Goal: Transaction & Acquisition: Purchase product/service

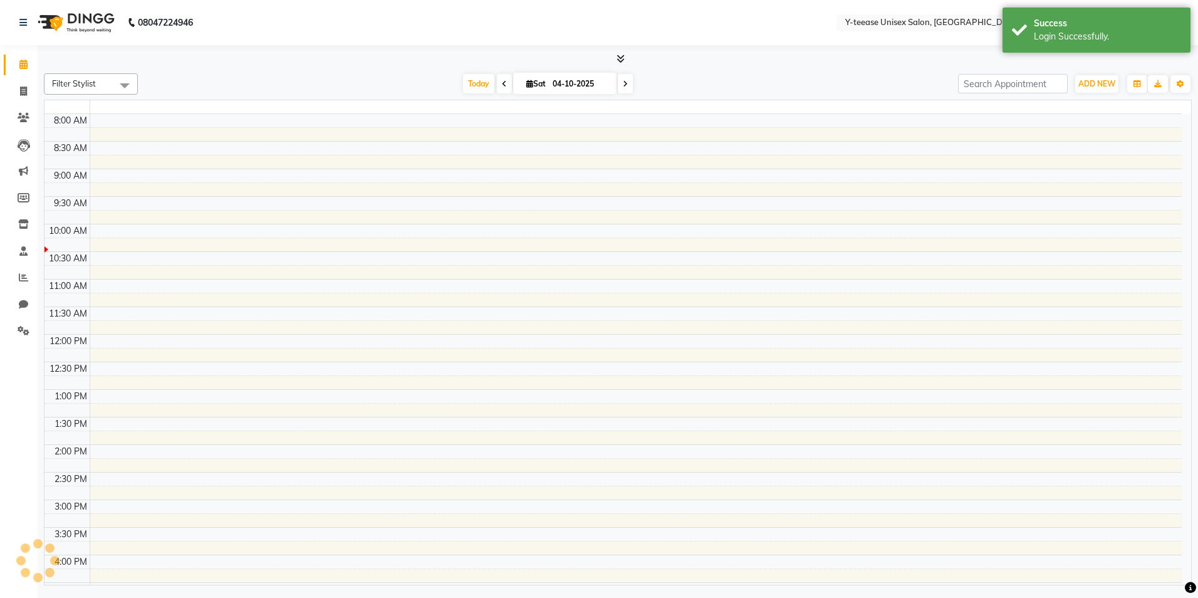
click at [1060, 41] on div "Login Successfully." at bounding box center [1107, 36] width 147 height 13
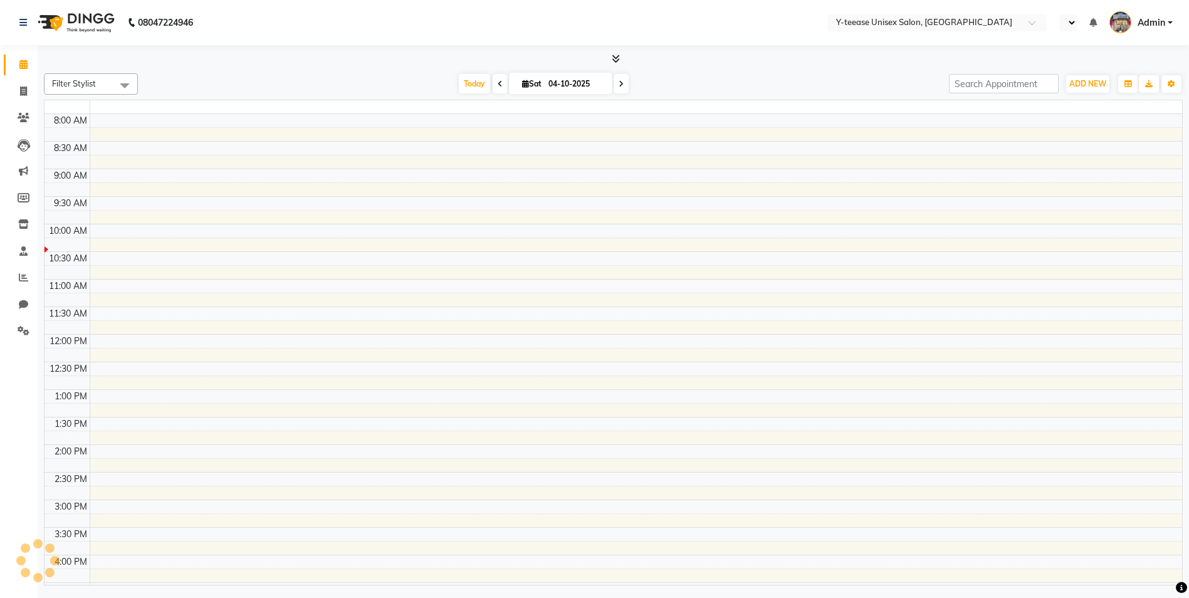
select select "en"
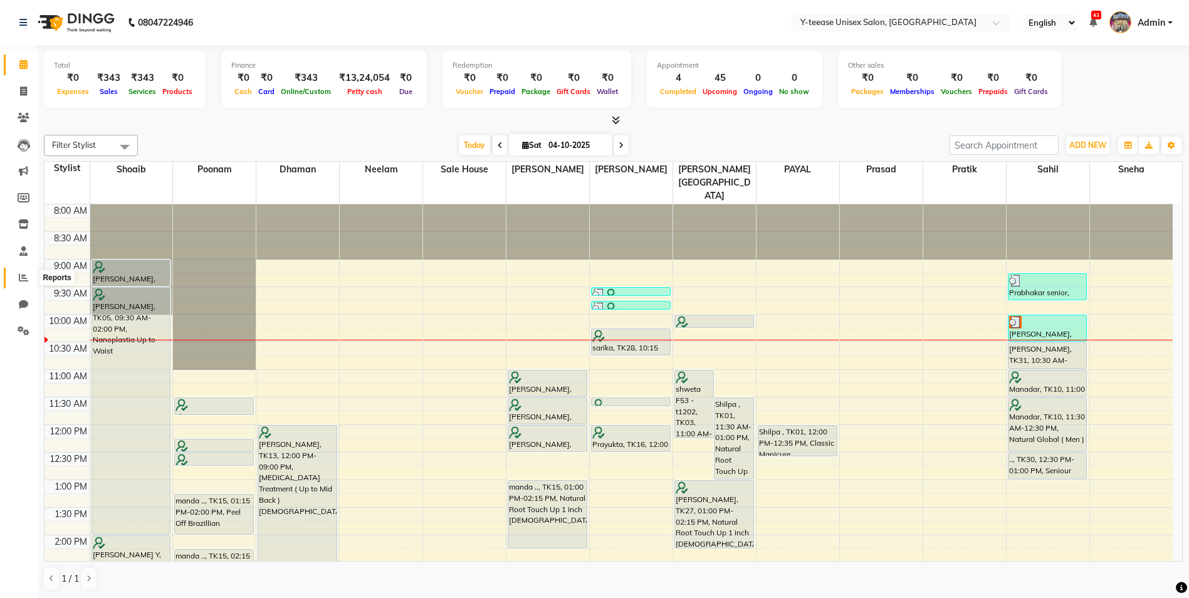
click at [24, 273] on icon at bounding box center [23, 277] width 9 height 9
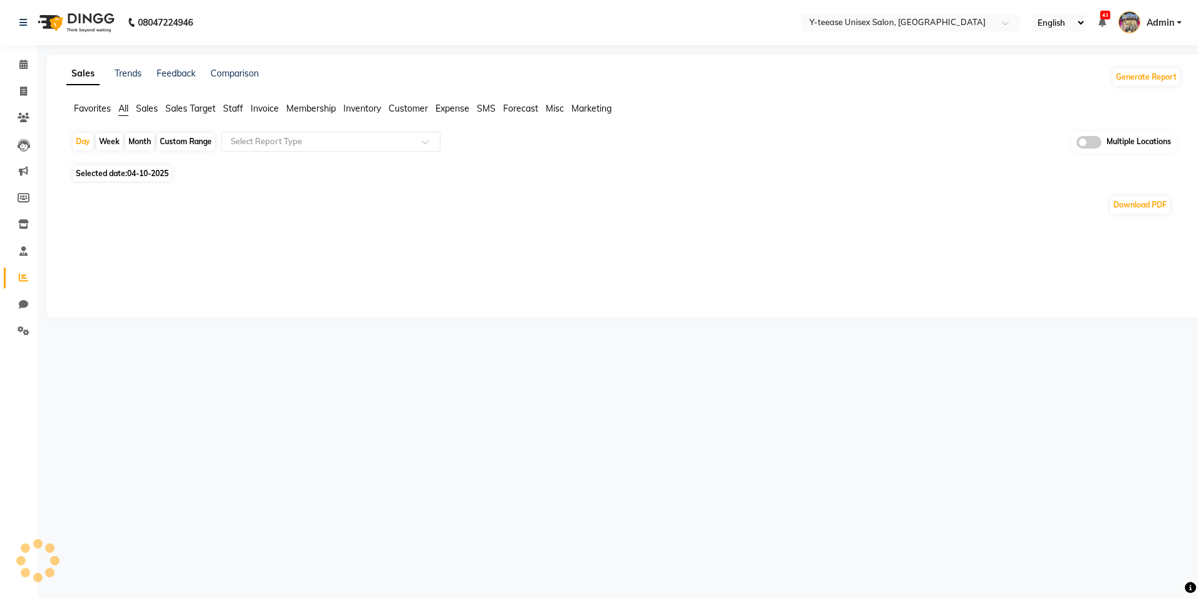
click at [140, 140] on div "Month" at bounding box center [139, 142] width 29 height 18
select select "10"
select select "2025"
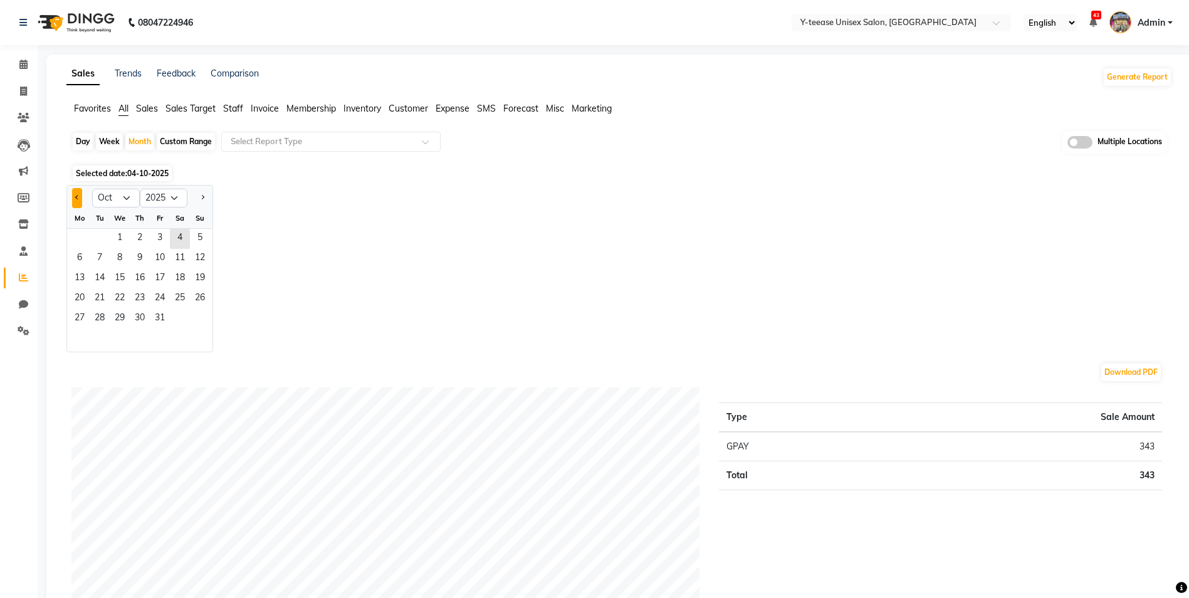
click at [79, 195] on button "Previous month" at bounding box center [77, 198] width 10 height 20
select select "9"
click at [76, 236] on span "1" at bounding box center [80, 239] width 20 height 20
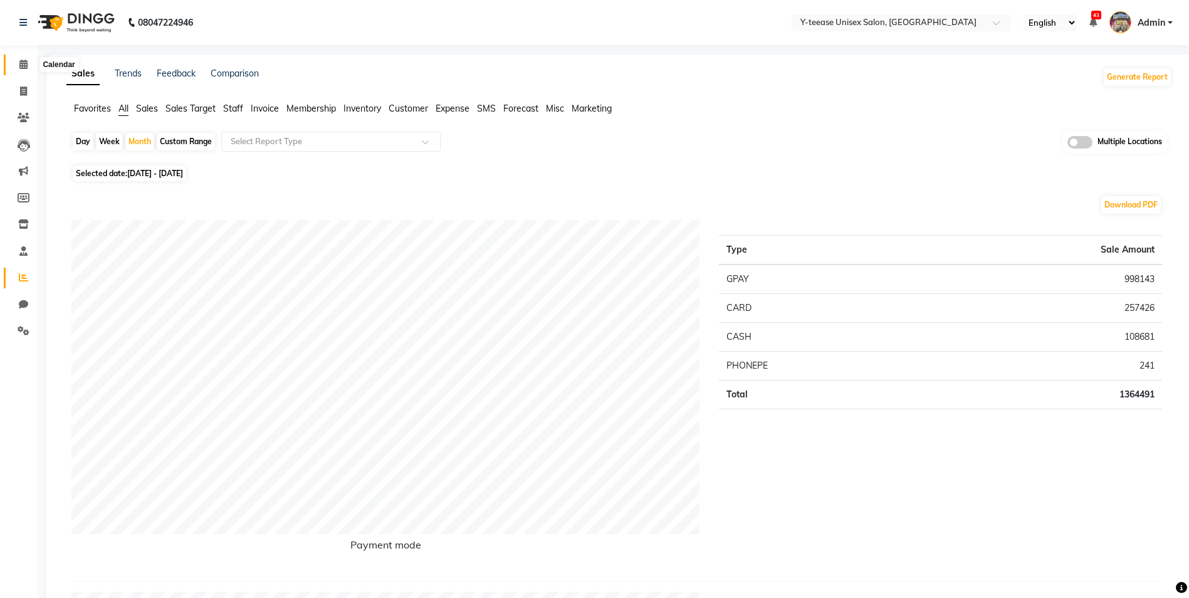
click at [21, 61] on icon at bounding box center [23, 64] width 8 height 9
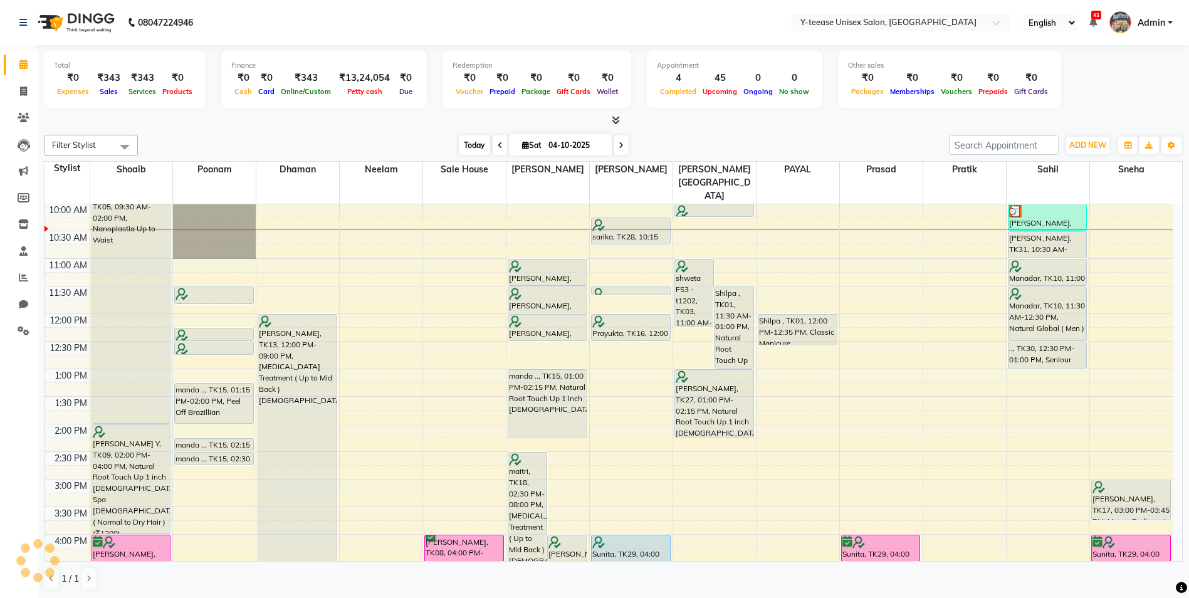
click at [470, 144] on span "Today" at bounding box center [474, 144] width 31 height 19
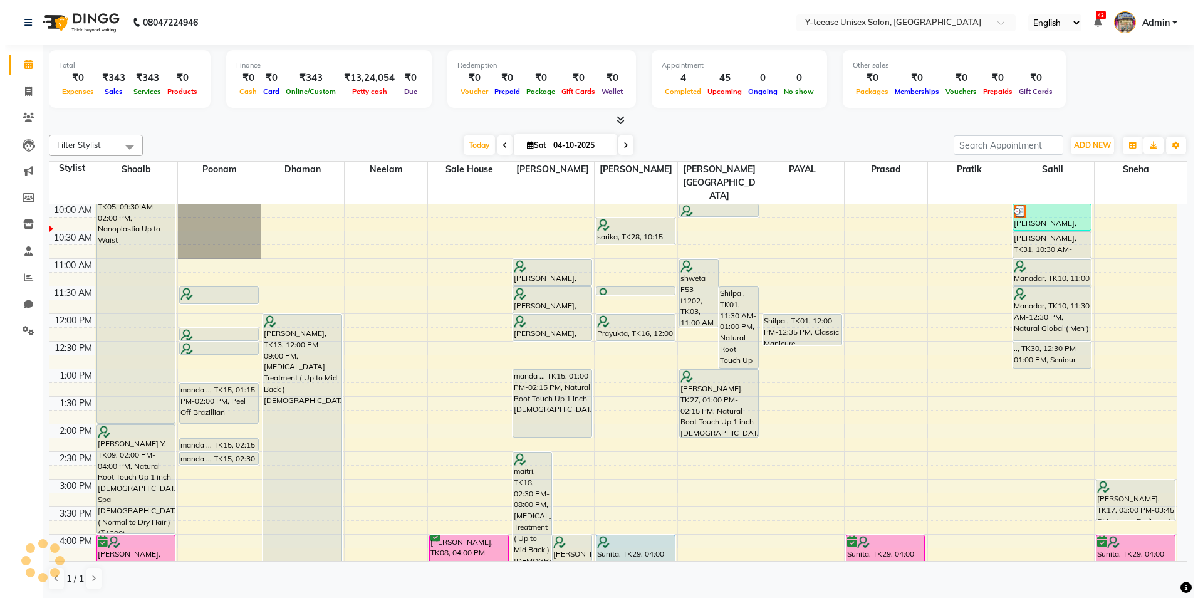
scroll to position [111, 0]
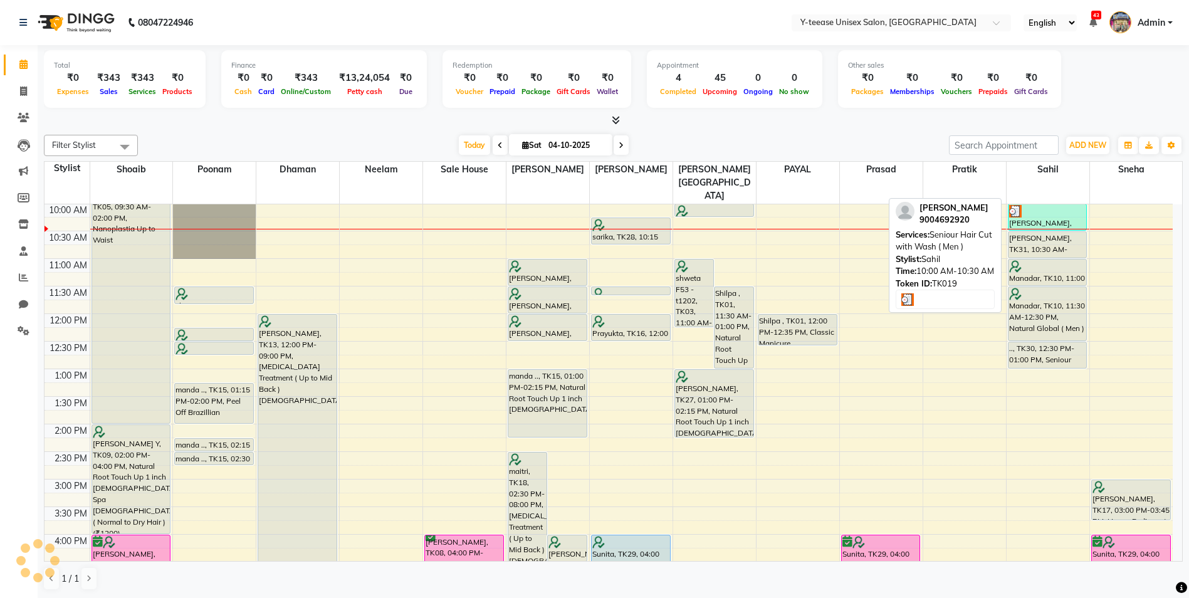
click at [1047, 204] on div "Gaurav Shrama, TK19, 10:00 AM-10:30 AM, Seniour Hair Cut with Wash ( Men )" at bounding box center [1047, 217] width 78 height 26
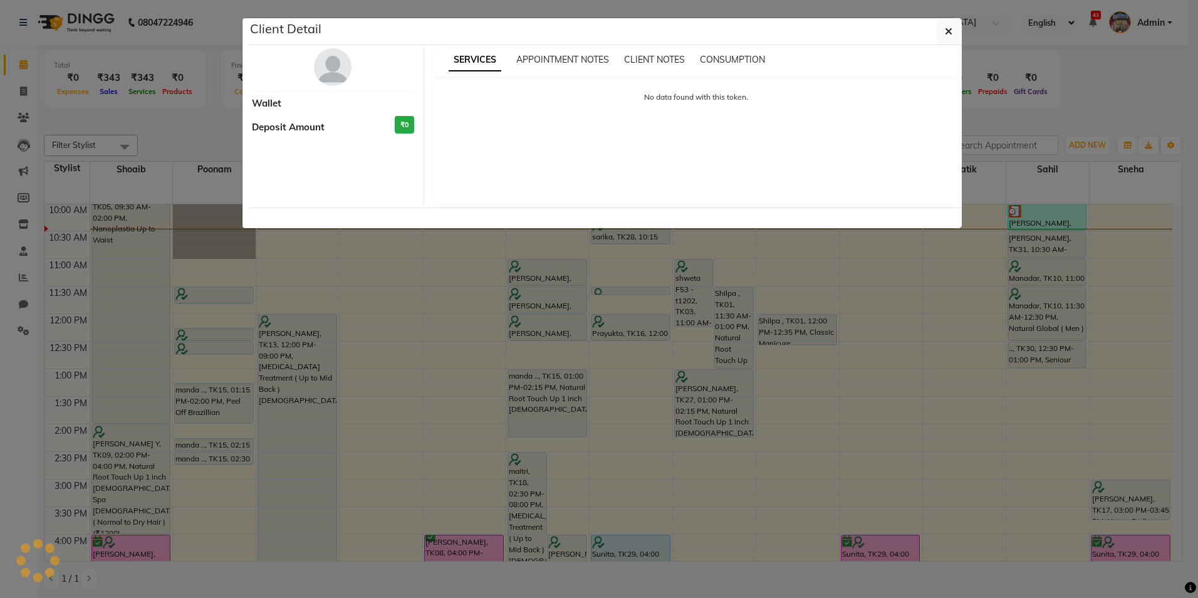
select select "3"
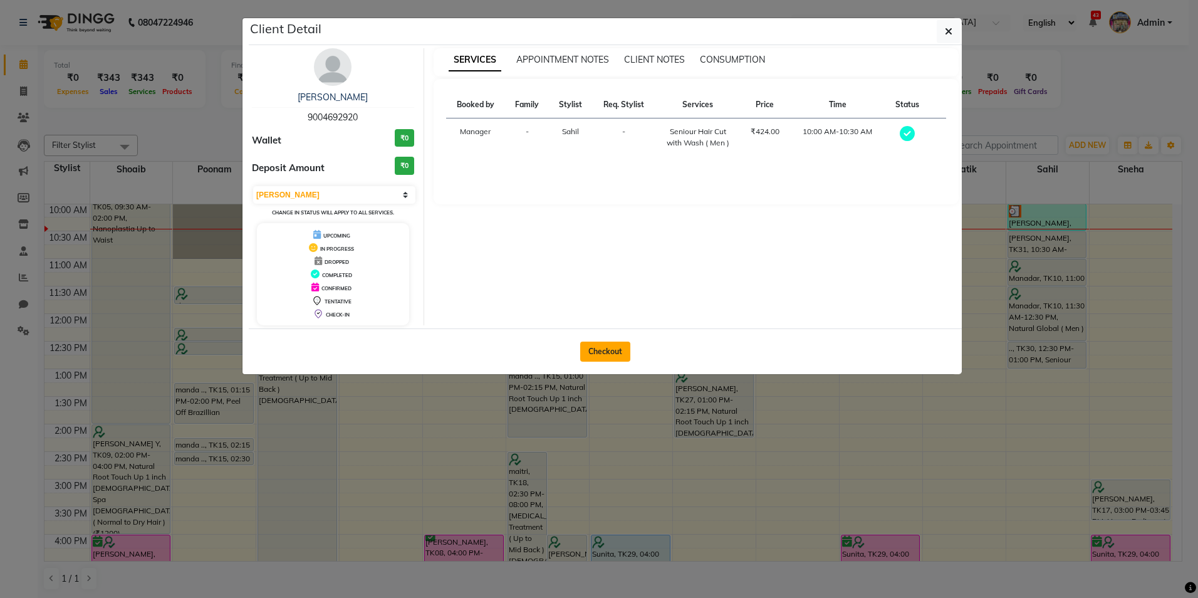
click at [586, 357] on button "Checkout" at bounding box center [605, 351] width 50 height 20
select select "4"
select select "service"
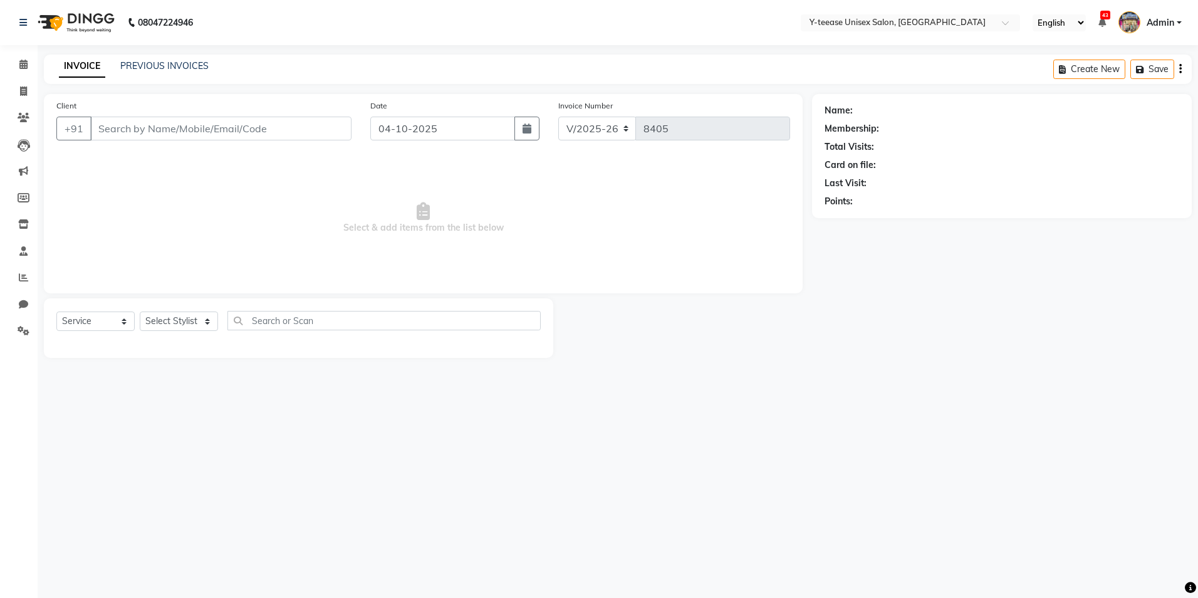
type input "9004692920"
select select "88015"
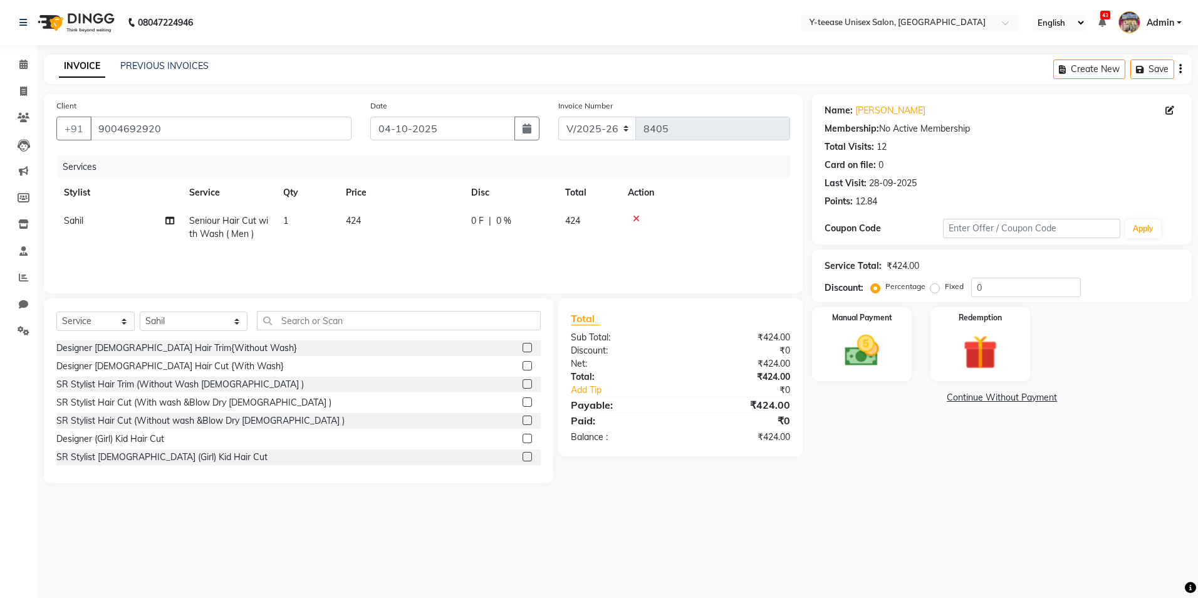
click at [203, 234] on span "Seniour Hair Cut with Wash ( Men )" at bounding box center [228, 227] width 79 height 24
select select "88015"
click at [203, 234] on span "Seniour Hair Cut with Wash ( Men )" at bounding box center [244, 231] width 87 height 24
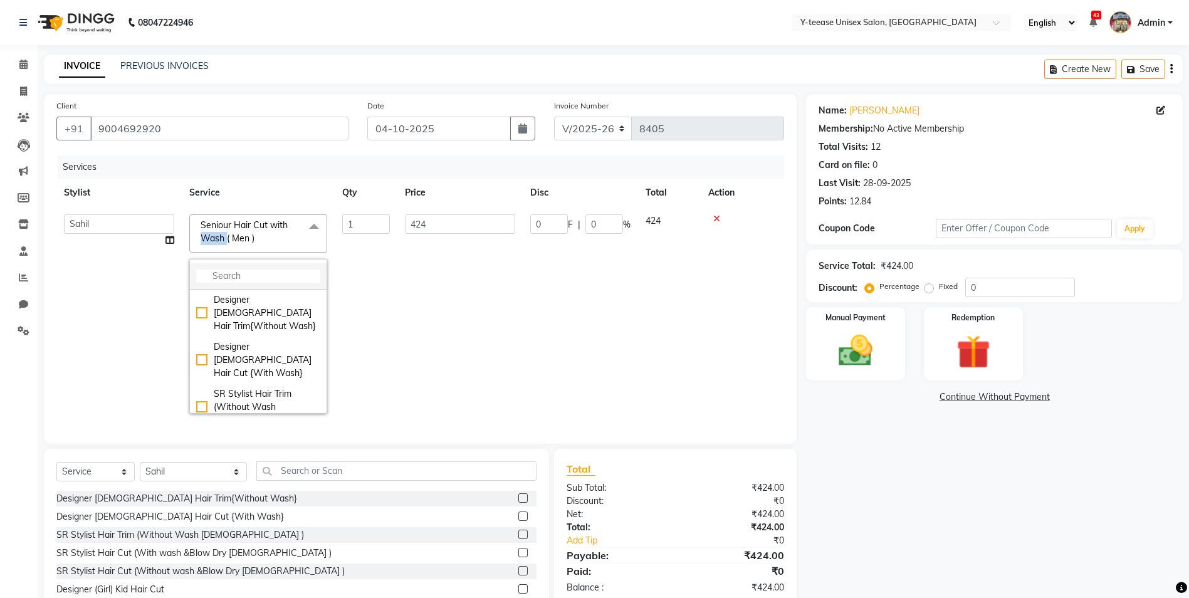
click at [224, 282] on input "multiselect-search" at bounding box center [258, 275] width 124 height 13
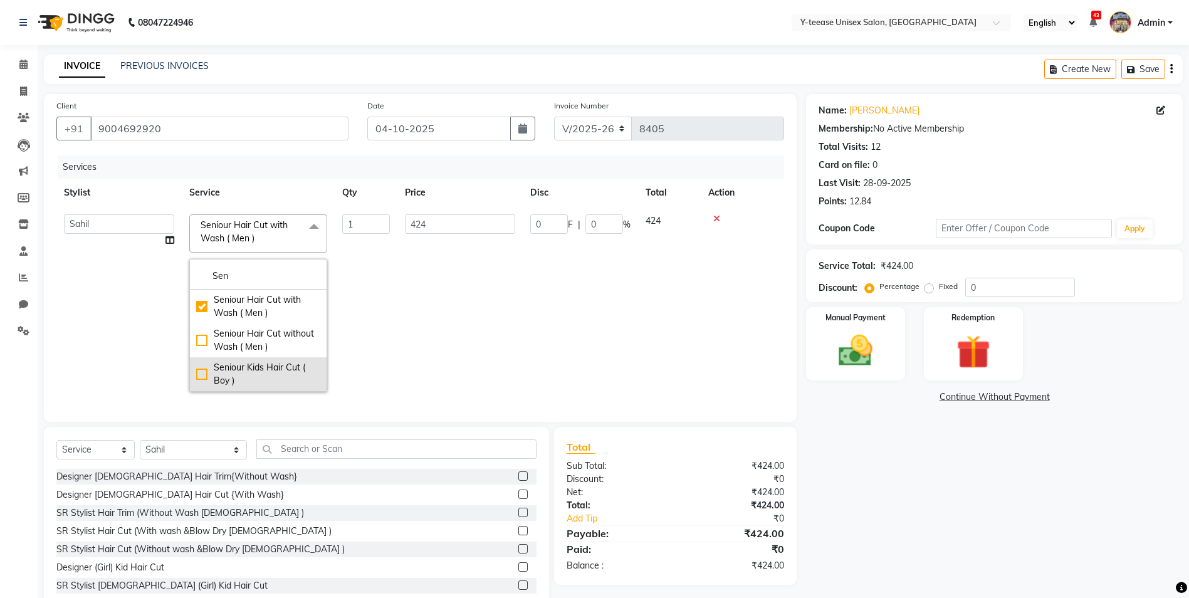
type input "Sen"
click at [247, 364] on div "Seniour Kids Hair Cut ( Boy )" at bounding box center [258, 374] width 124 height 26
checkbox input "false"
checkbox input "true"
type input "236"
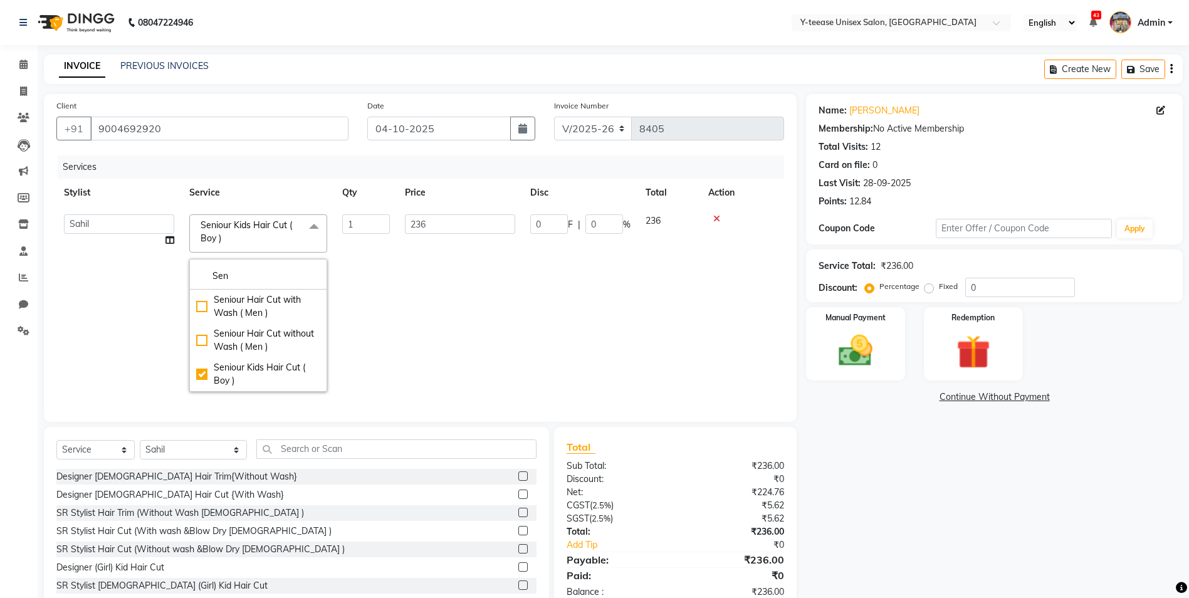
click at [509, 322] on td "236" at bounding box center [459, 303] width 125 height 192
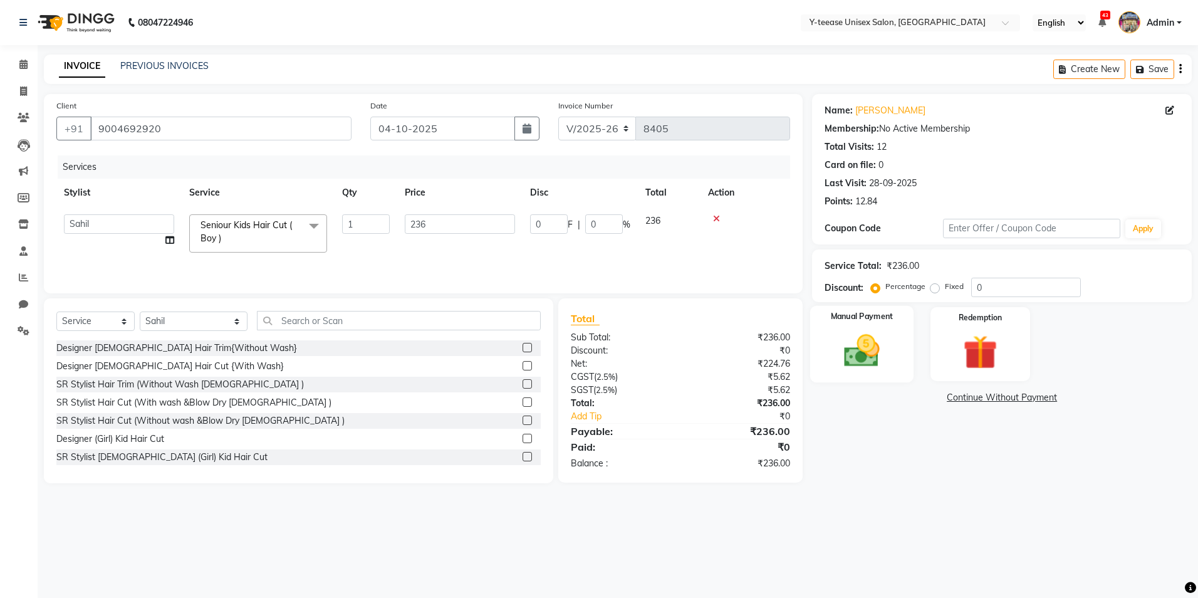
click at [843, 346] on img at bounding box center [862, 350] width 58 height 41
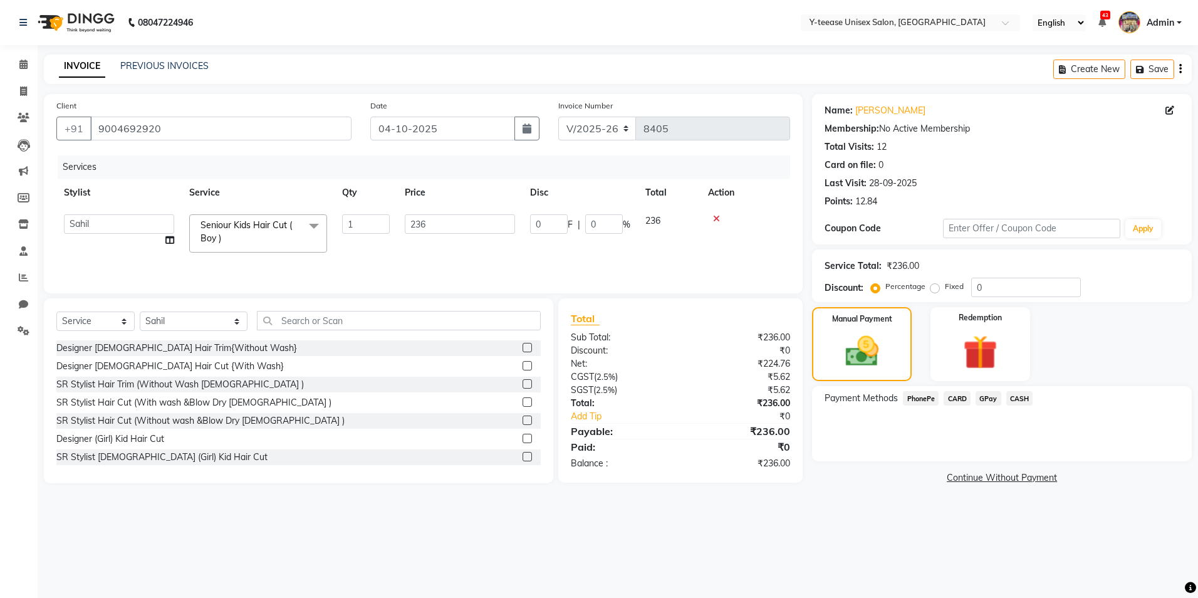
click at [1081, 137] on div "Name: Gaurav Shrama Membership: No Active Membership Total Visits: 12 Card on f…" at bounding box center [1002, 153] width 355 height 109
click at [907, 118] on div "Name: Gaurav Shrama Membership: No Active Membership Total Visits: 12 Card on f…" at bounding box center [1002, 153] width 355 height 109
click at [904, 112] on link "Gaurav Shrama" at bounding box center [890, 110] width 70 height 13
click at [974, 291] on input "0" at bounding box center [1026, 287] width 110 height 19
type input "20"
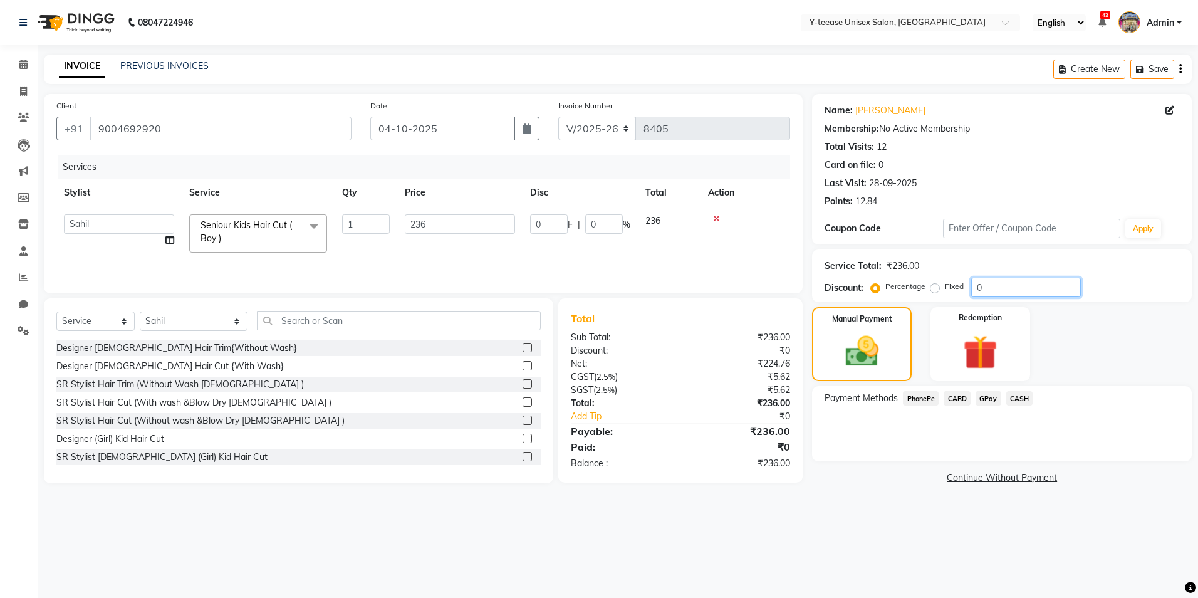
type input "47.2"
type input "20"
click at [920, 524] on div "08047224946 Select Location × Y-teease Unisex Salon, Amanora English ENGLISH Es…" at bounding box center [599, 299] width 1198 height 598
click at [989, 402] on span "GPay" at bounding box center [989, 398] width 26 height 14
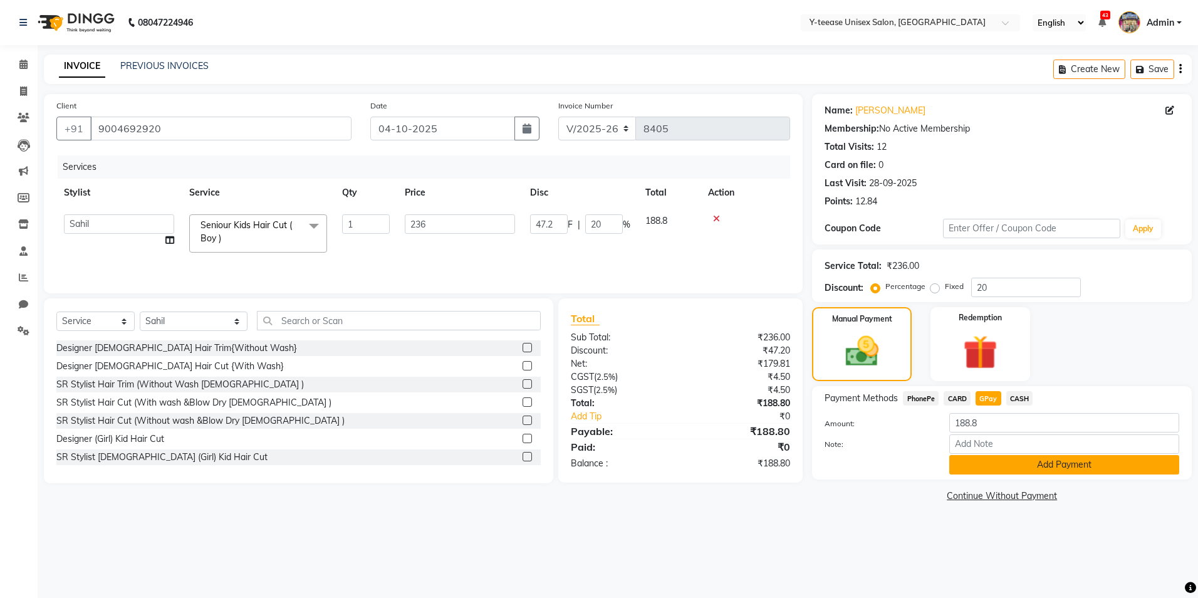
click at [1018, 465] on button "Add Payment" at bounding box center [1064, 464] width 230 height 19
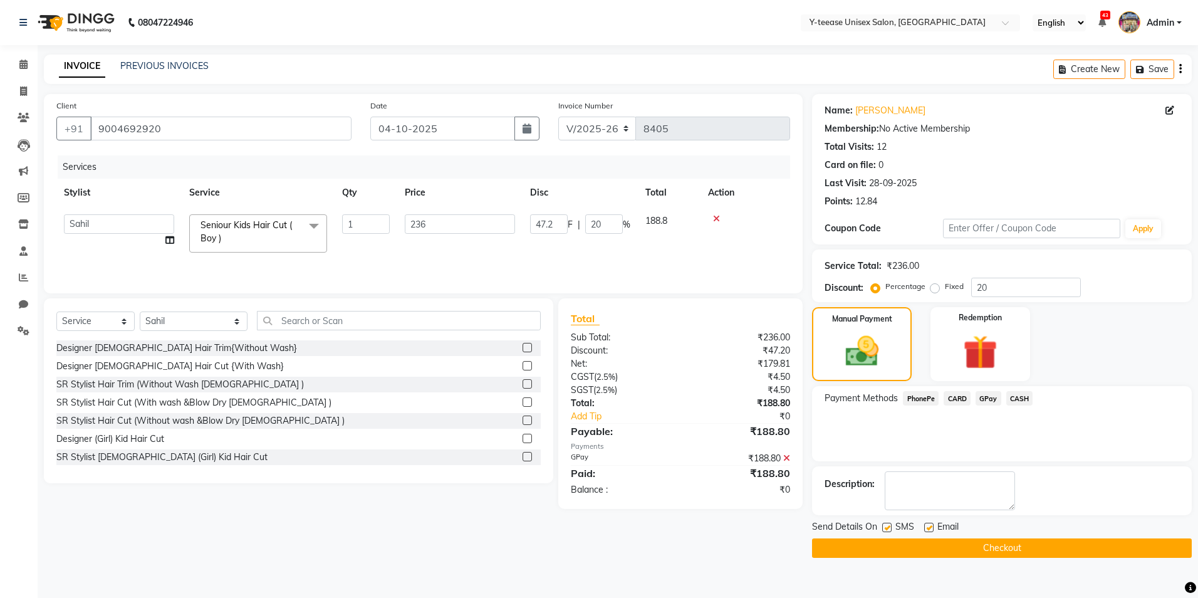
click at [991, 552] on button "Checkout" at bounding box center [1002, 547] width 380 height 19
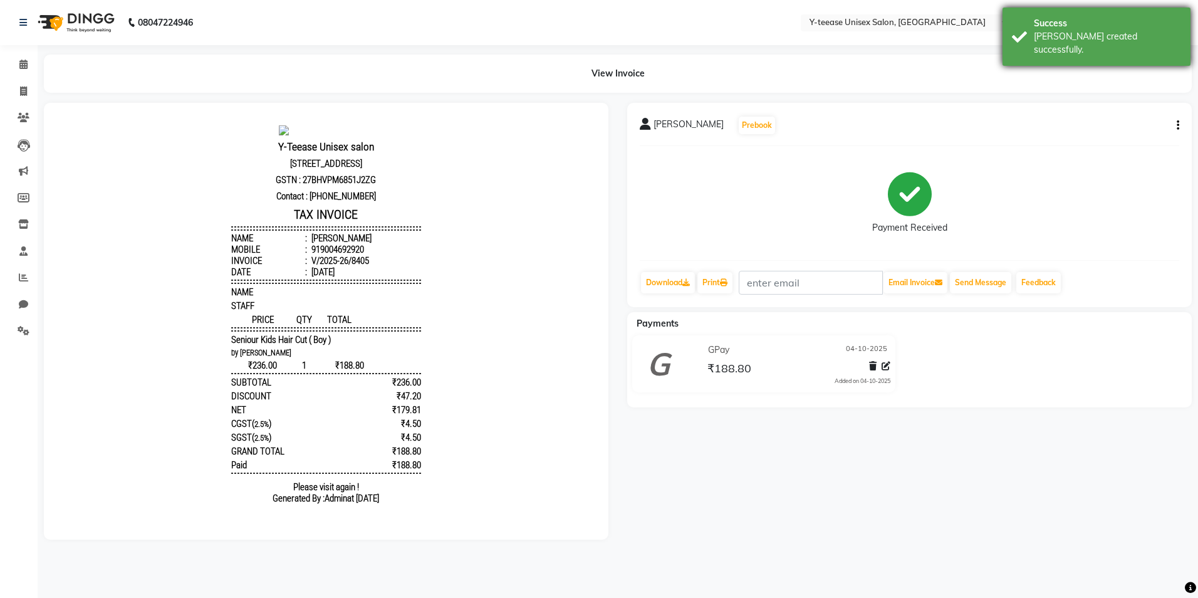
click at [1060, 17] on div "Success" at bounding box center [1107, 23] width 147 height 13
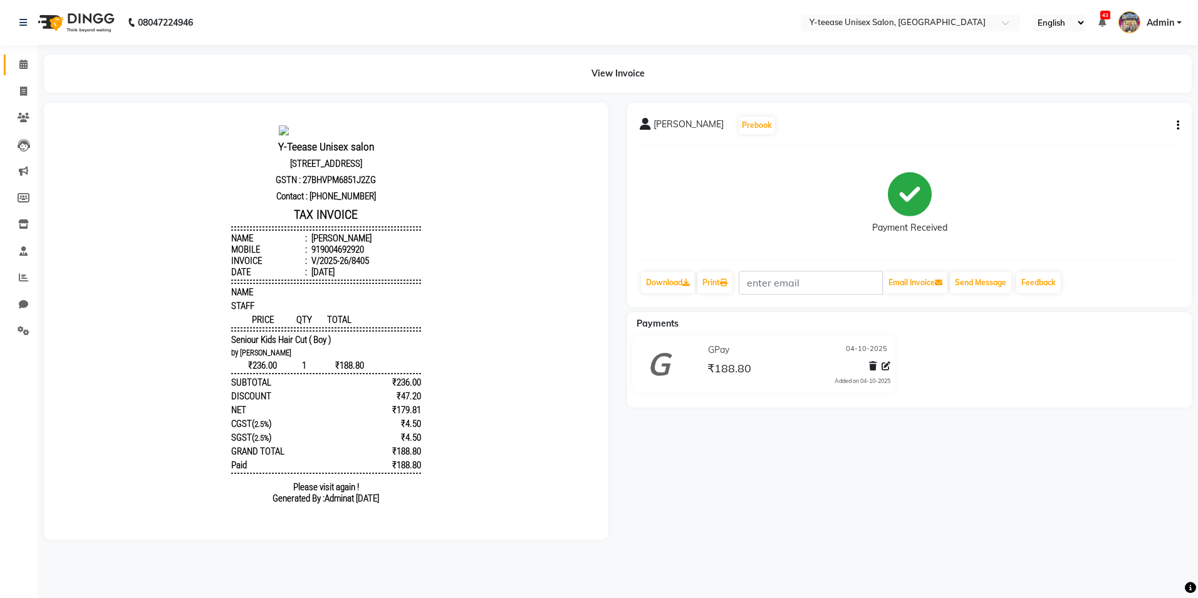
click at [22, 60] on icon at bounding box center [23, 64] width 8 height 9
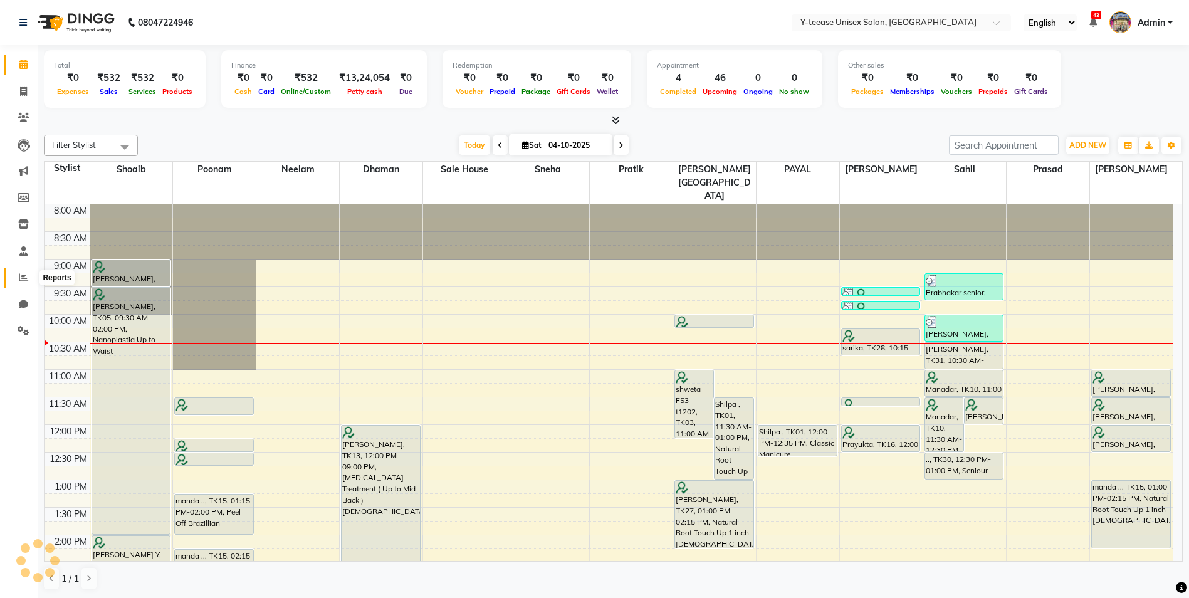
click at [25, 281] on icon at bounding box center [23, 277] width 9 height 9
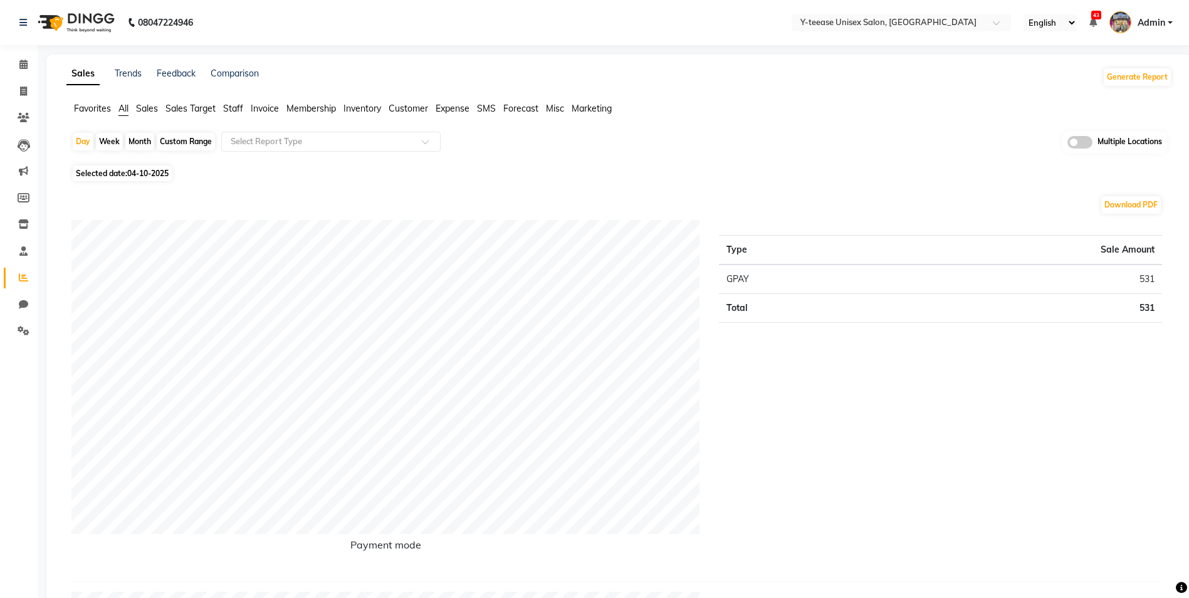
click at [136, 143] on div "Month" at bounding box center [139, 142] width 29 height 18
select select "10"
select select "2025"
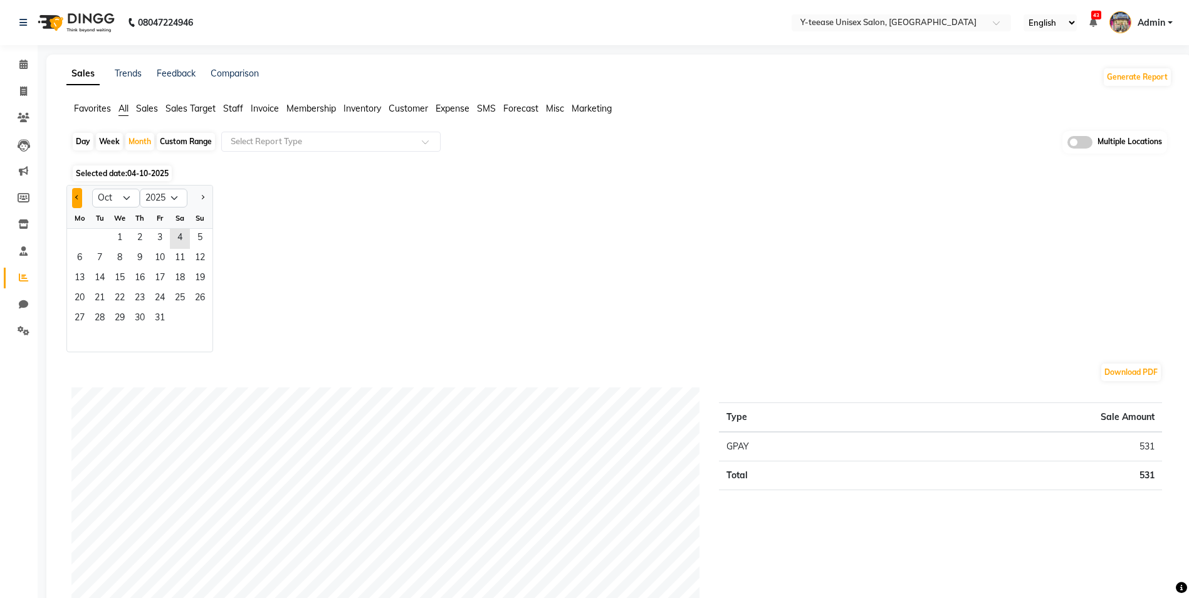
click at [78, 201] on button "Previous month" at bounding box center [77, 198] width 10 height 20
select select "9"
click at [82, 241] on span "1" at bounding box center [80, 239] width 20 height 20
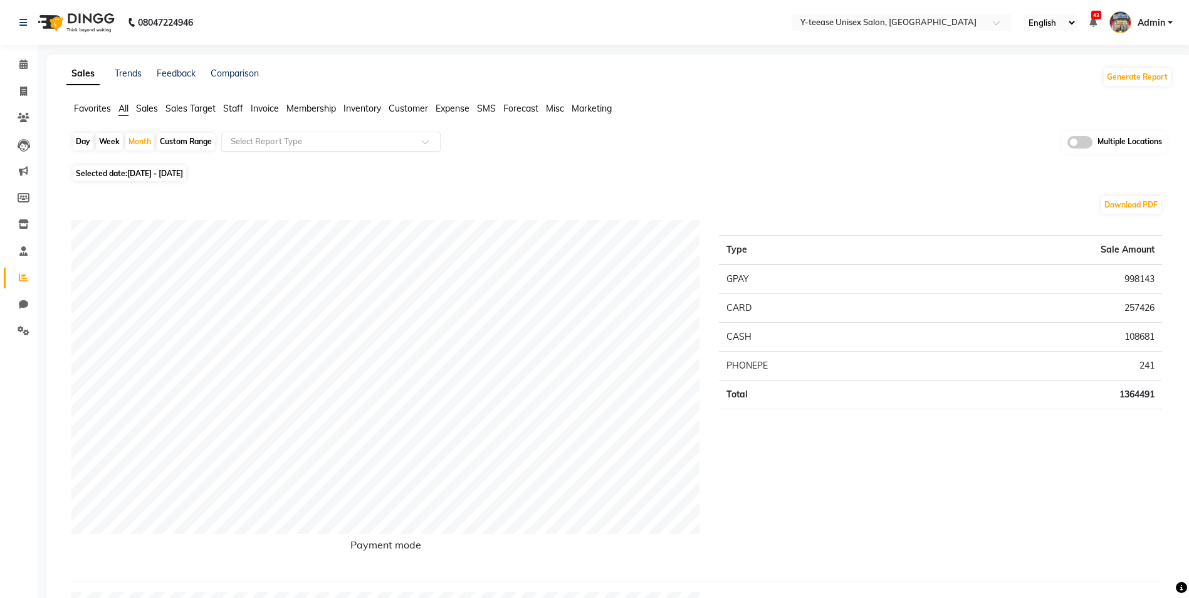
click at [315, 135] on input "text" at bounding box center [318, 141] width 180 height 13
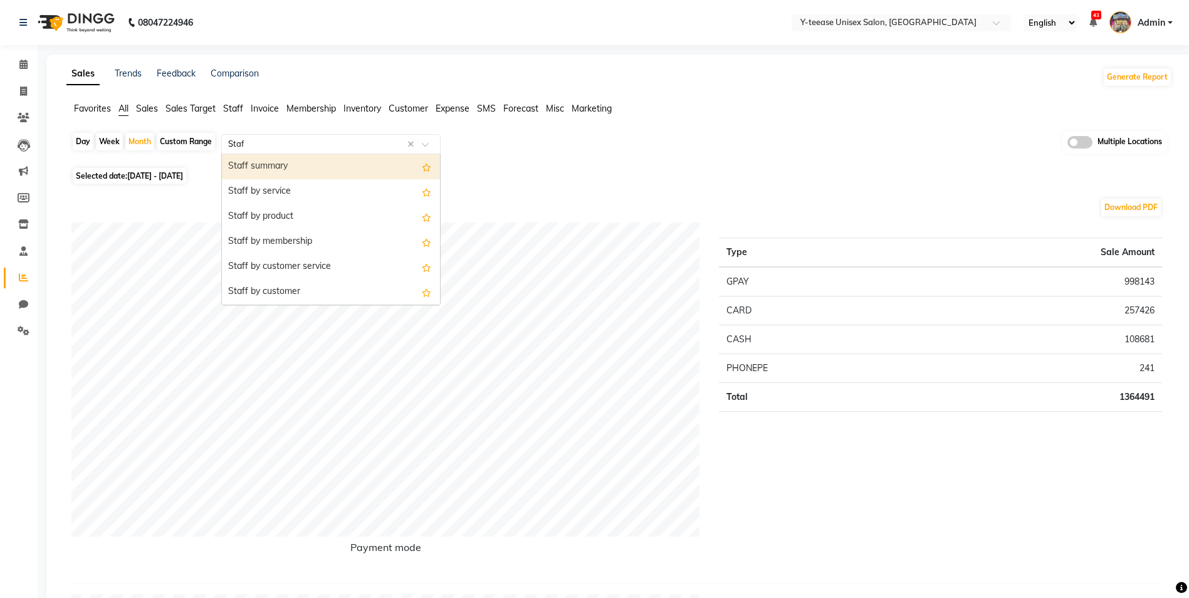
type input "Staff"
click at [282, 169] on div "Staff summary" at bounding box center [331, 166] width 218 height 25
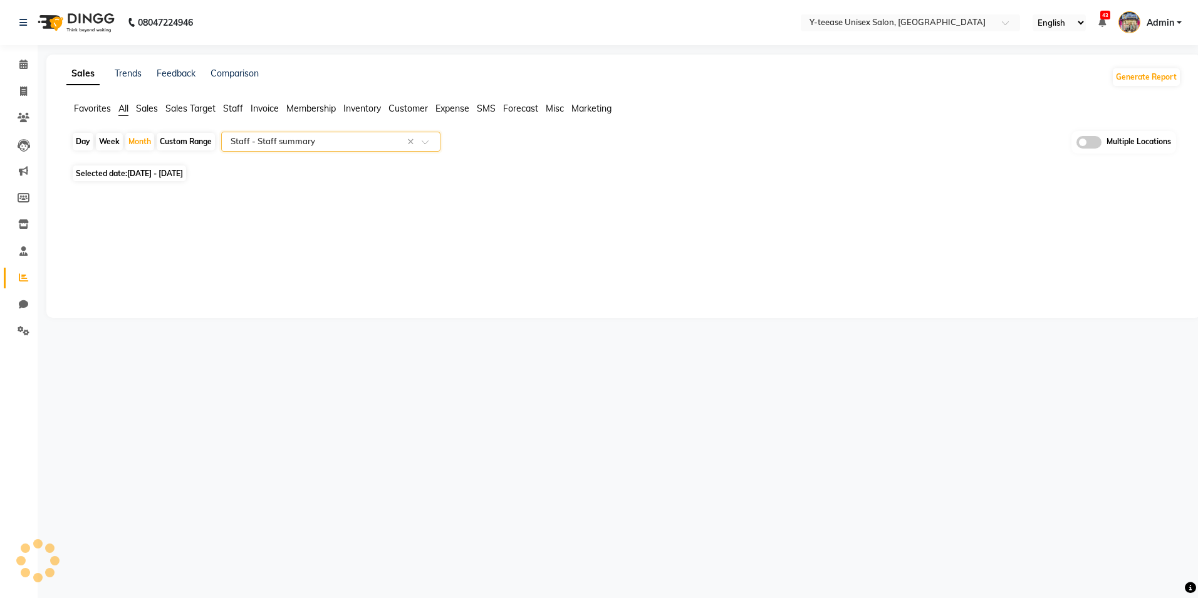
select select "full_report"
select select "csv"
click at [14, 66] on span at bounding box center [24, 65] width 22 height 14
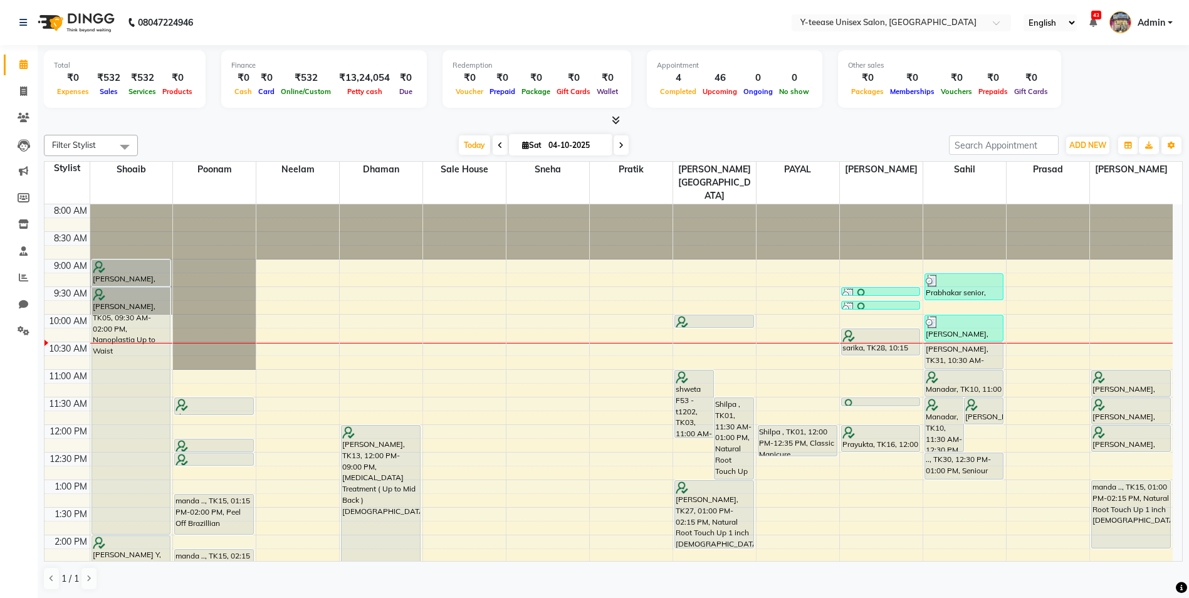
click at [498, 142] on icon at bounding box center [500, 146] width 5 height 8
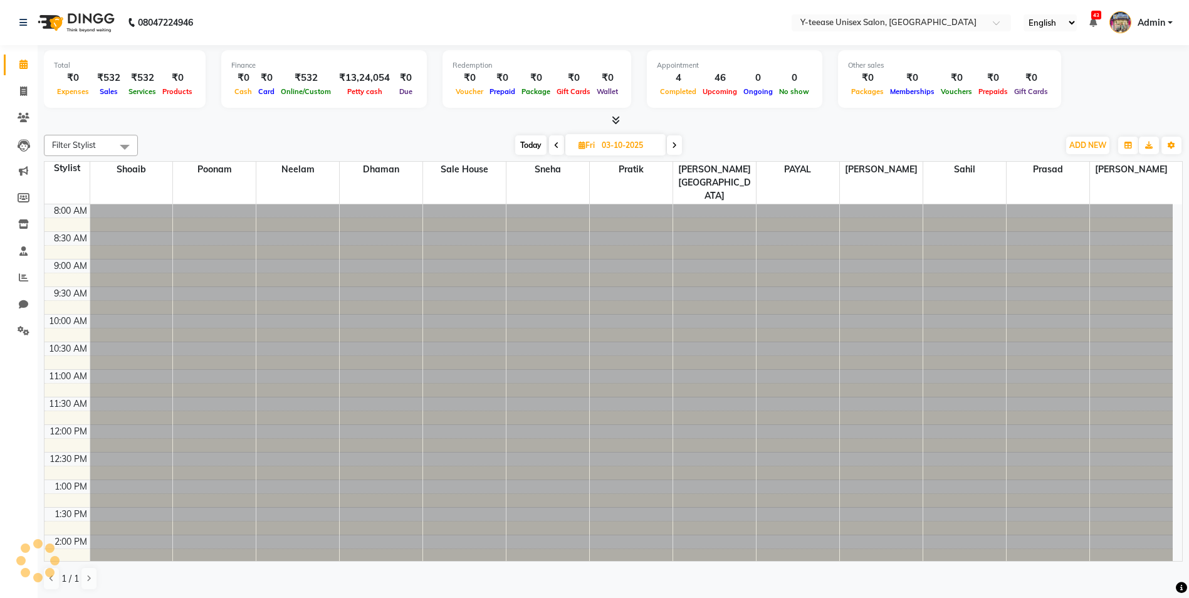
scroll to position [111, 0]
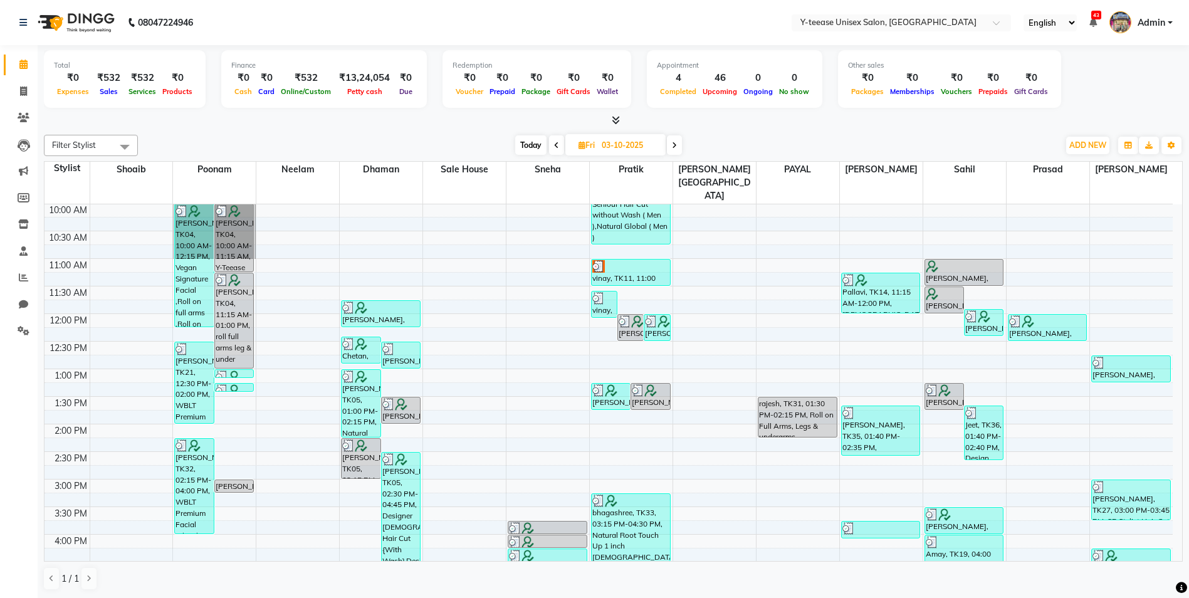
click at [555, 138] on span at bounding box center [556, 144] width 15 height 19
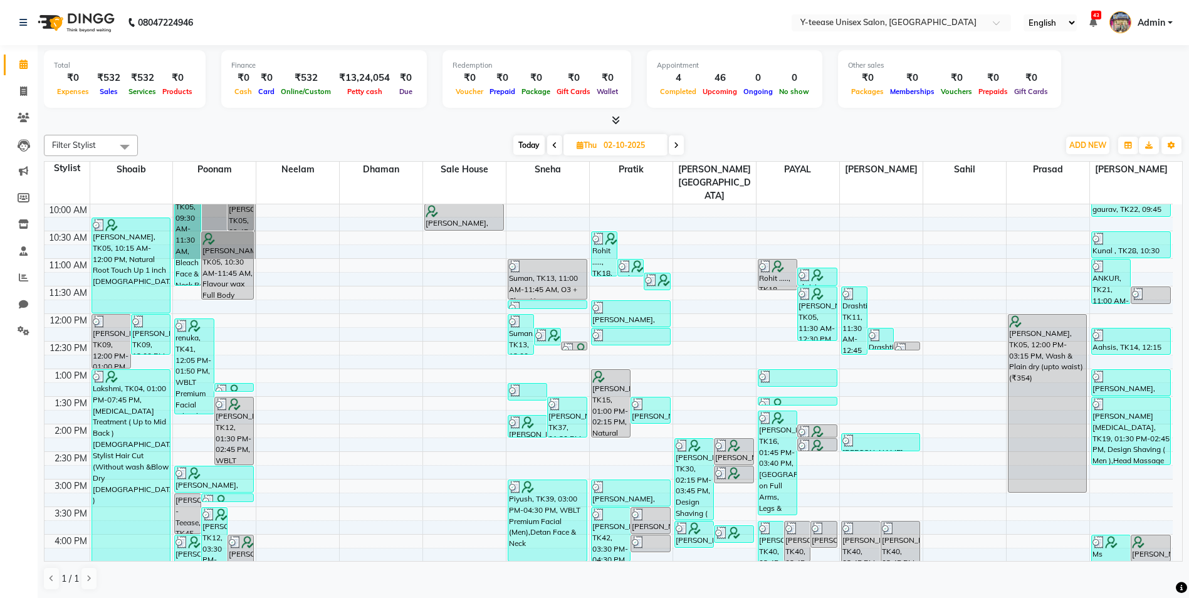
click at [529, 146] on span "Today" at bounding box center [528, 144] width 31 height 19
type input "04-10-2025"
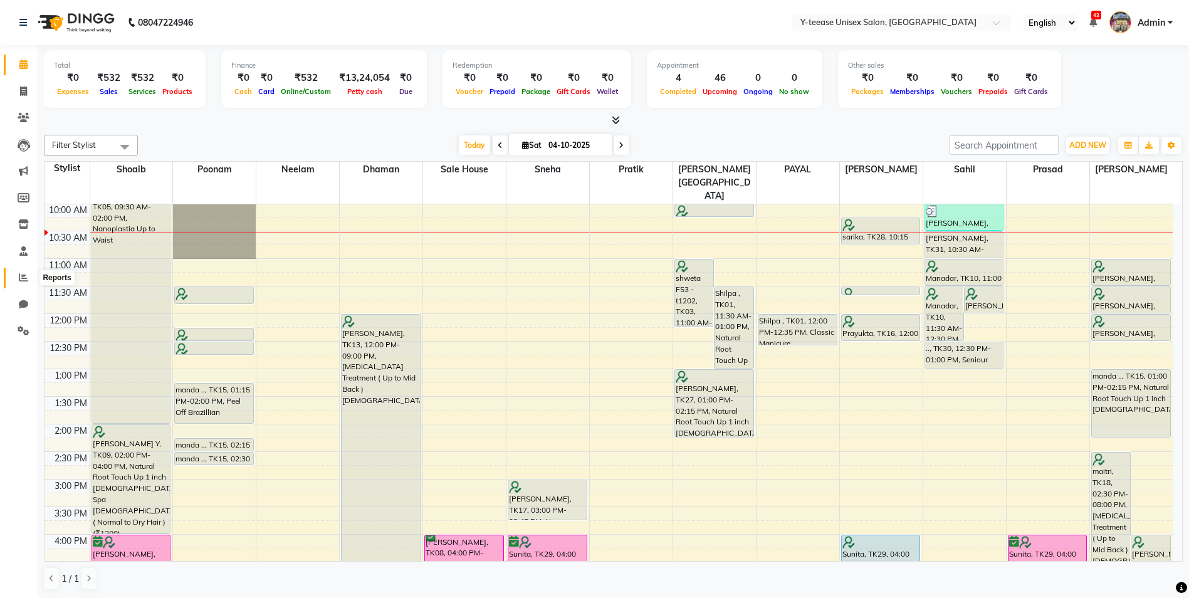
click at [20, 277] on icon at bounding box center [23, 277] width 9 height 9
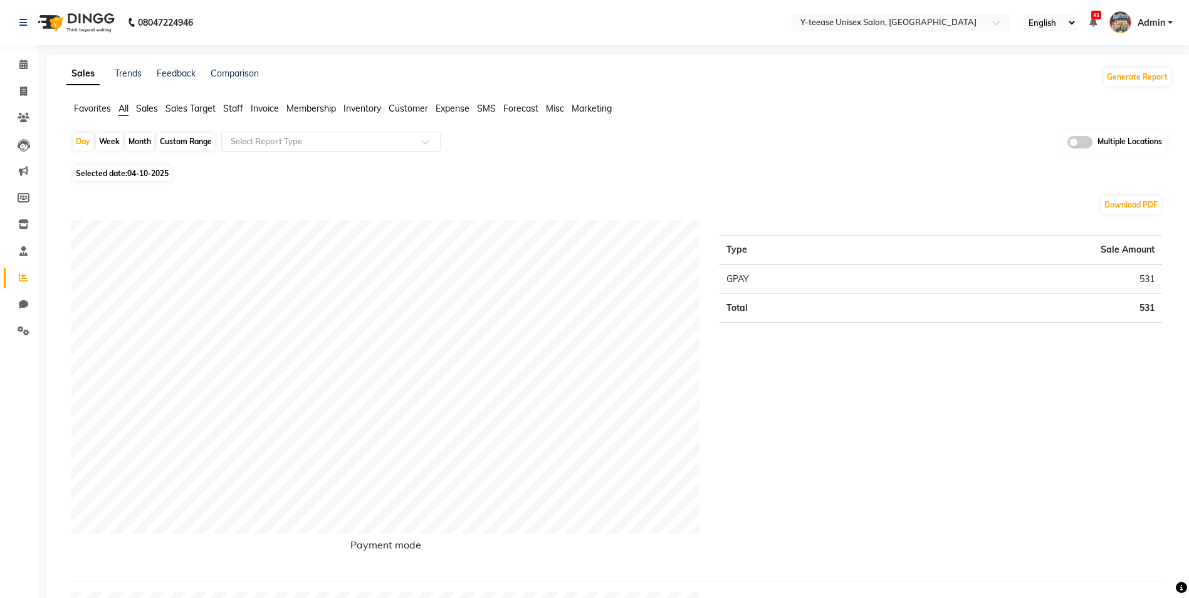
click at [150, 104] on span "Sales" at bounding box center [147, 108] width 22 height 11
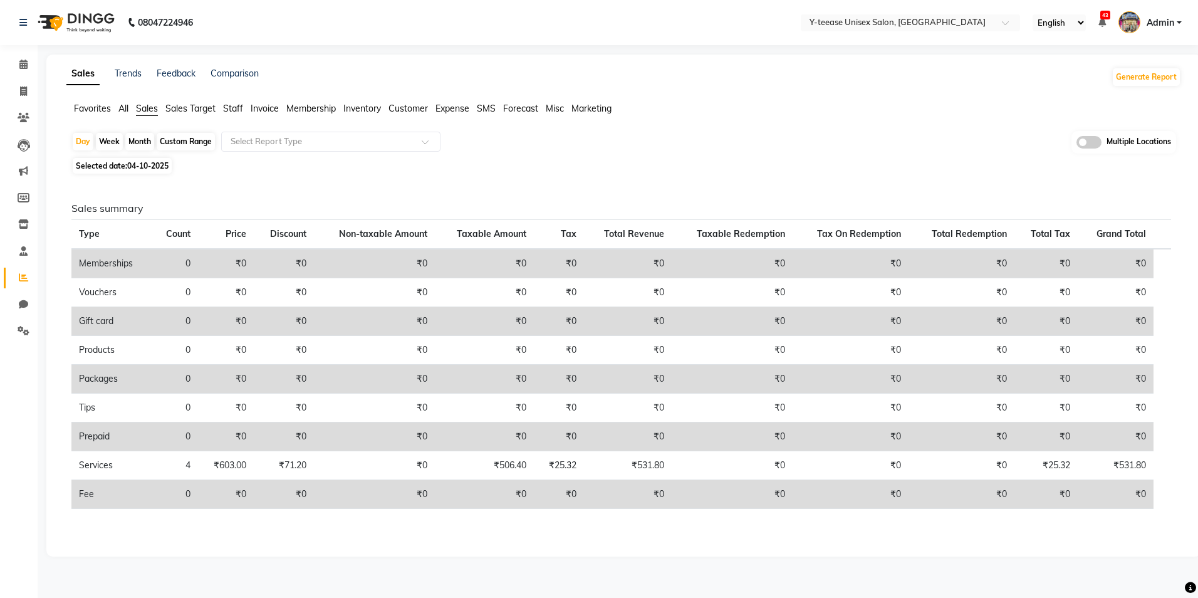
click at [146, 141] on div "Month" at bounding box center [139, 142] width 29 height 18
select select "10"
select select "2025"
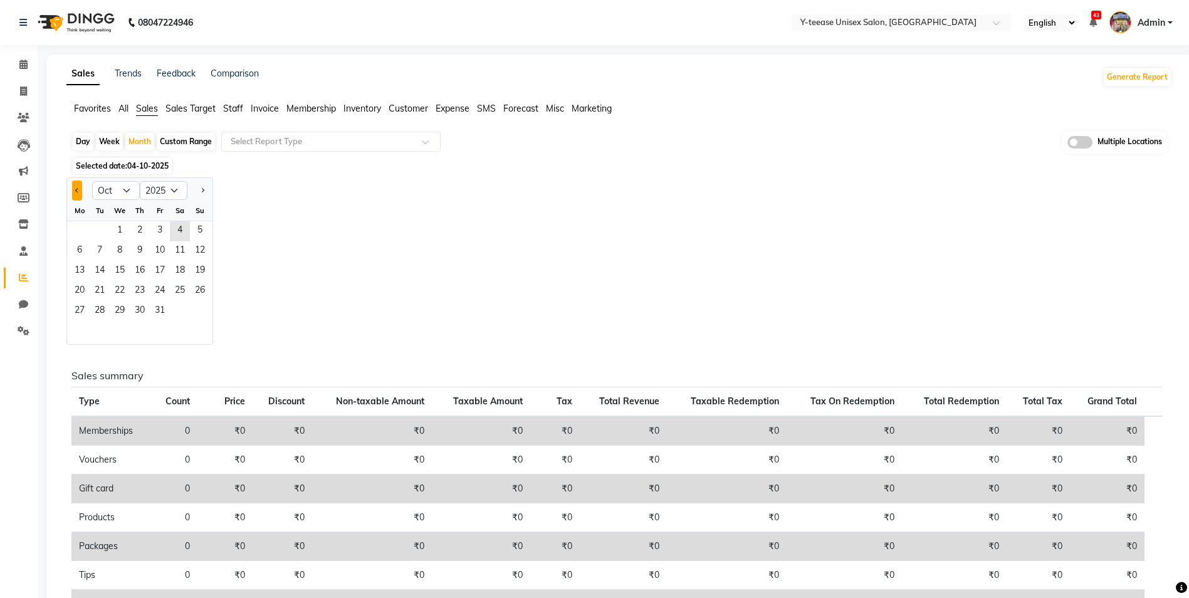
click at [83, 190] on div at bounding box center [79, 190] width 25 height 20
click at [81, 190] on button "Previous month" at bounding box center [77, 190] width 10 height 20
select select "9"
click at [79, 227] on span "1" at bounding box center [80, 231] width 20 height 20
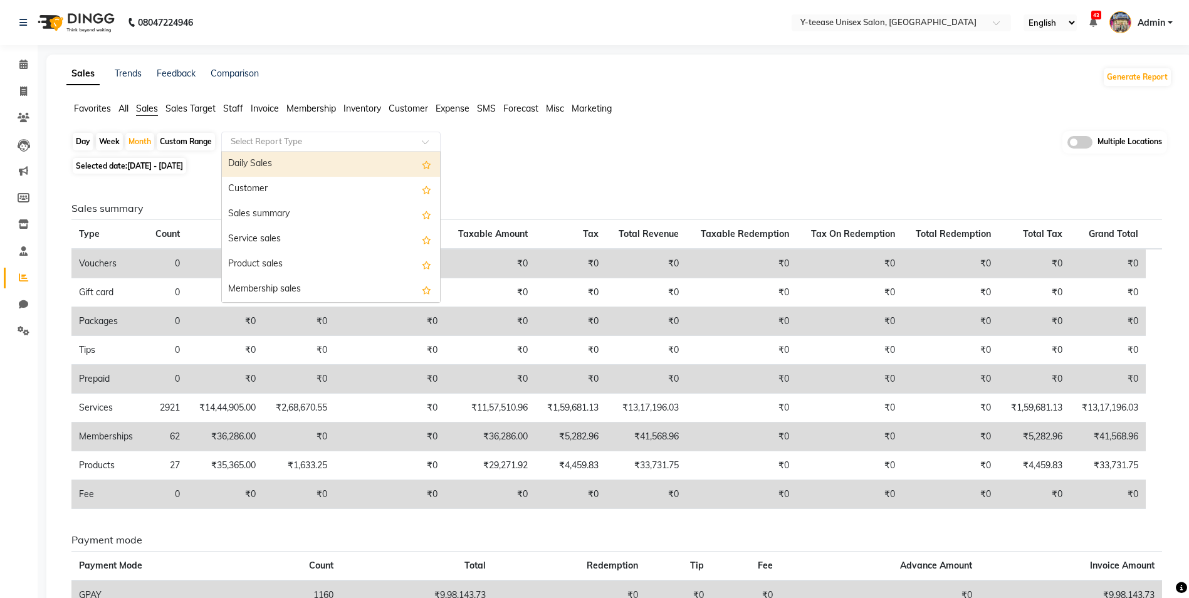
click at [302, 138] on input "text" at bounding box center [318, 141] width 180 height 13
click at [561, 148] on div "Day Week Month Custom Range Select Report Type Daily Sales Customer Sales summa…" at bounding box center [618, 142] width 1095 height 23
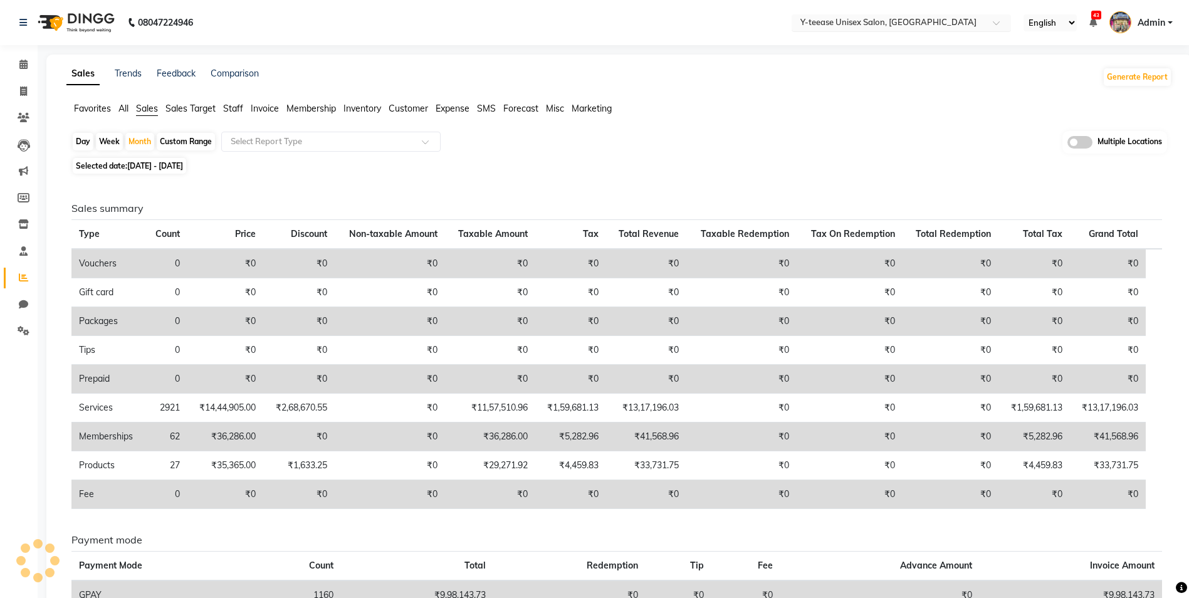
click at [883, 19] on input "text" at bounding box center [889, 24] width 182 height 13
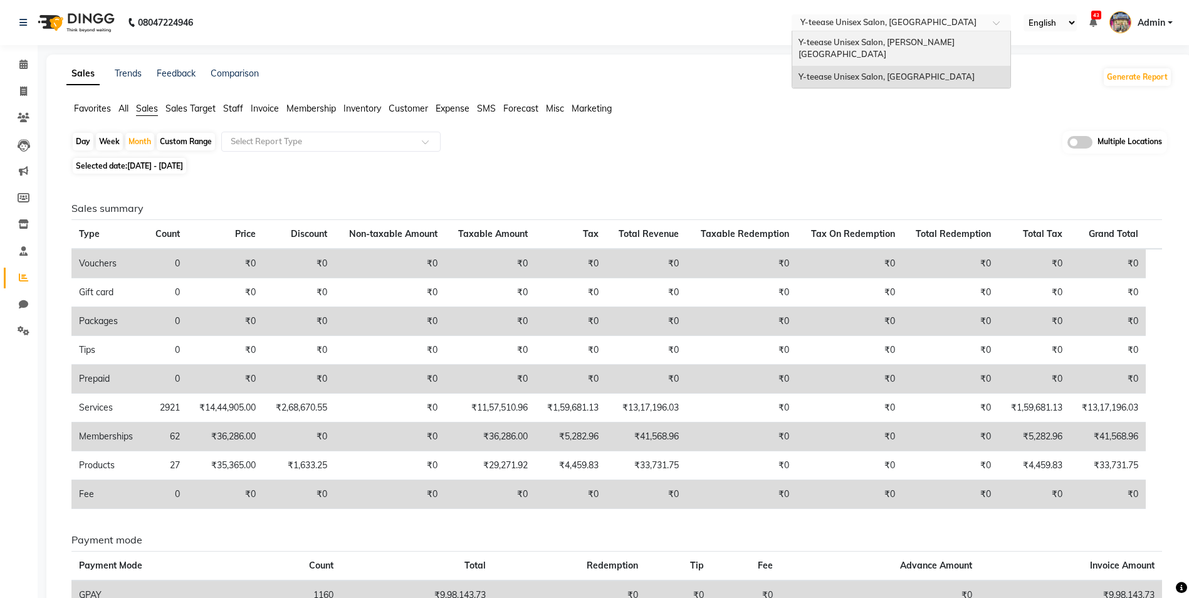
click at [878, 47] on div "Y-teease Unisex Salon, Keshav Nagar" at bounding box center [901, 48] width 218 height 34
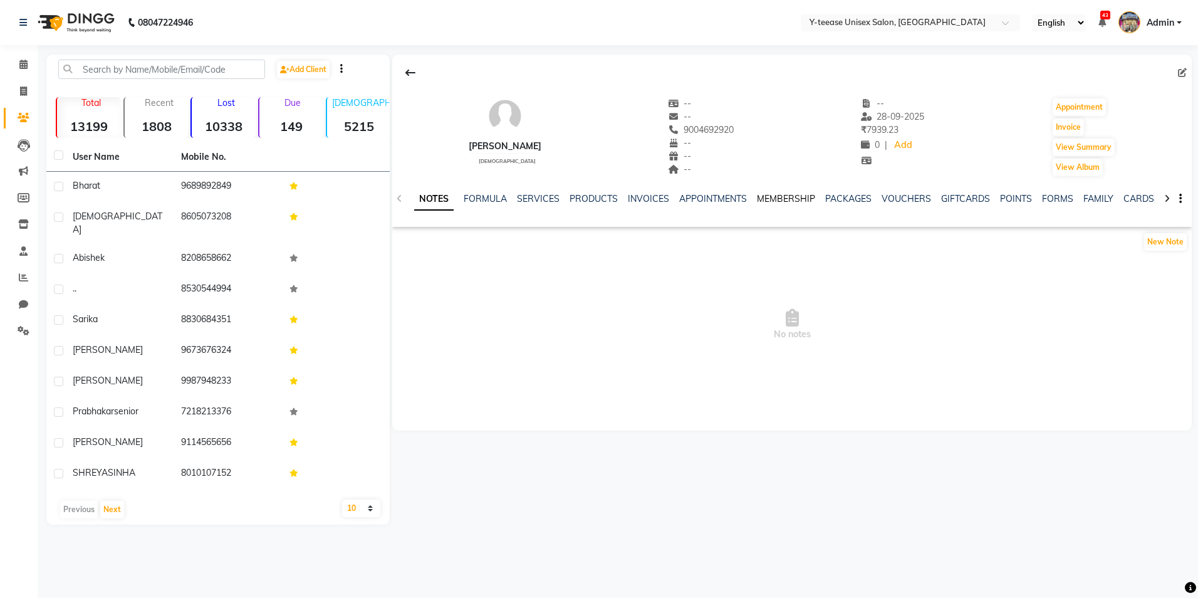
click at [762, 199] on link "MEMBERSHIP" at bounding box center [786, 198] width 58 height 11
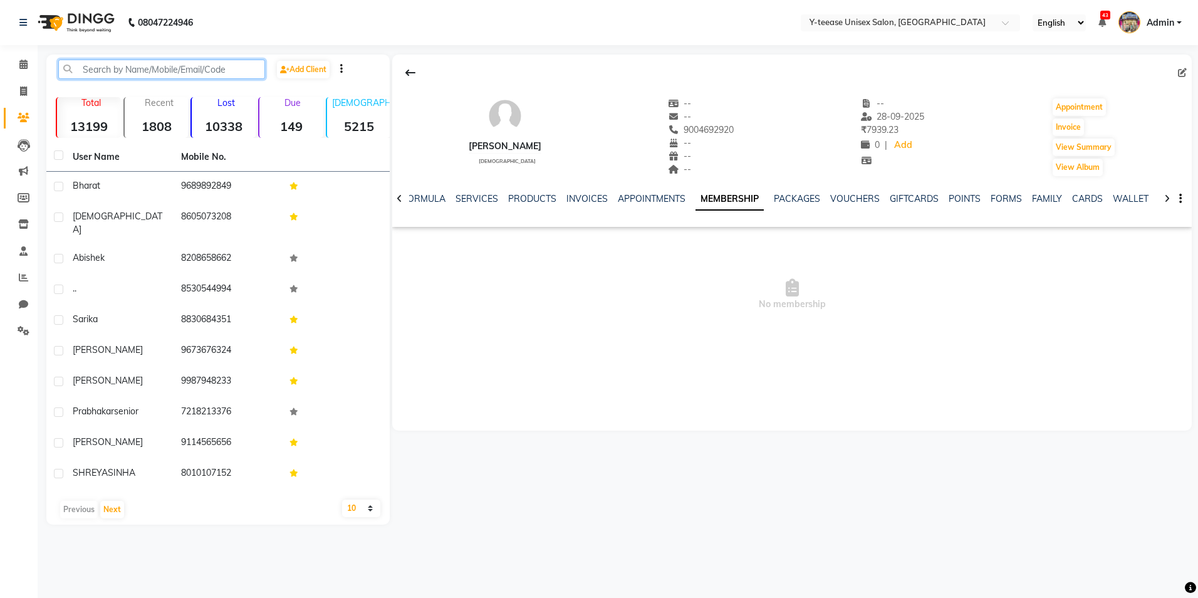
click at [224, 71] on input "text" at bounding box center [161, 69] width 207 height 19
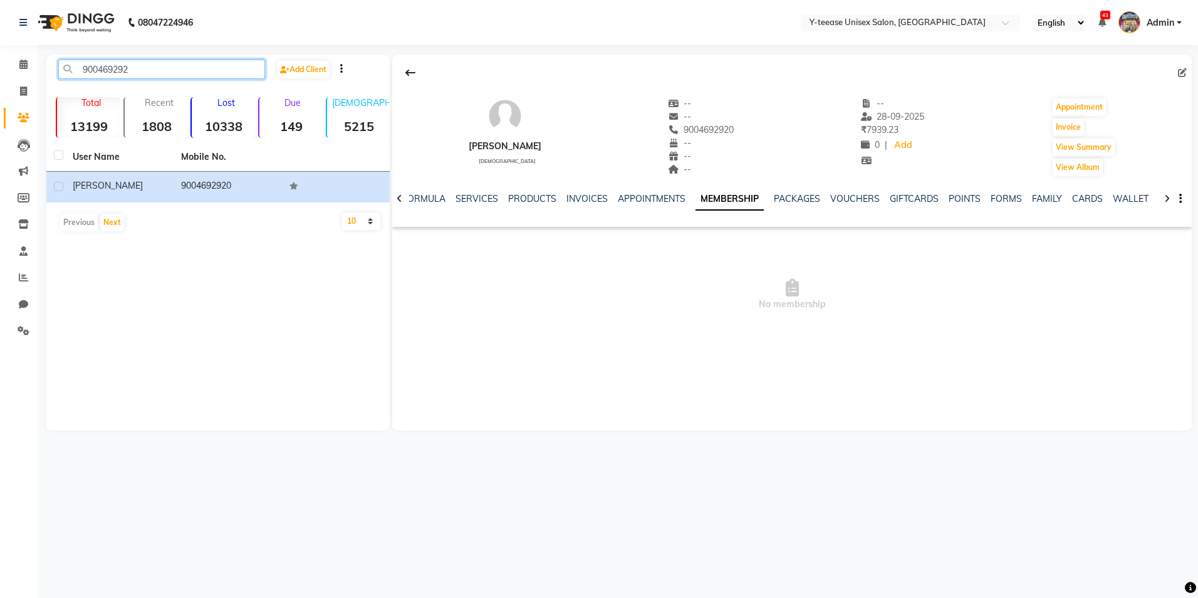
type input "9004692920"
click at [120, 65] on input "9004692920" at bounding box center [161, 69] width 207 height 19
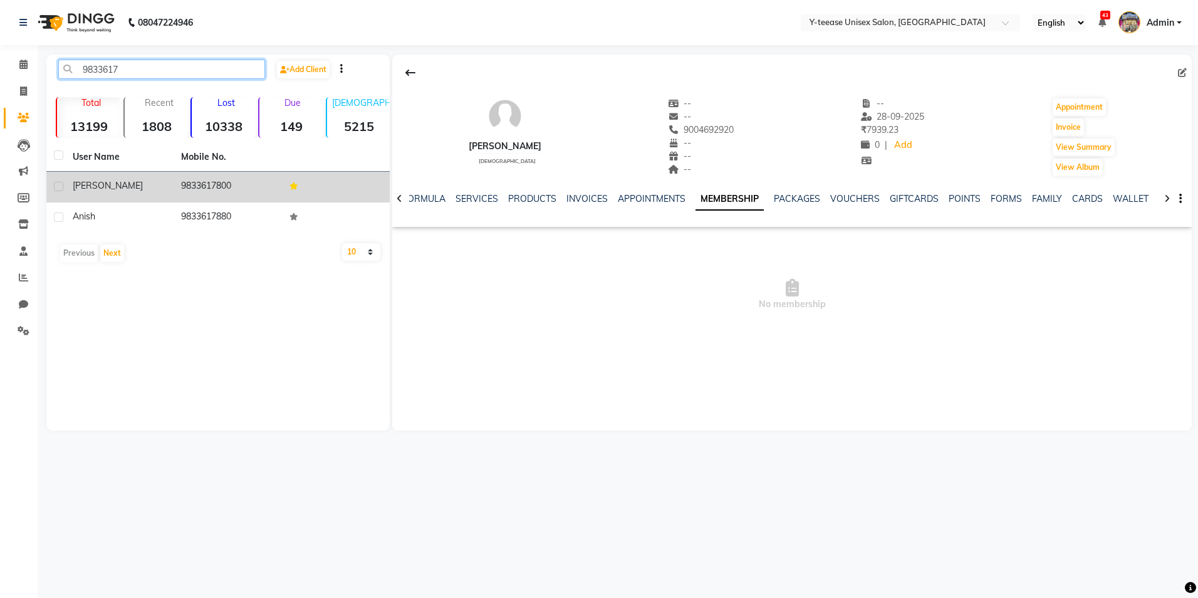
type input "9833617"
click at [159, 182] on div "Charu Sharma" at bounding box center [119, 185] width 93 height 13
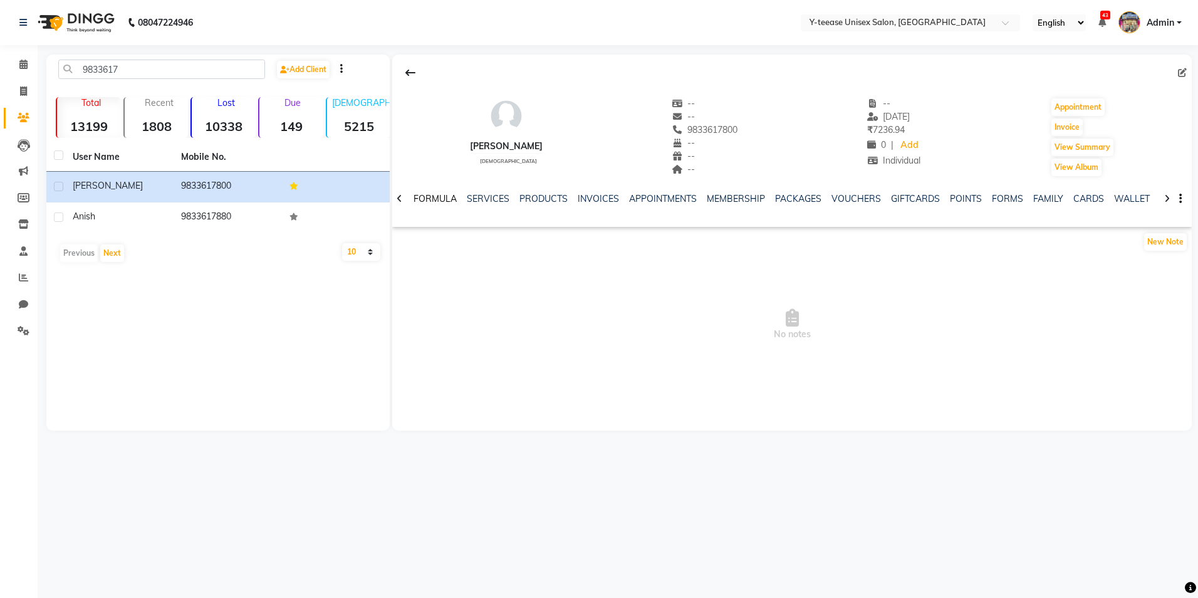
click at [446, 197] on link "FORMULA" at bounding box center [435, 198] width 43 height 11
click at [541, 197] on link "SERVICES" at bounding box center [537, 198] width 43 height 11
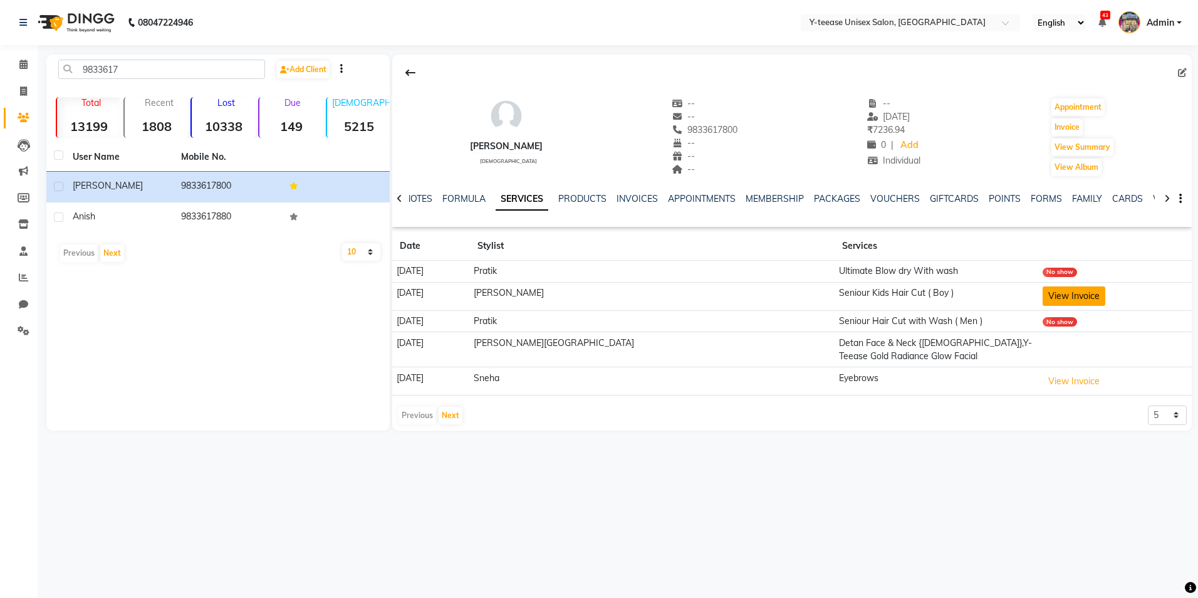
click at [1043, 286] on button "View Invoice" at bounding box center [1074, 295] width 63 height 19
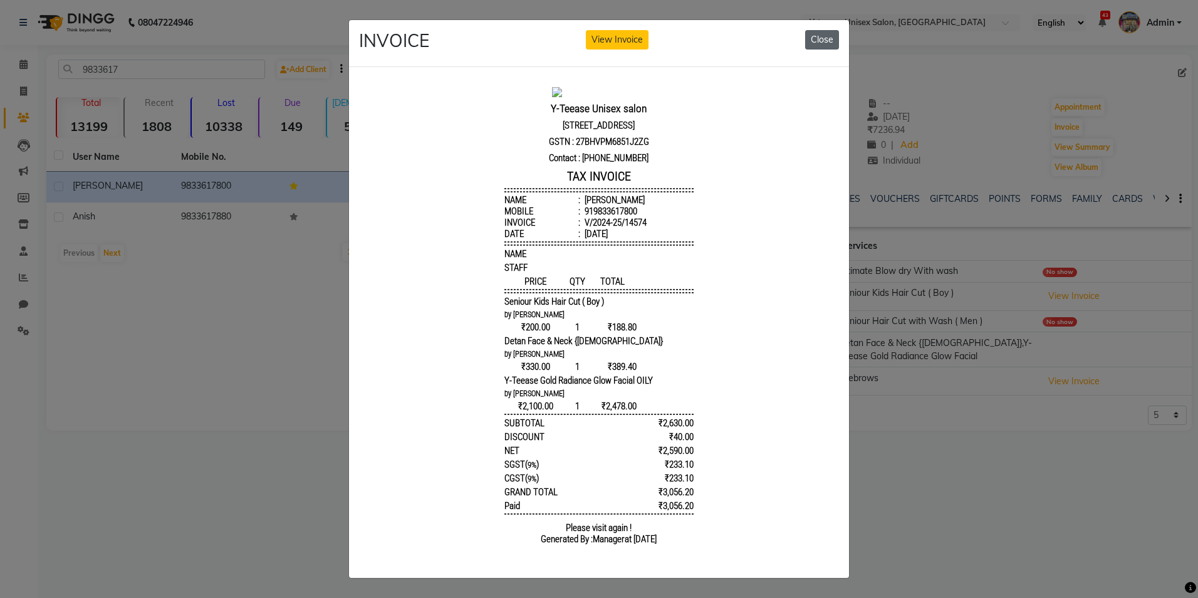
click at [810, 44] on button "Close" at bounding box center [822, 39] width 34 height 19
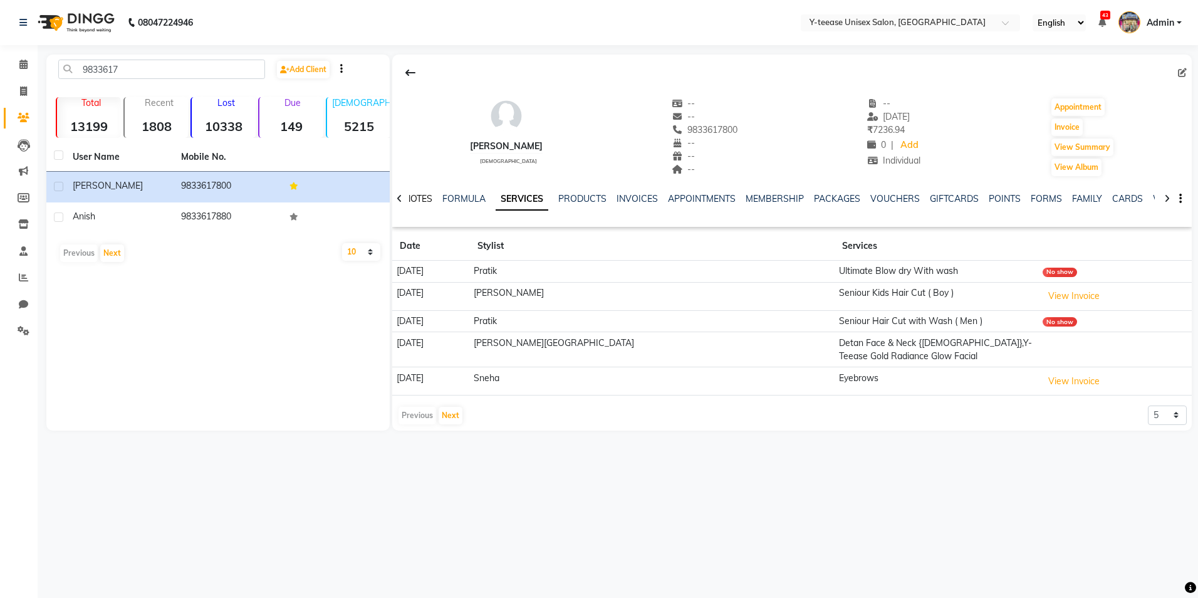
click at [429, 193] on link "NOTES" at bounding box center [418, 198] width 28 height 11
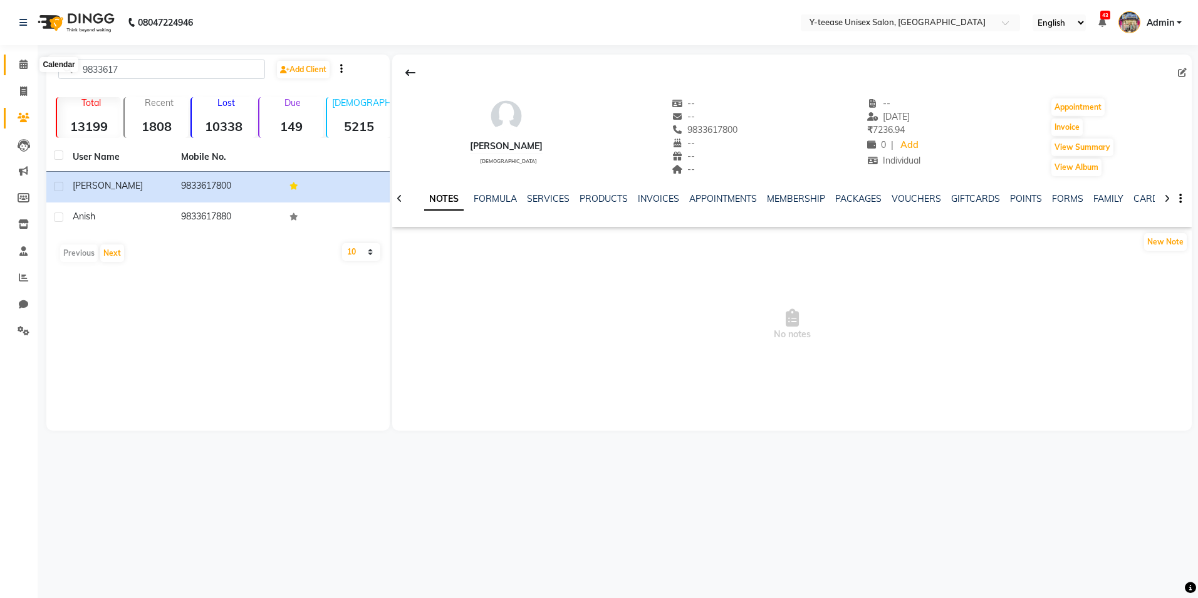
click at [19, 68] on icon at bounding box center [23, 64] width 8 height 9
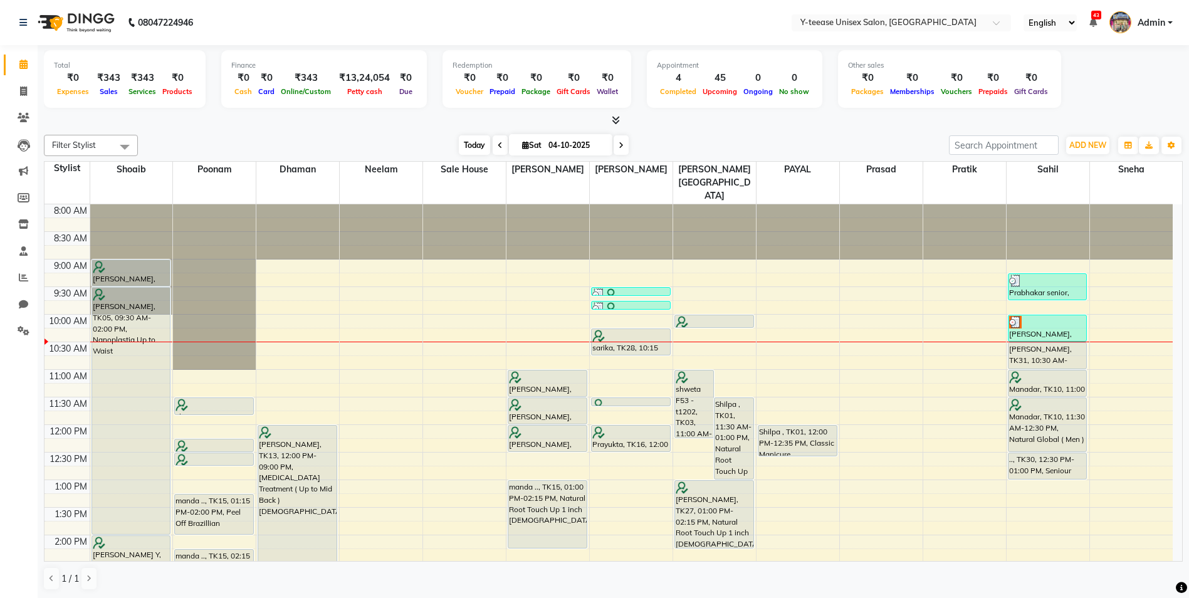
click at [470, 141] on span "Today" at bounding box center [474, 144] width 31 height 19
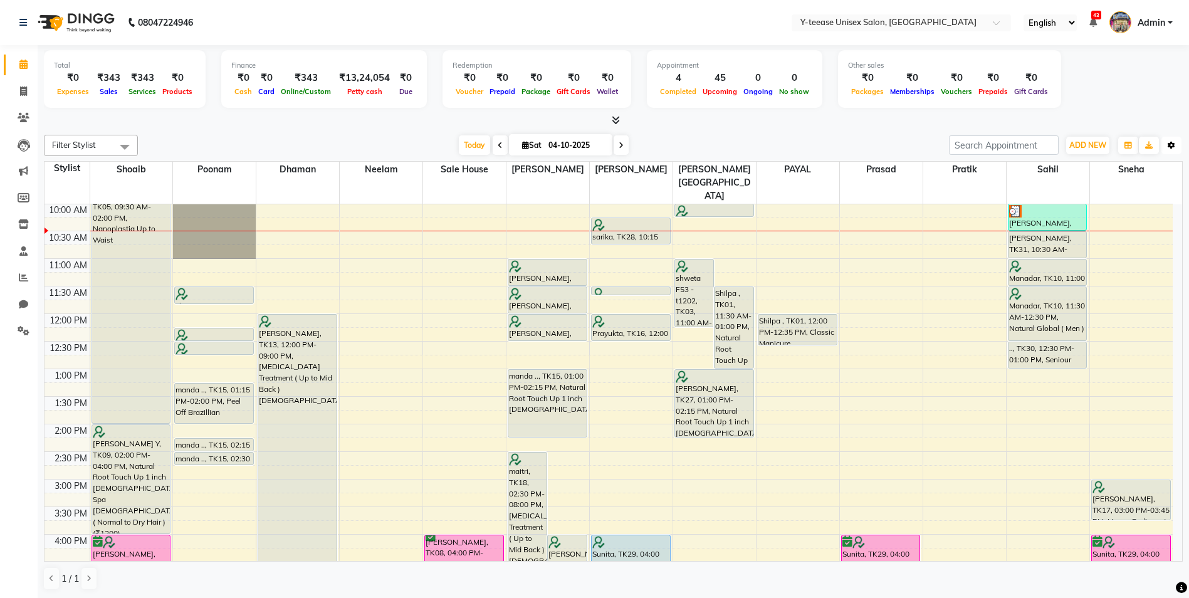
click at [1175, 145] on button "Toggle Dropdown" at bounding box center [1171, 146] width 20 height 18
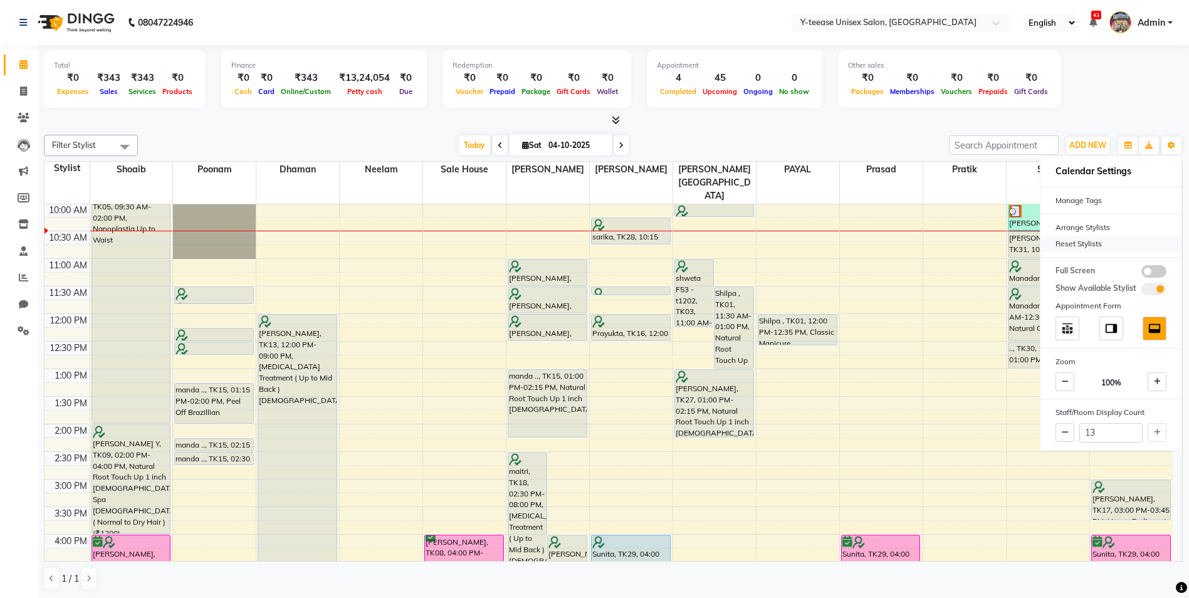
click at [1115, 238] on div "Reset Stylists" at bounding box center [1110, 244] width 141 height 16
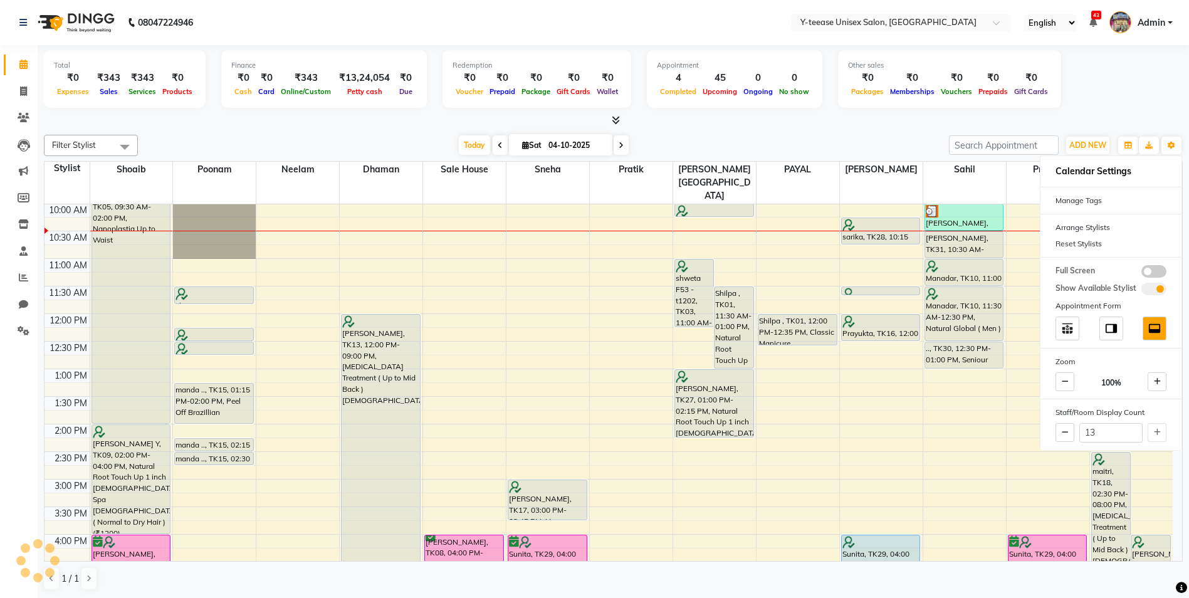
click at [1108, 59] on div "Total ₹0 Expenses ₹343 Sales ₹343 Services ₹0 Products Finance ₹0 Cash ₹0 Card …" at bounding box center [613, 80] width 1138 height 61
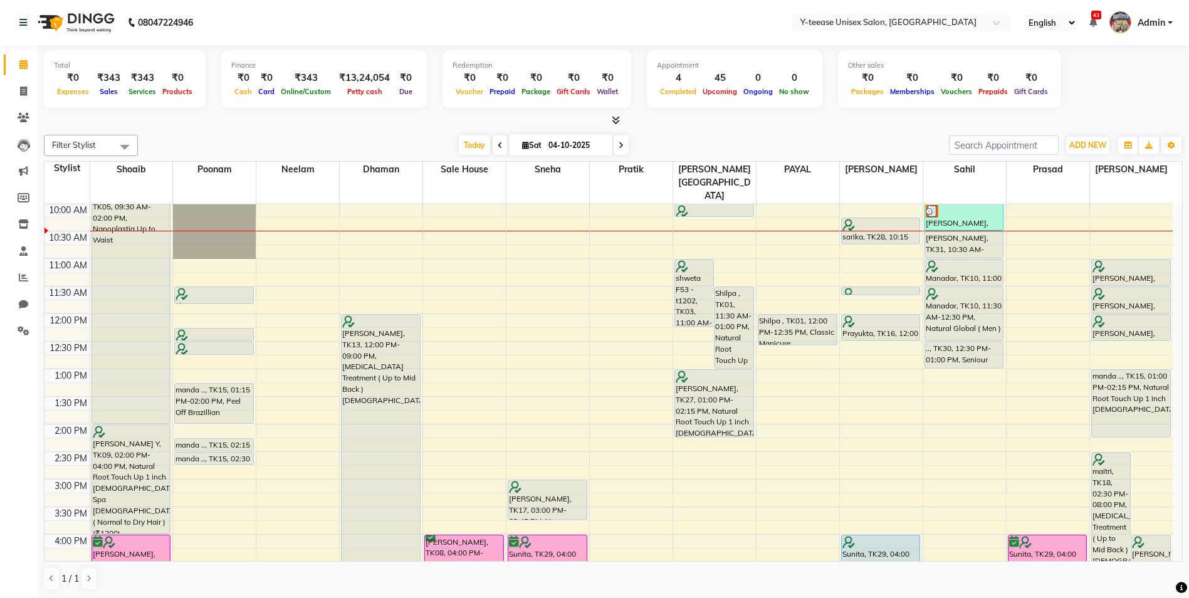
click at [1005, 265] on div "8:00 AM 8:30 AM 9:00 AM 9:30 AM 10:00 AM 10:30 AM 11:00 AM 11:30 AM 12:00 PM 12…" at bounding box center [608, 506] width 1128 height 826
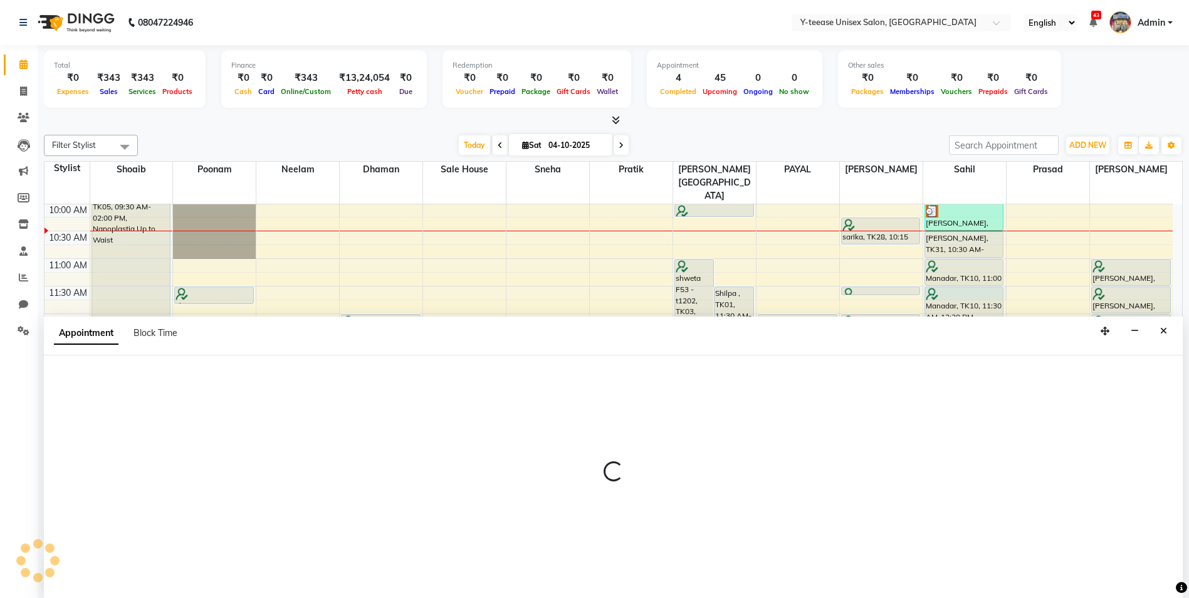
scroll to position [1, 0]
select select "88015"
select select "tentative"
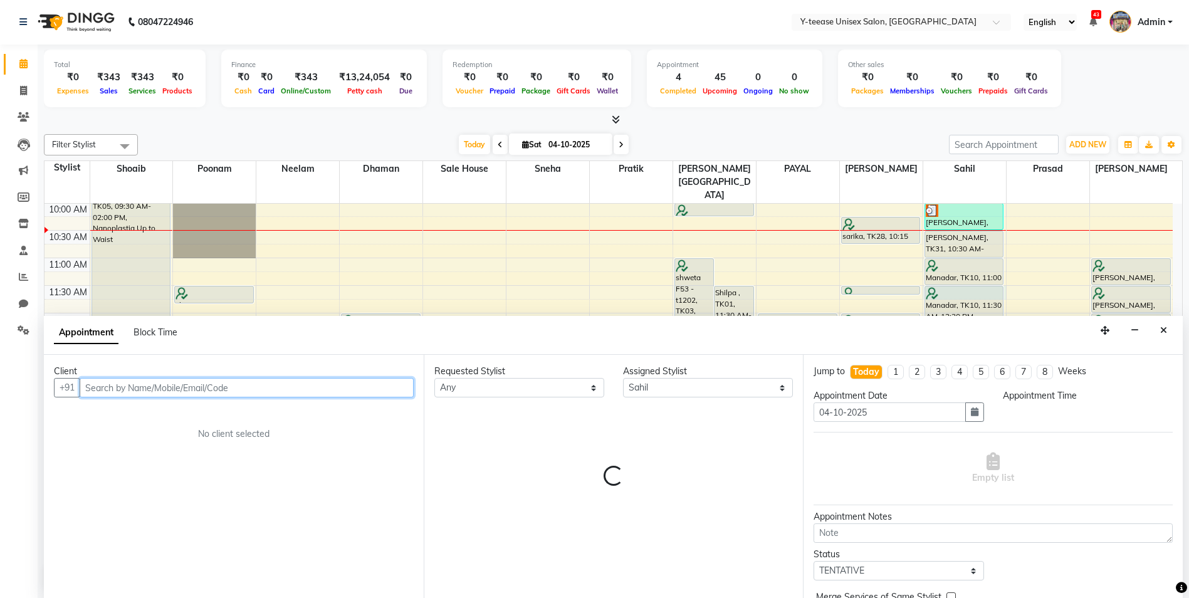
select select "690"
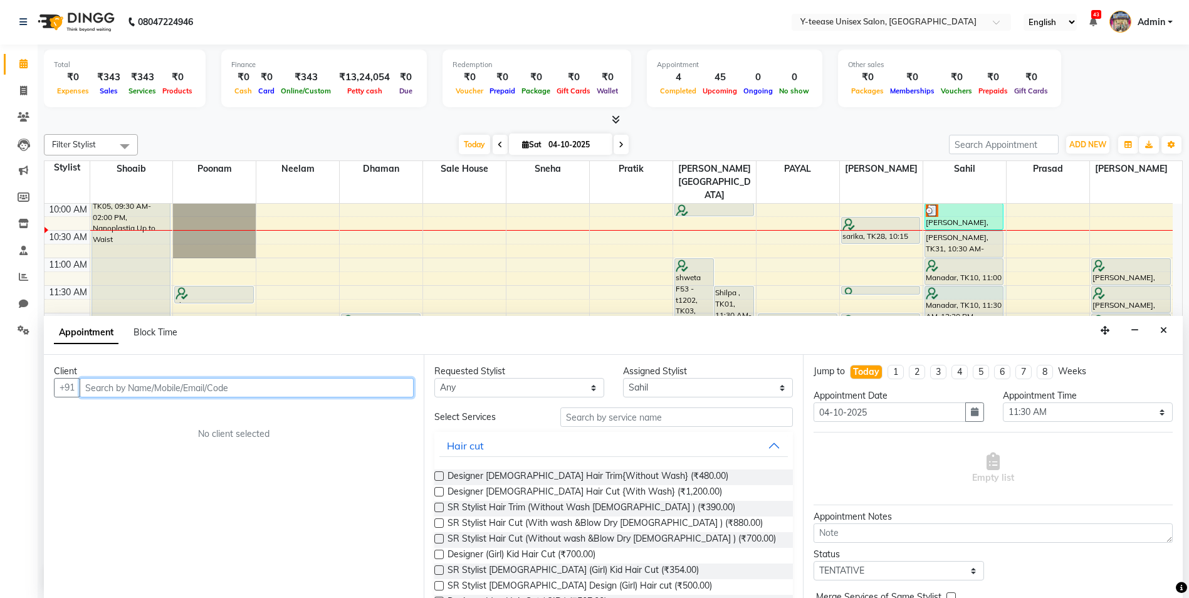
click at [388, 392] on input "text" at bounding box center [247, 387] width 334 height 19
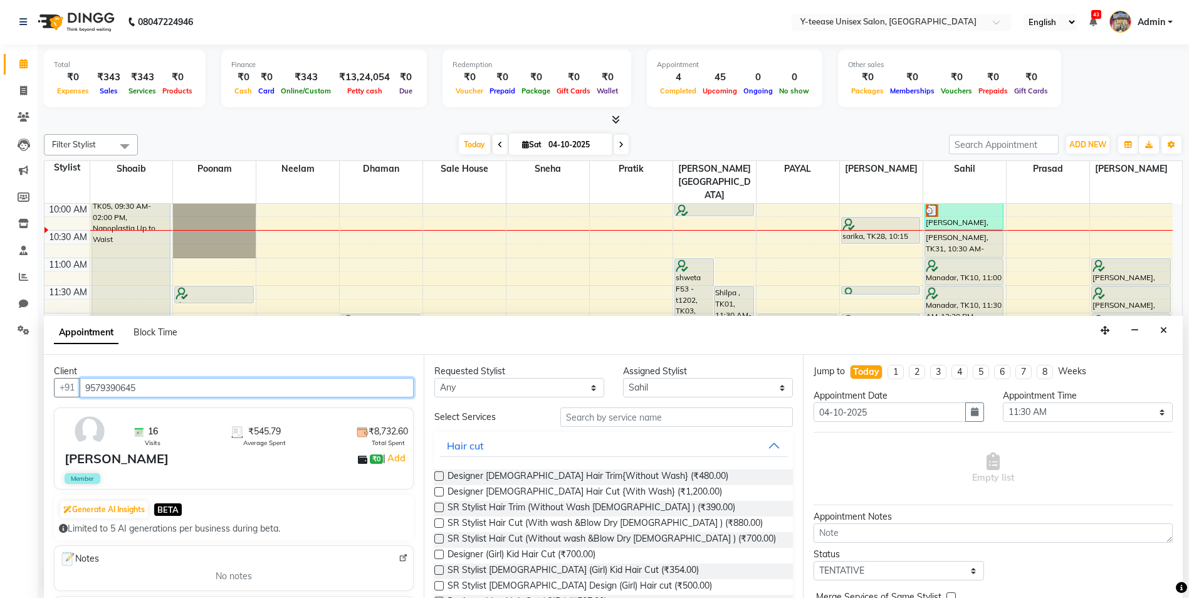
type input "9579390645"
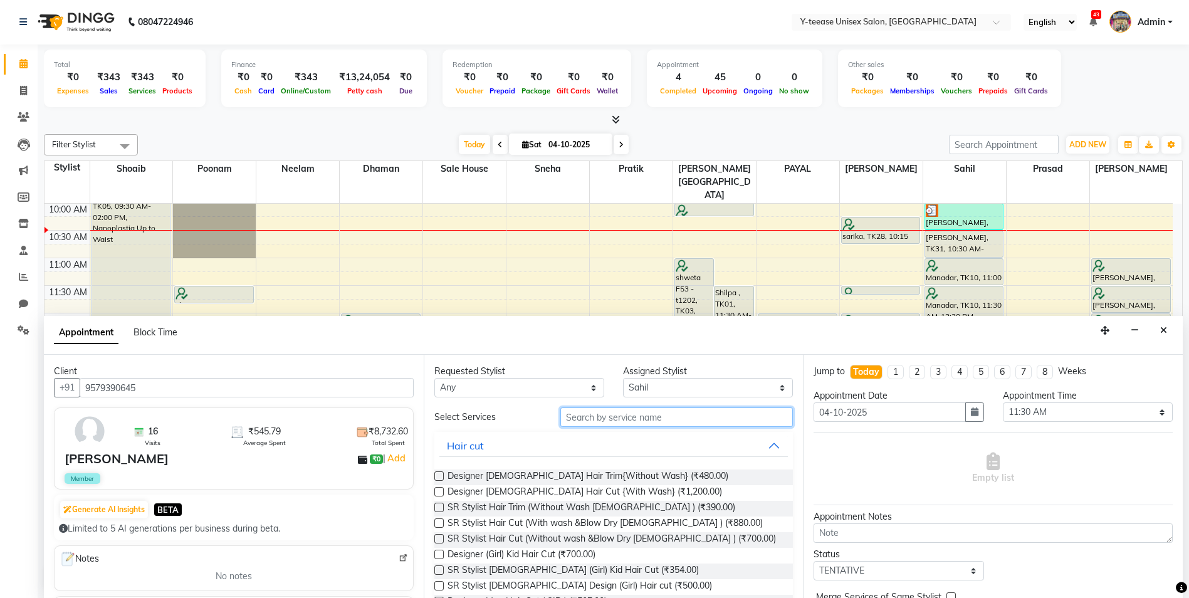
click at [561, 419] on input "text" at bounding box center [676, 416] width 233 height 19
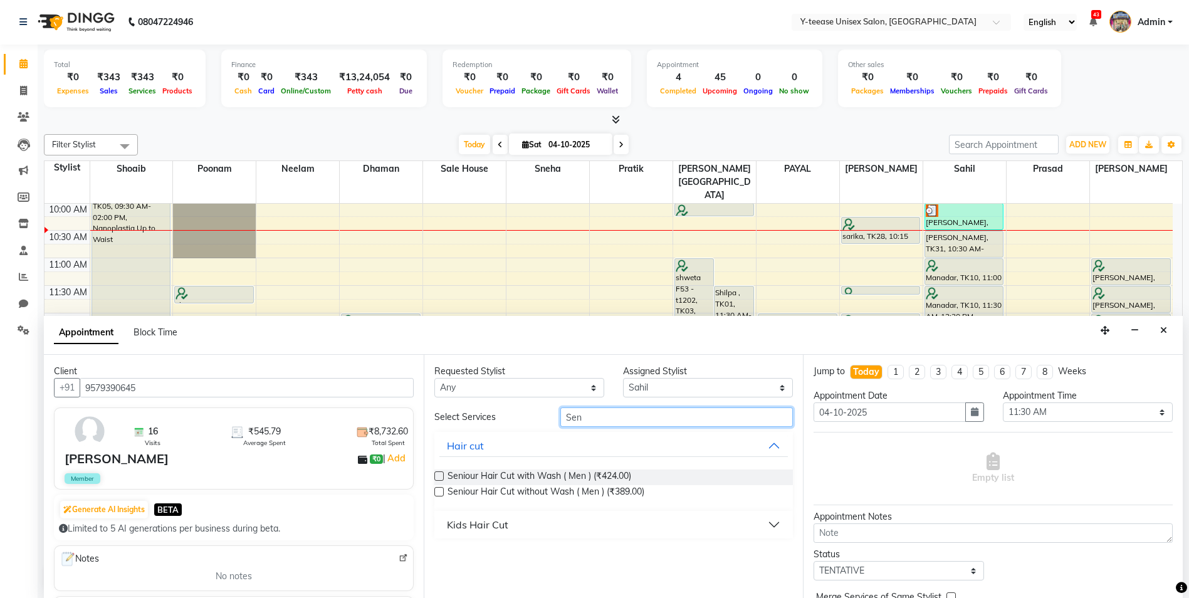
type input "Sen"
click at [489, 526] on div "Kids Hair Cut" at bounding box center [477, 524] width 61 height 15
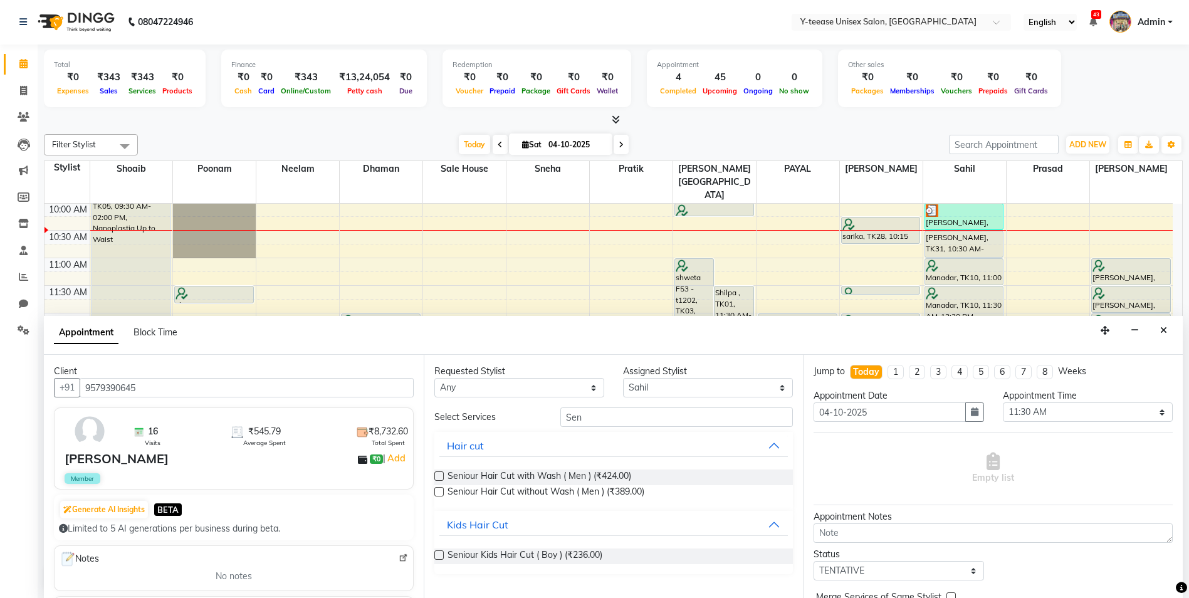
drag, startPoint x: 504, startPoint y: 559, endPoint x: 615, endPoint y: 556, distance: 110.9
click at [505, 558] on span "Seniour Kids Hair Cut ( Boy ) (₹236.00)" at bounding box center [524, 556] width 155 height 16
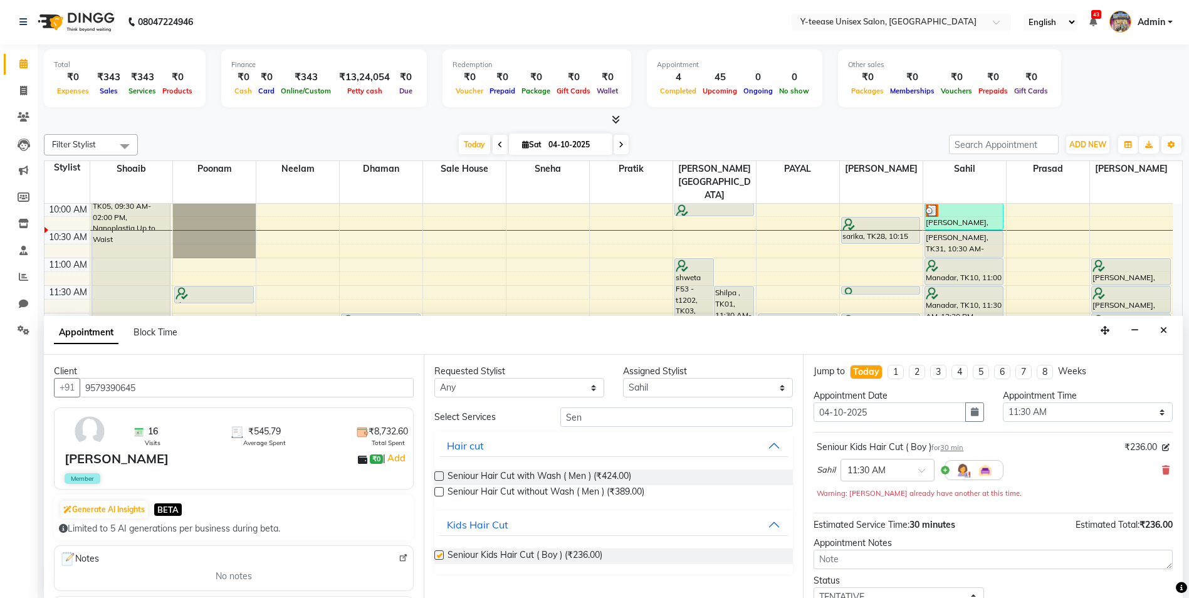
checkbox input "false"
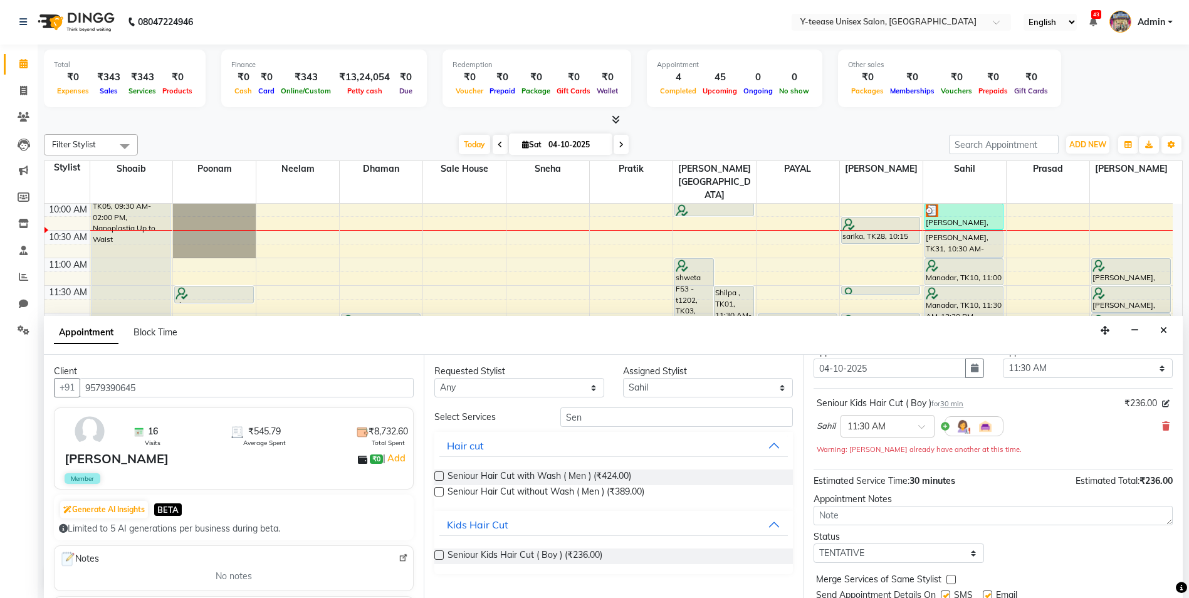
scroll to position [88, 0]
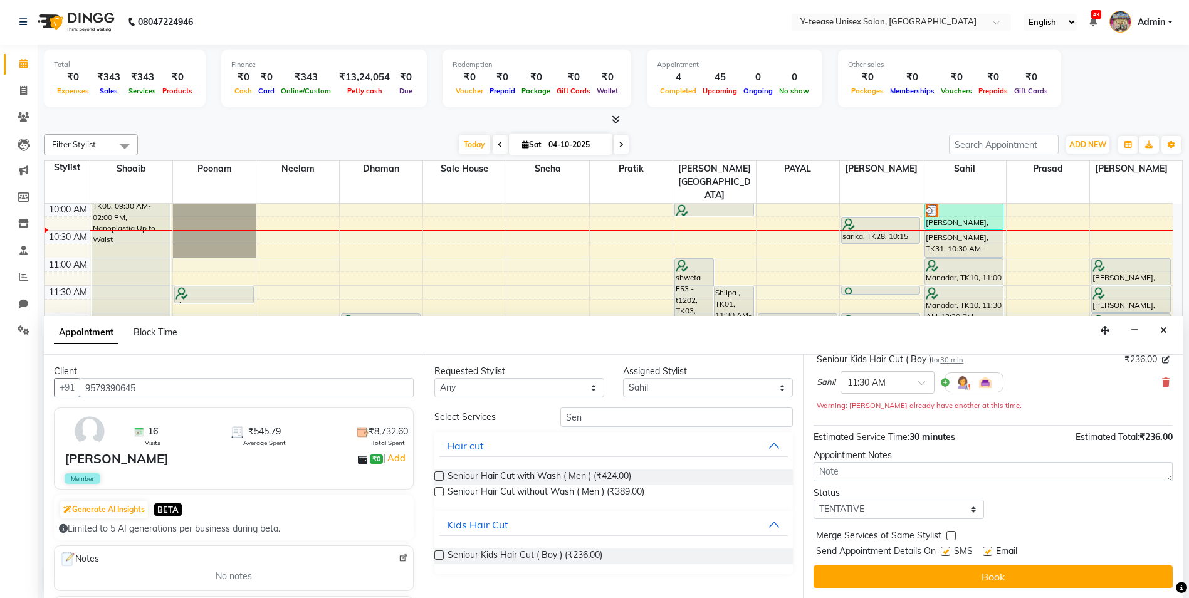
click at [960, 570] on button "Book" at bounding box center [992, 576] width 359 height 23
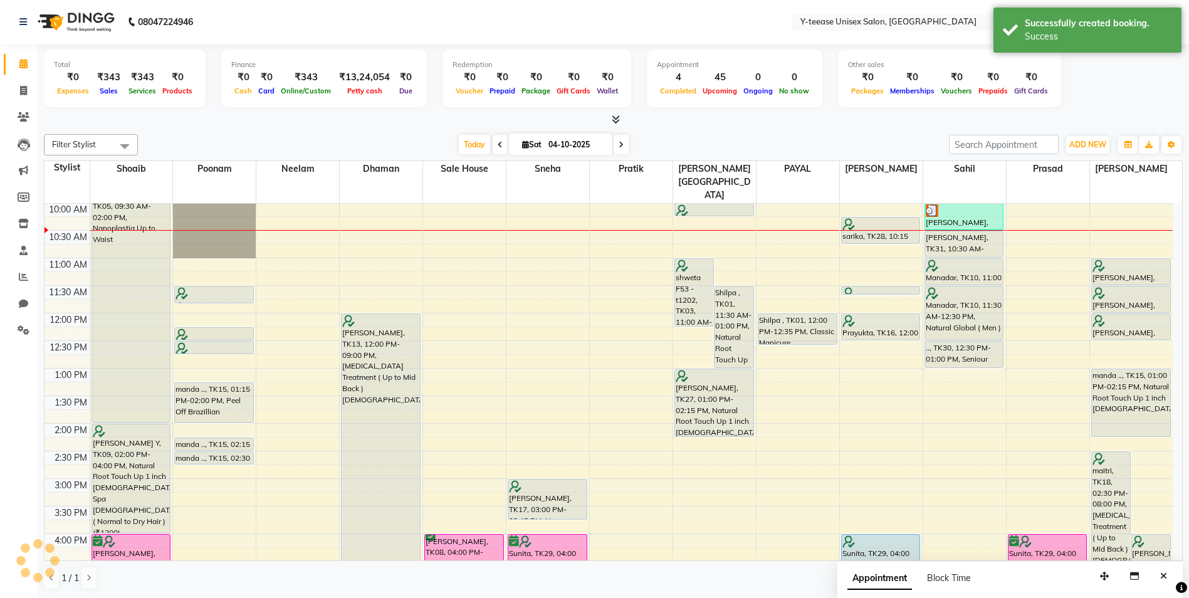
scroll to position [0, 0]
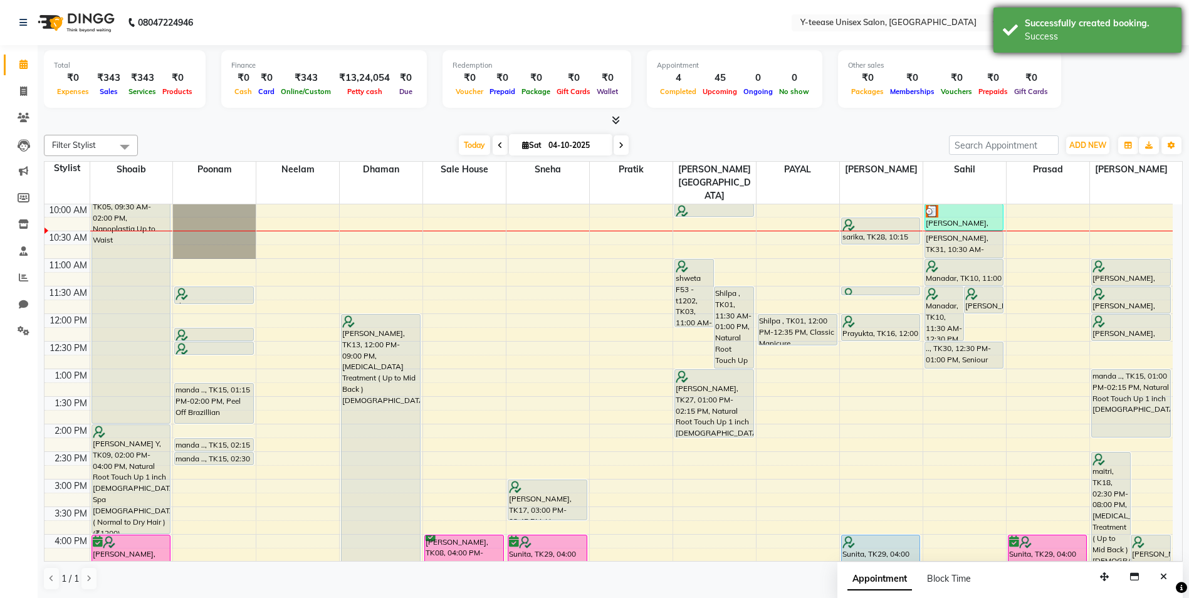
click at [1097, 39] on div "Success" at bounding box center [1097, 36] width 147 height 13
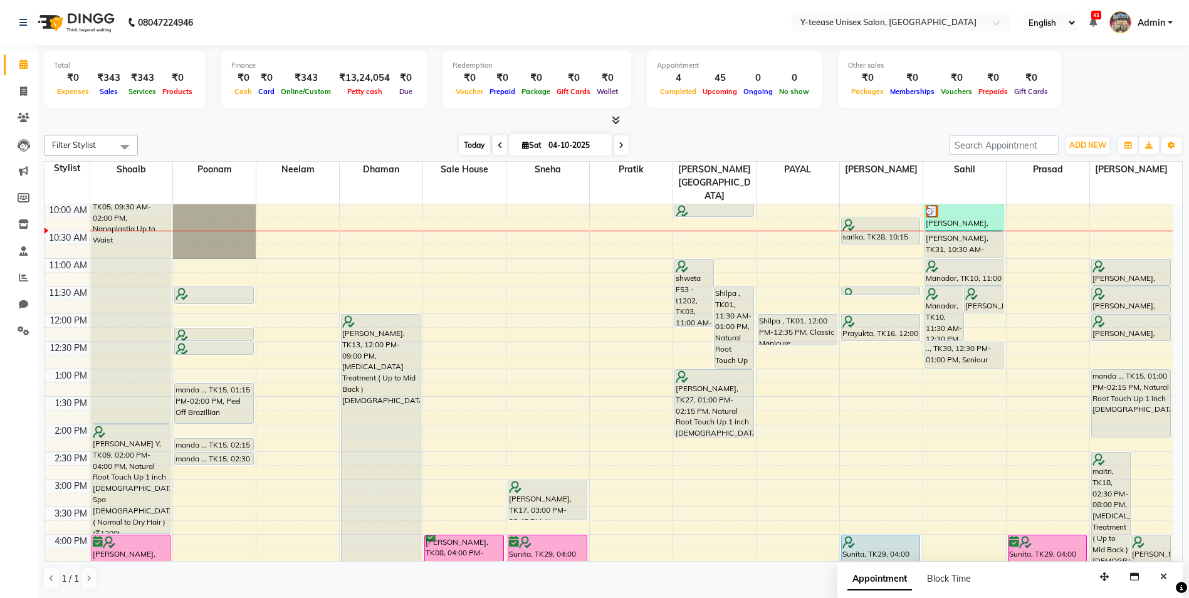
click at [462, 143] on span "Today" at bounding box center [474, 144] width 31 height 19
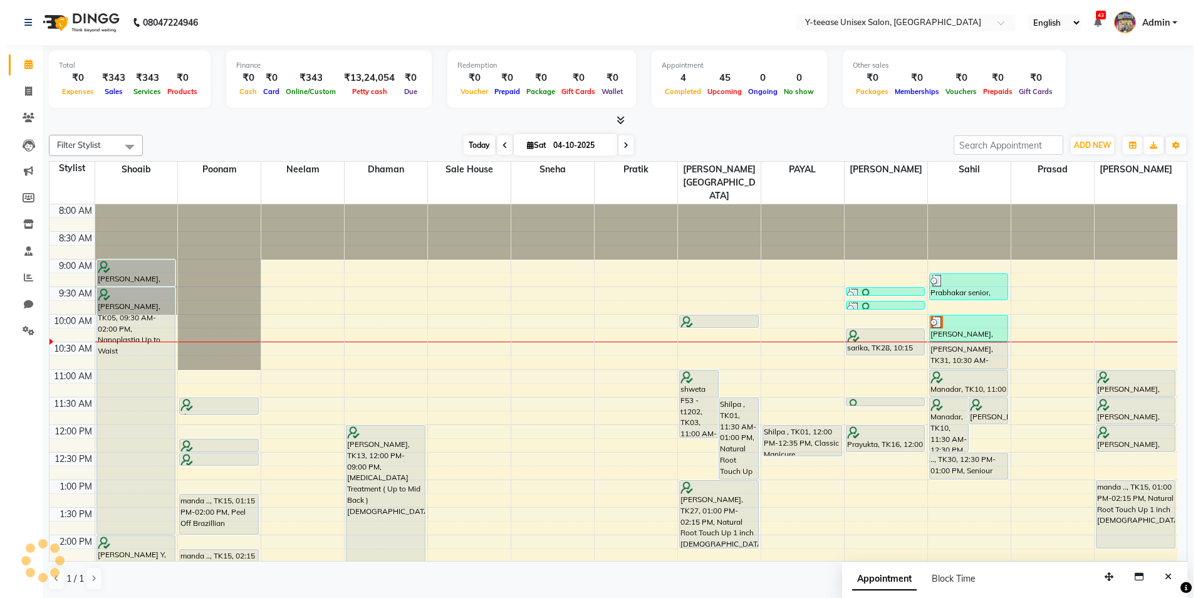
scroll to position [111, 0]
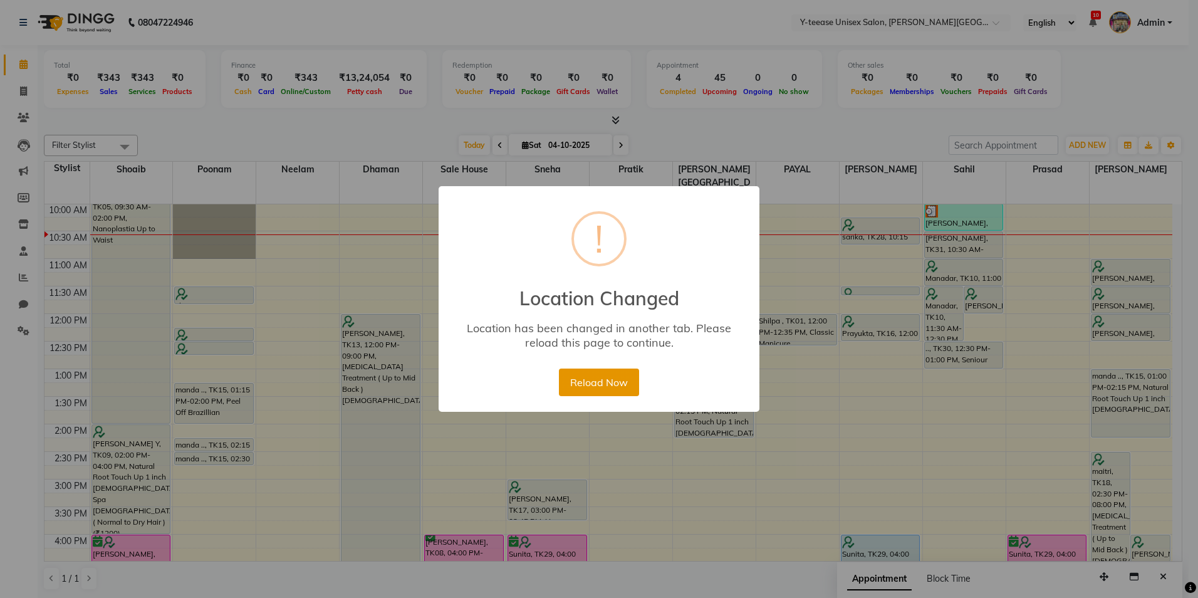
click at [607, 378] on button "Reload Now" at bounding box center [599, 382] width 80 height 28
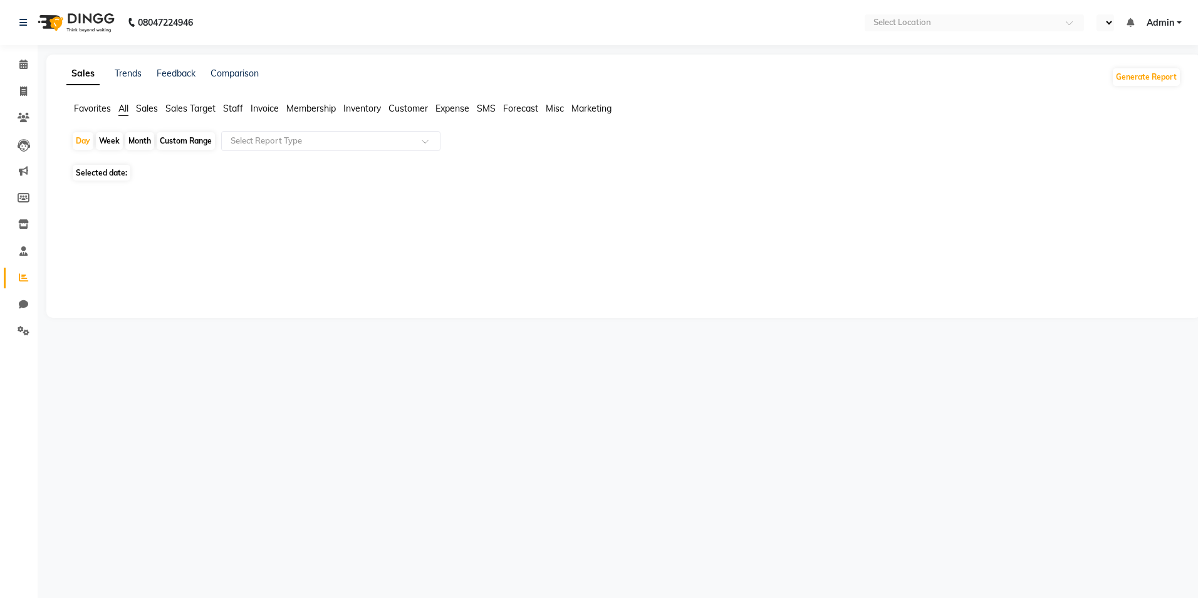
select select "en"
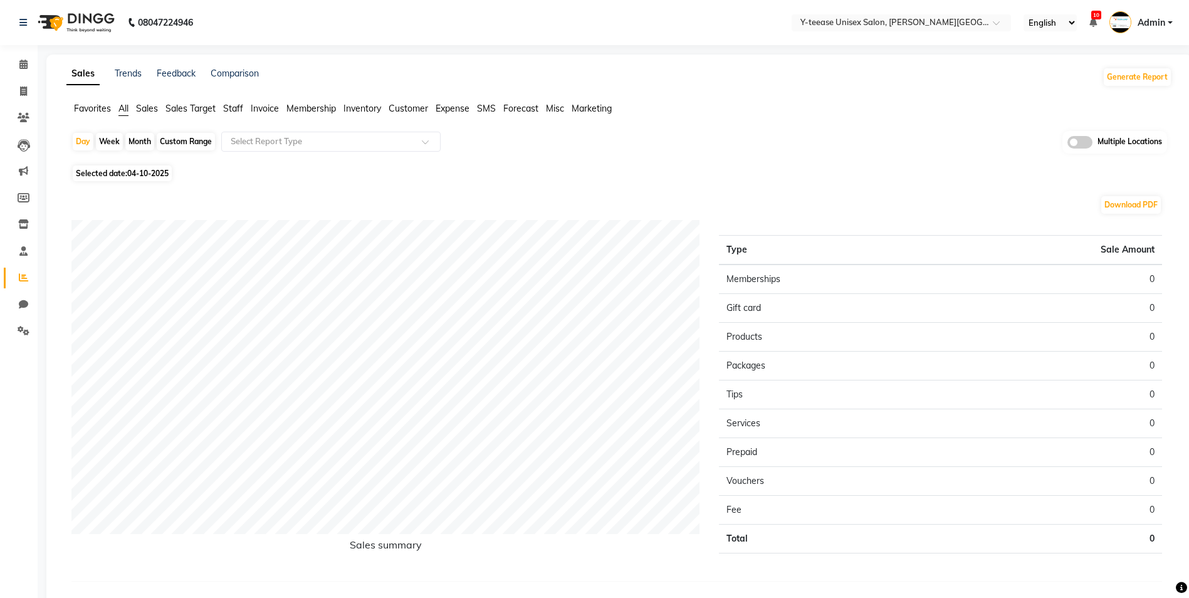
click at [142, 142] on div "Month" at bounding box center [139, 142] width 29 height 18
select select "10"
select select "2025"
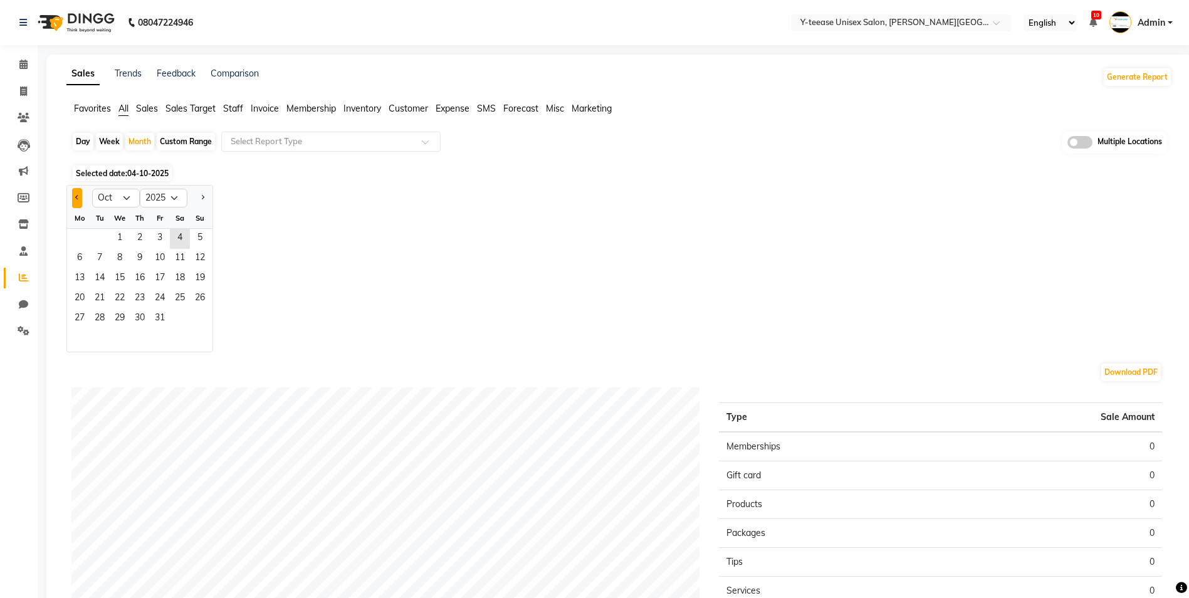
click at [80, 198] on button "Previous month" at bounding box center [77, 198] width 10 height 20
select select "9"
click at [83, 234] on span "1" at bounding box center [80, 239] width 20 height 20
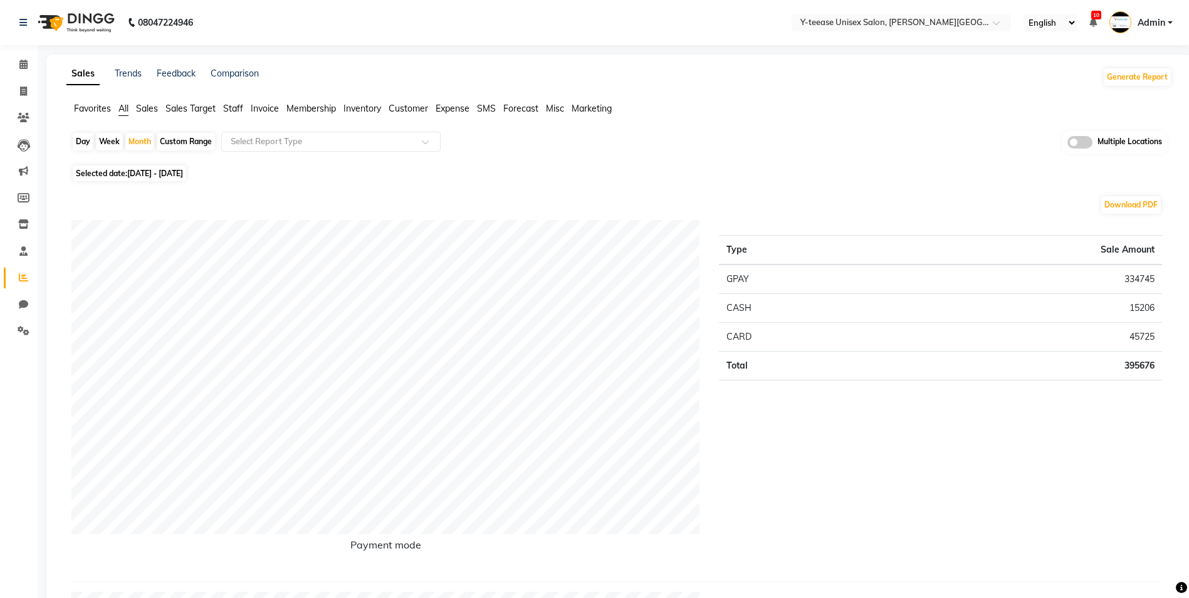
click at [140, 110] on span "Sales" at bounding box center [147, 108] width 22 height 11
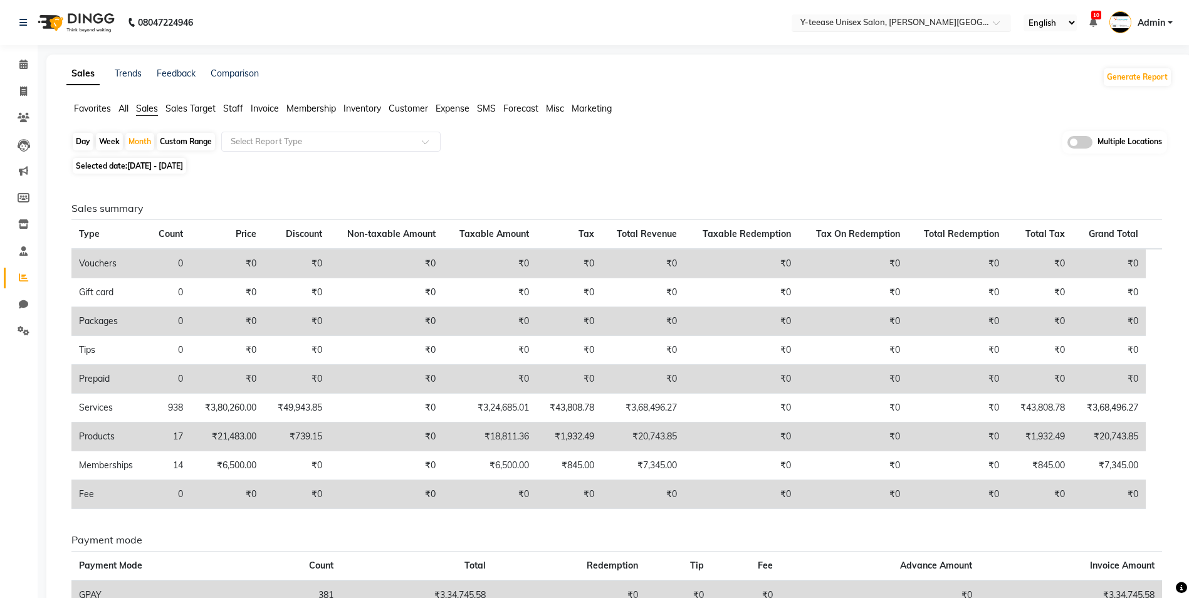
click at [907, 25] on input "text" at bounding box center [889, 24] width 182 height 13
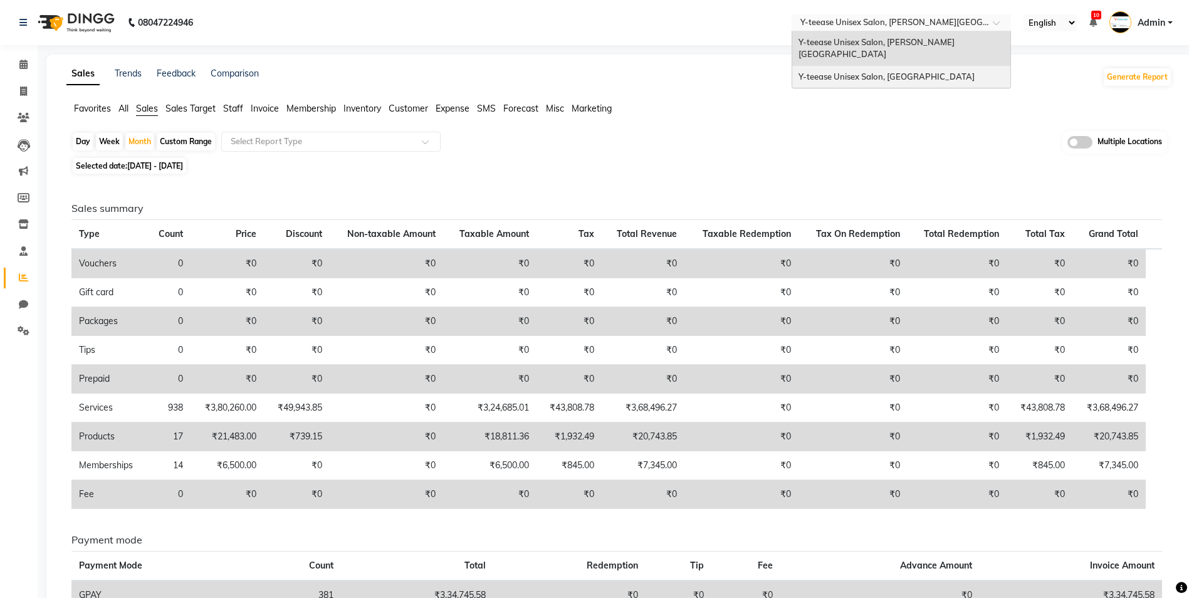
click at [888, 71] on span "Y-teease Unisex Salon, [GEOGRAPHIC_DATA]" at bounding box center [886, 76] width 176 height 10
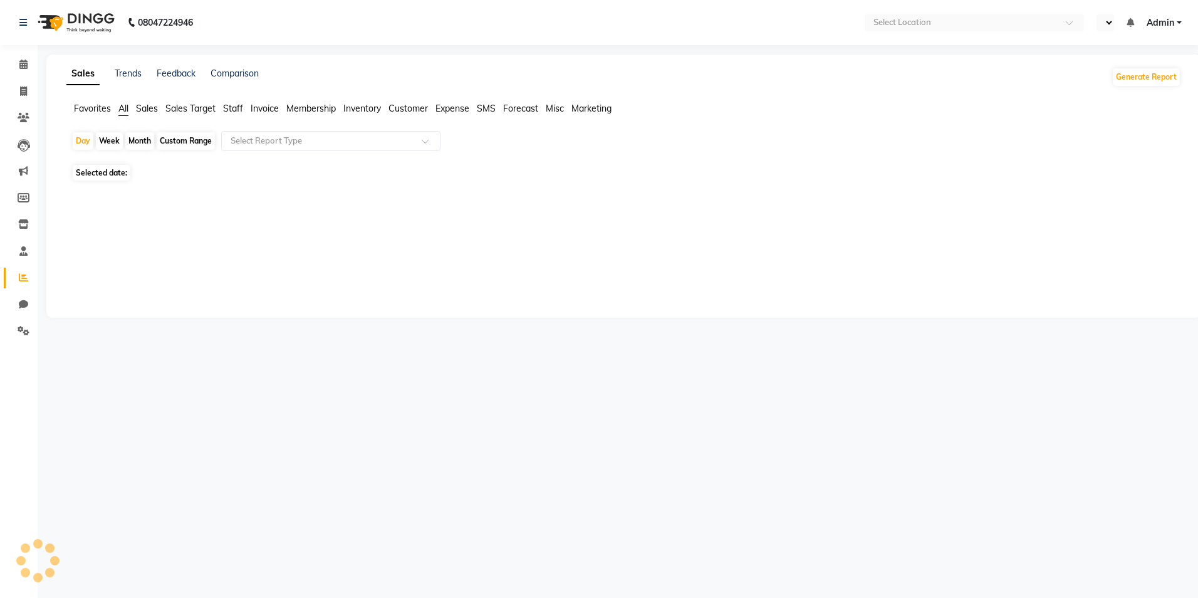
select select "en"
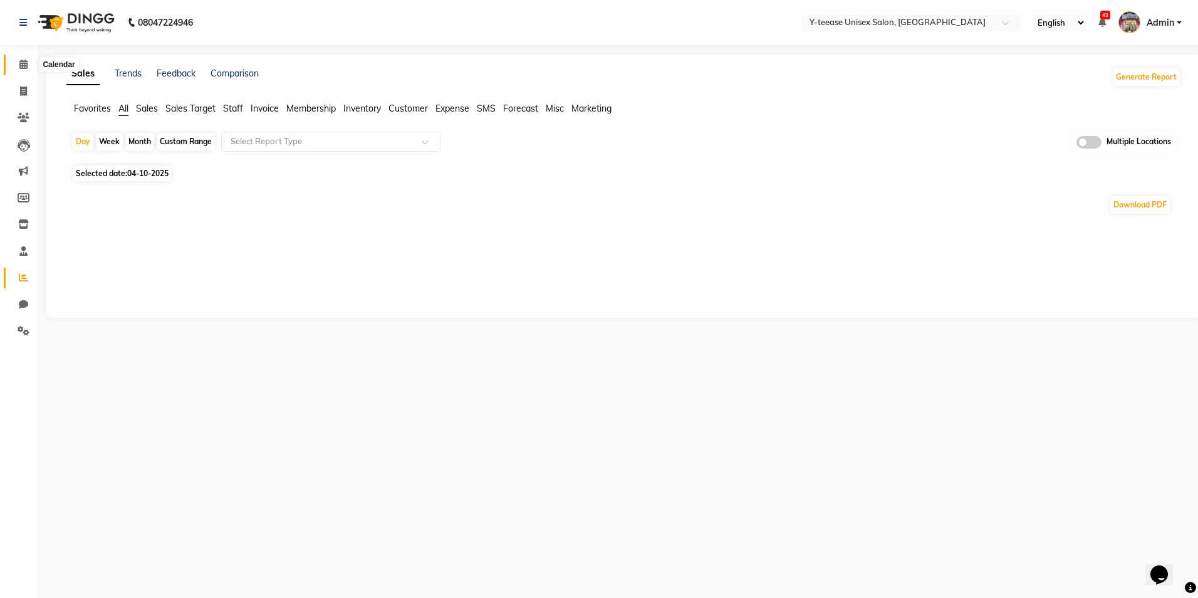
click at [16, 64] on span at bounding box center [24, 65] width 22 height 14
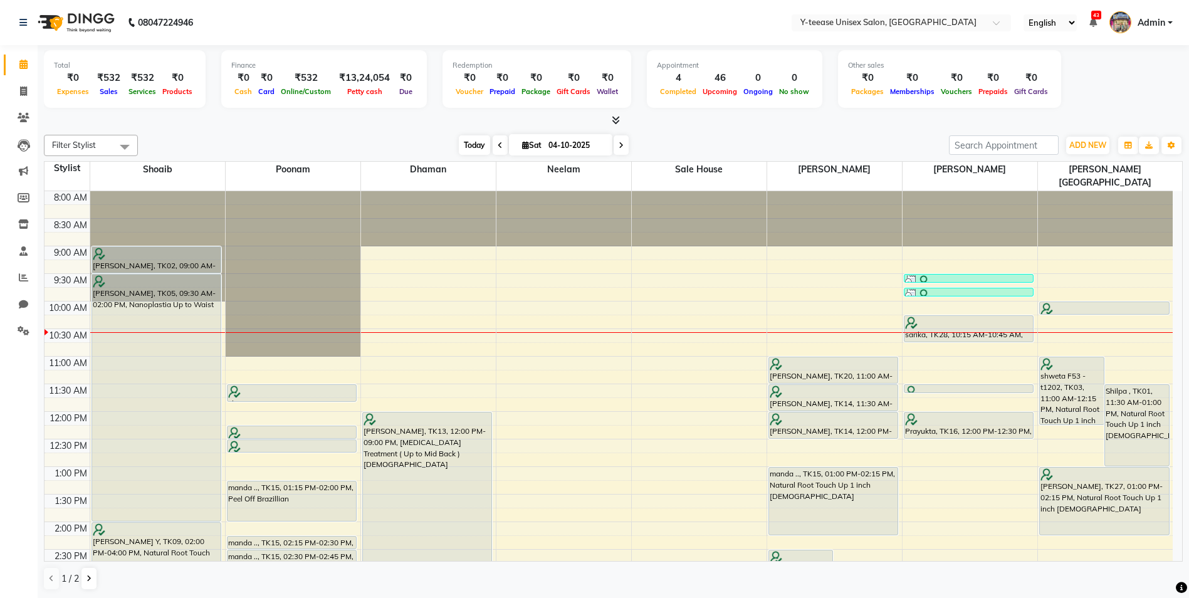
click at [467, 142] on span "Today" at bounding box center [474, 144] width 31 height 19
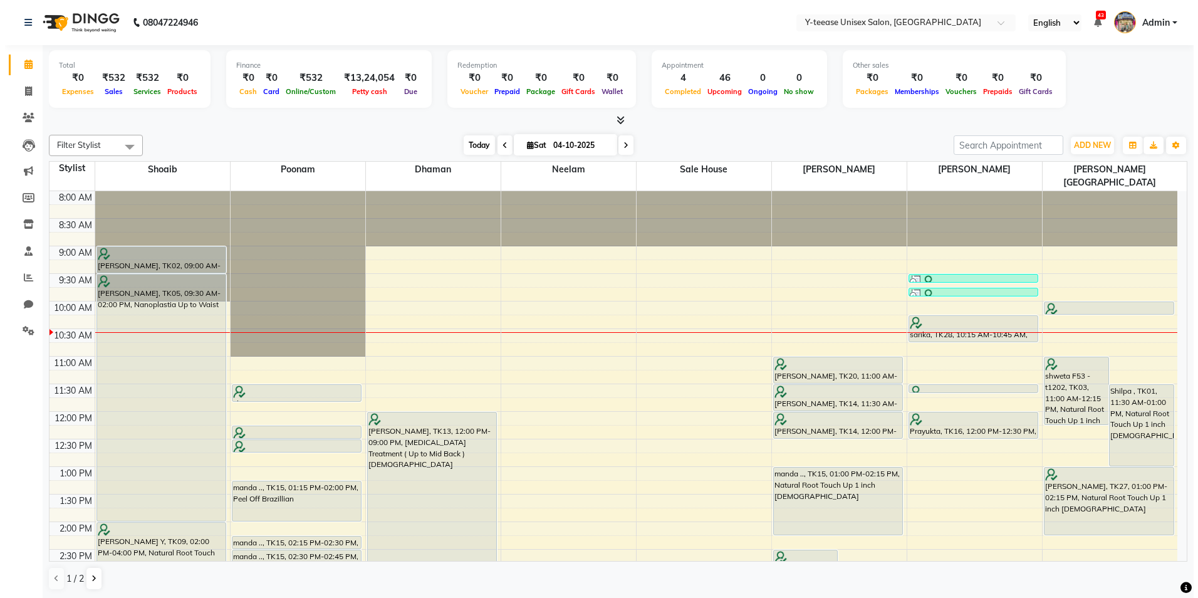
scroll to position [111, 0]
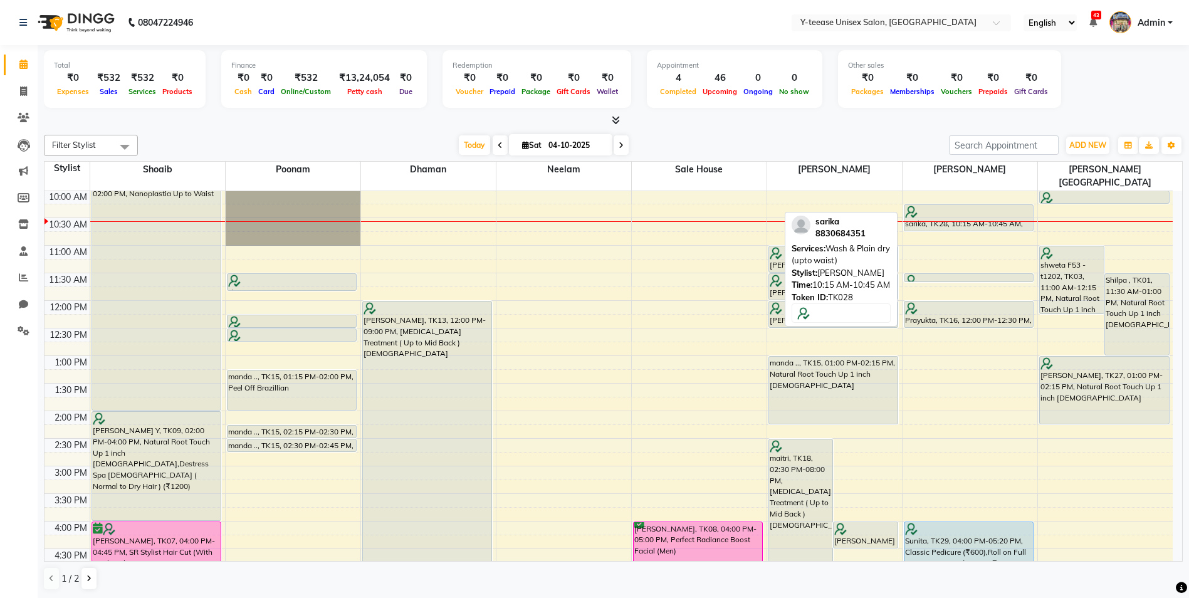
click at [957, 206] on div at bounding box center [969, 212] width 128 height 13
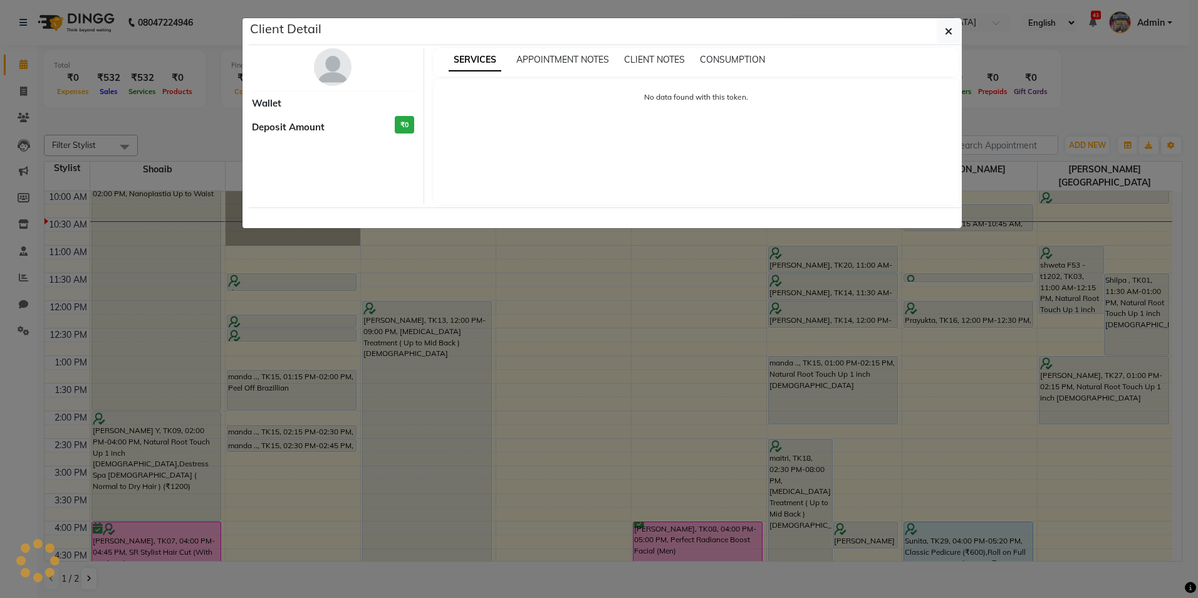
select select "7"
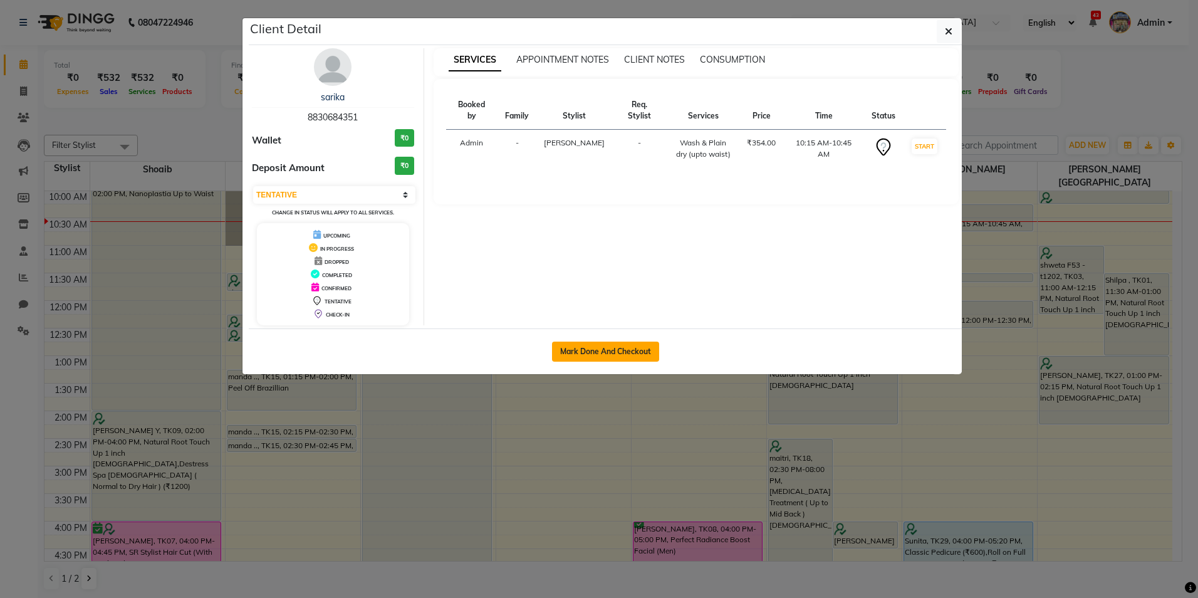
click at [625, 348] on button "Mark Done And Checkout" at bounding box center [605, 351] width 107 height 20
select select "4"
select select "service"
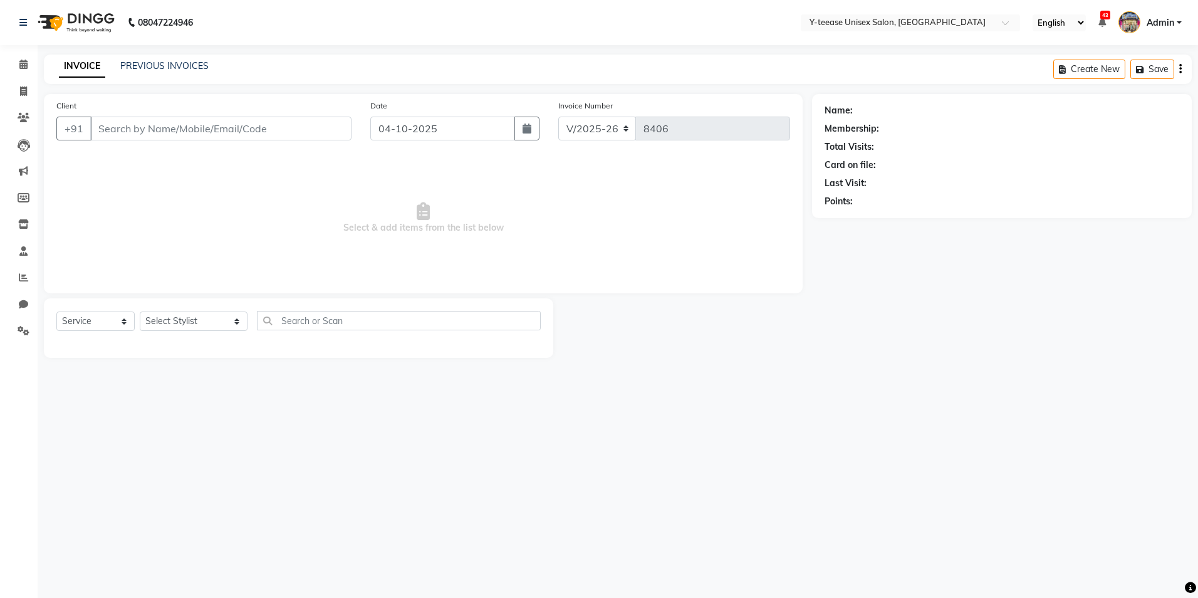
type input "8830684351"
select select "86041"
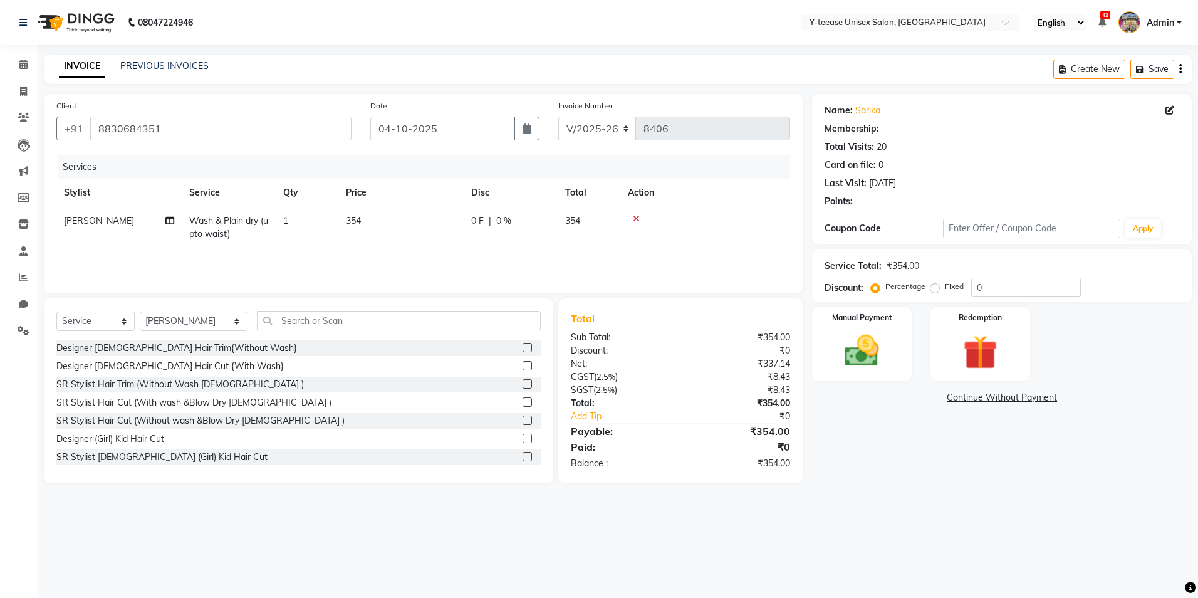
select select "1: Object"
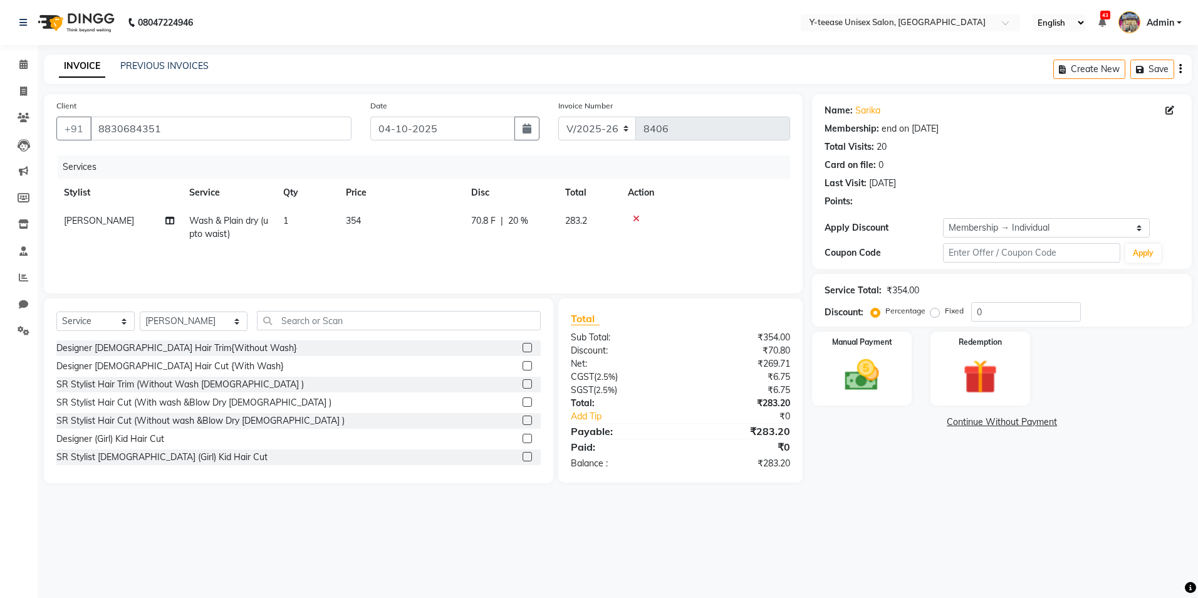
type input "20"
click at [899, 386] on div "Manual Payment" at bounding box center [861, 368] width 103 height 77
click at [990, 419] on span "GPay" at bounding box center [989, 422] width 26 height 14
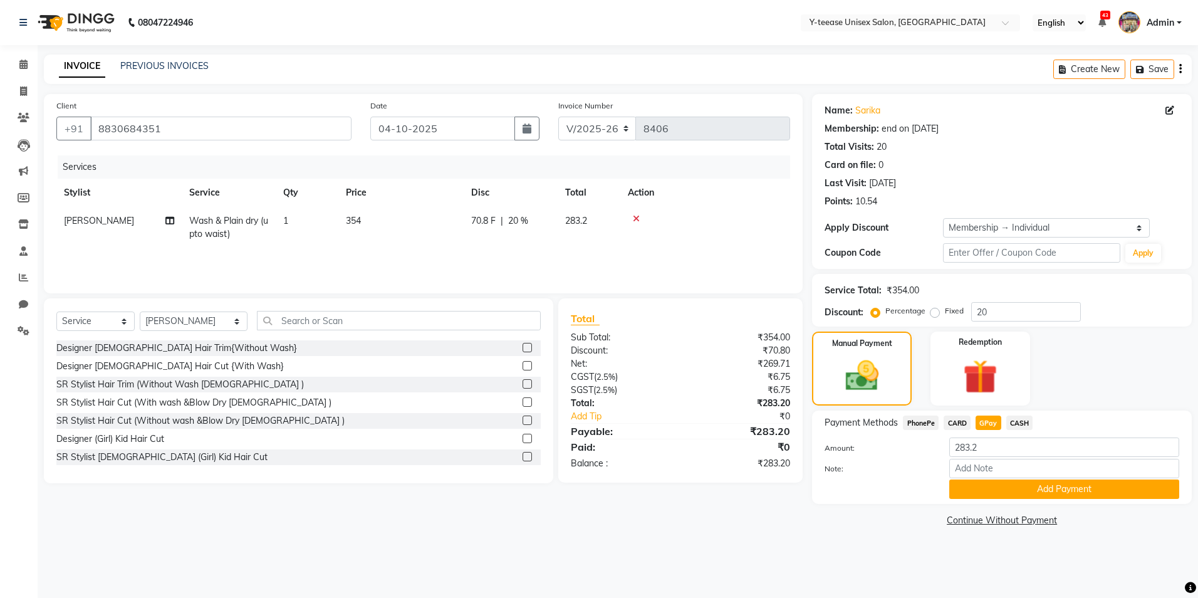
click at [1004, 483] on button "Add Payment" at bounding box center [1064, 488] width 230 height 19
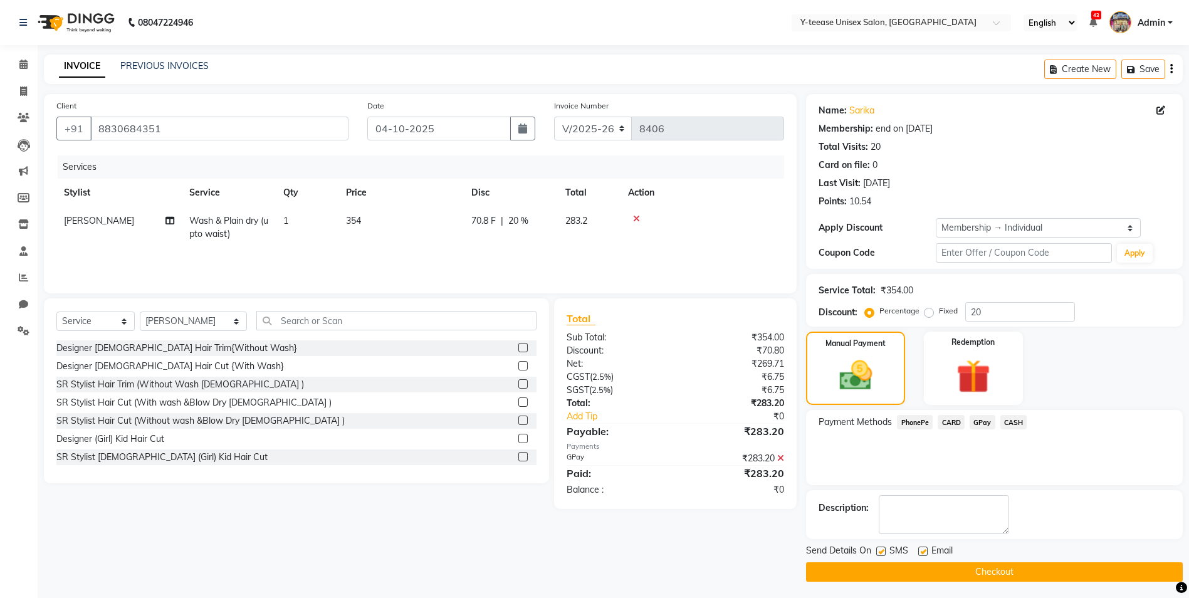
drag, startPoint x: 986, startPoint y: 554, endPoint x: 985, endPoint y: 580, distance: 25.7
click at [986, 557] on div "Send Details On SMS Email" at bounding box center [994, 552] width 377 height 16
click at [986, 580] on button "Checkout" at bounding box center [994, 571] width 377 height 19
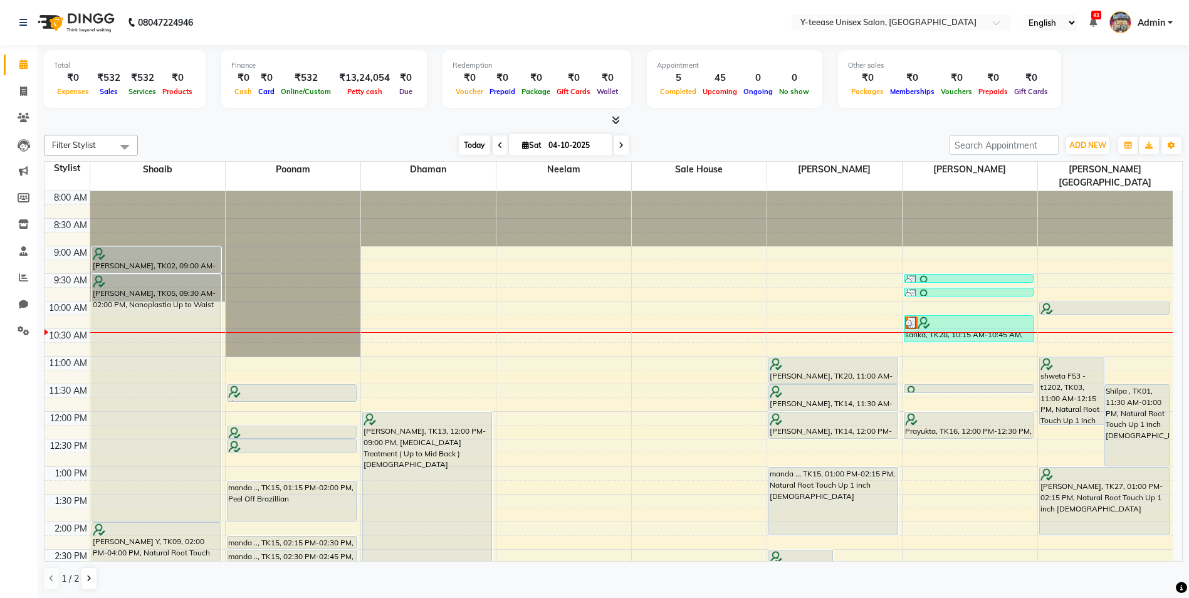
click at [459, 144] on span "Today" at bounding box center [474, 144] width 31 height 19
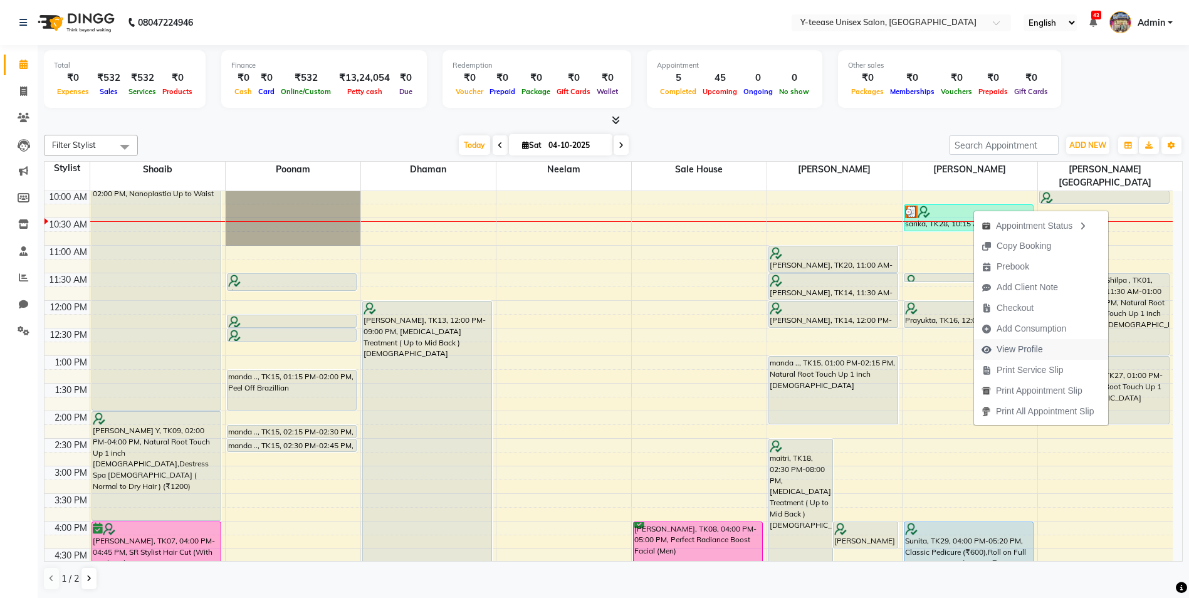
click at [1018, 348] on span "View Profile" at bounding box center [1019, 349] width 46 height 13
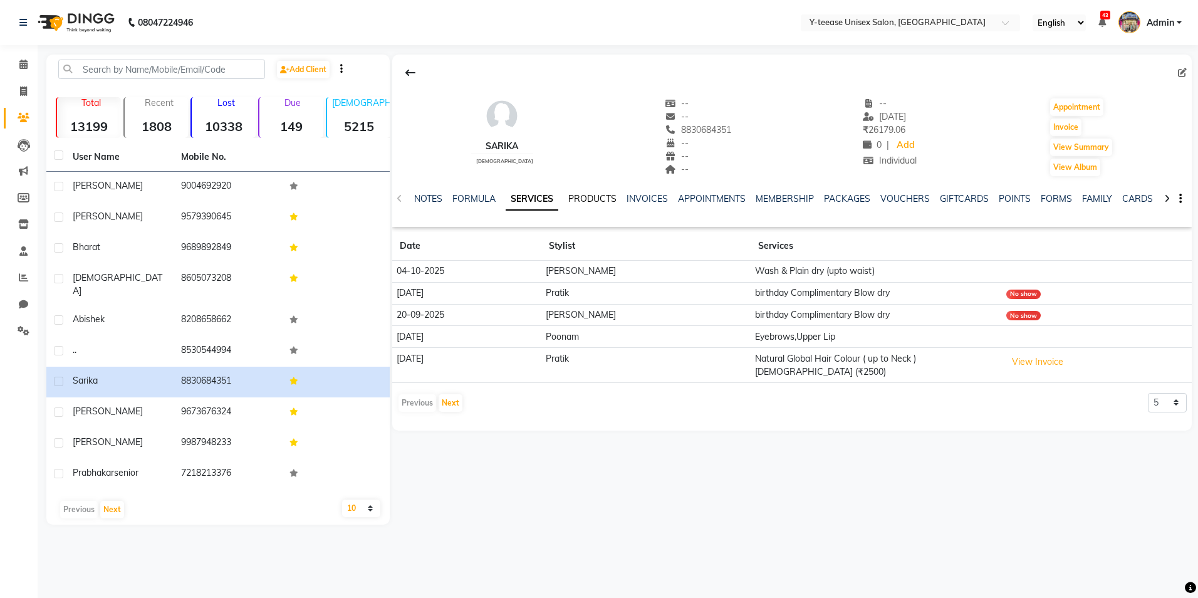
click at [591, 198] on link "PRODUCTS" at bounding box center [592, 198] width 48 height 11
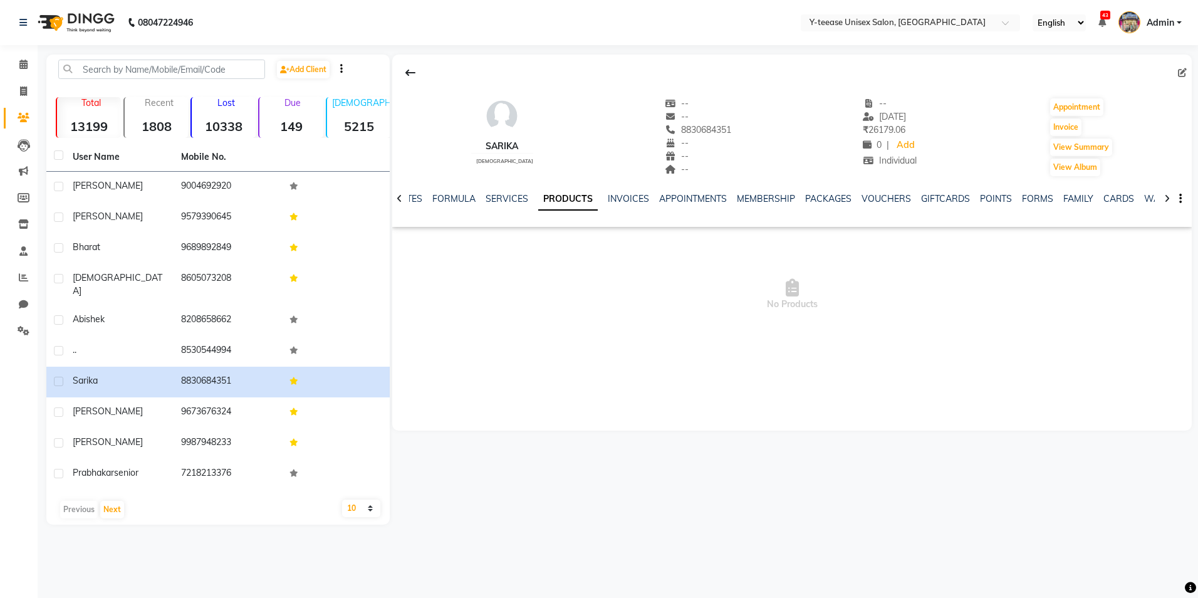
click at [652, 197] on ul "NOTES FORMULA SERVICES PRODUCTS INVOICES APPOINTMENTS MEMBERSHIP PACKAGES VOUCH…" at bounding box center [792, 198] width 796 height 13
click at [625, 197] on link "INVOICES" at bounding box center [628, 198] width 41 height 11
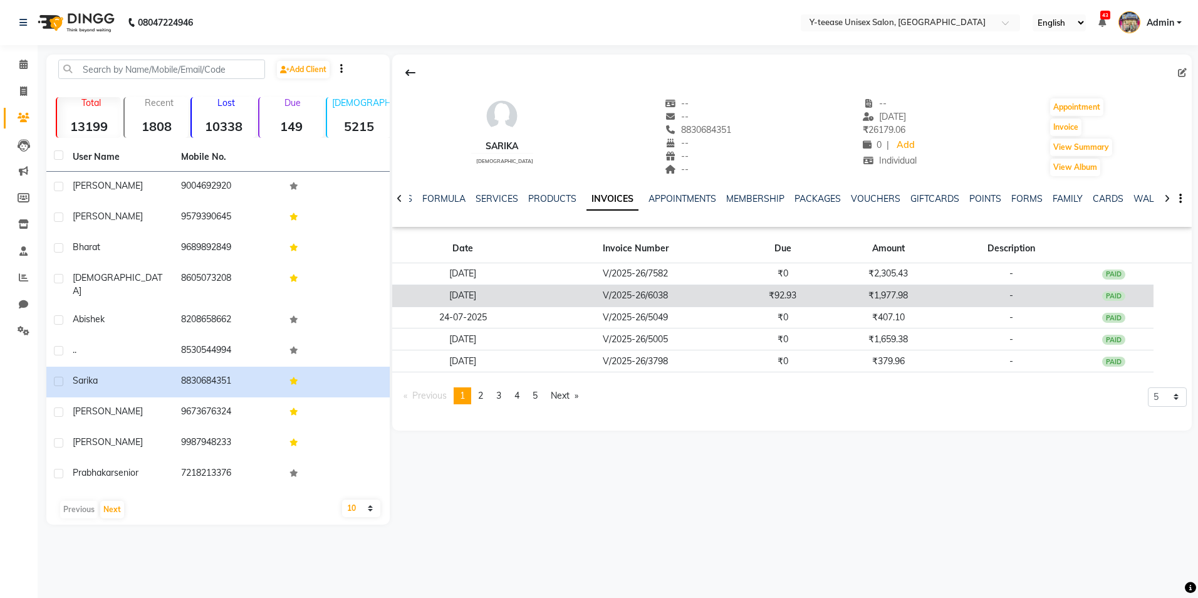
click at [486, 295] on td "14-08-2025" at bounding box center [462, 295] width 141 height 22
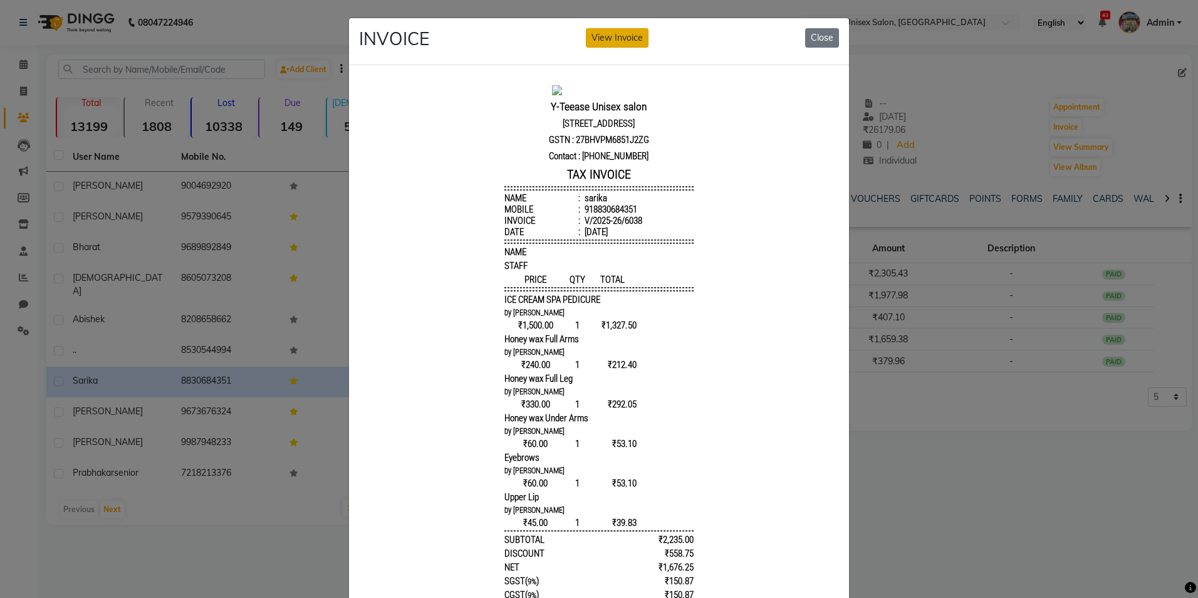
click at [610, 46] on button "View Invoice" at bounding box center [617, 37] width 63 height 19
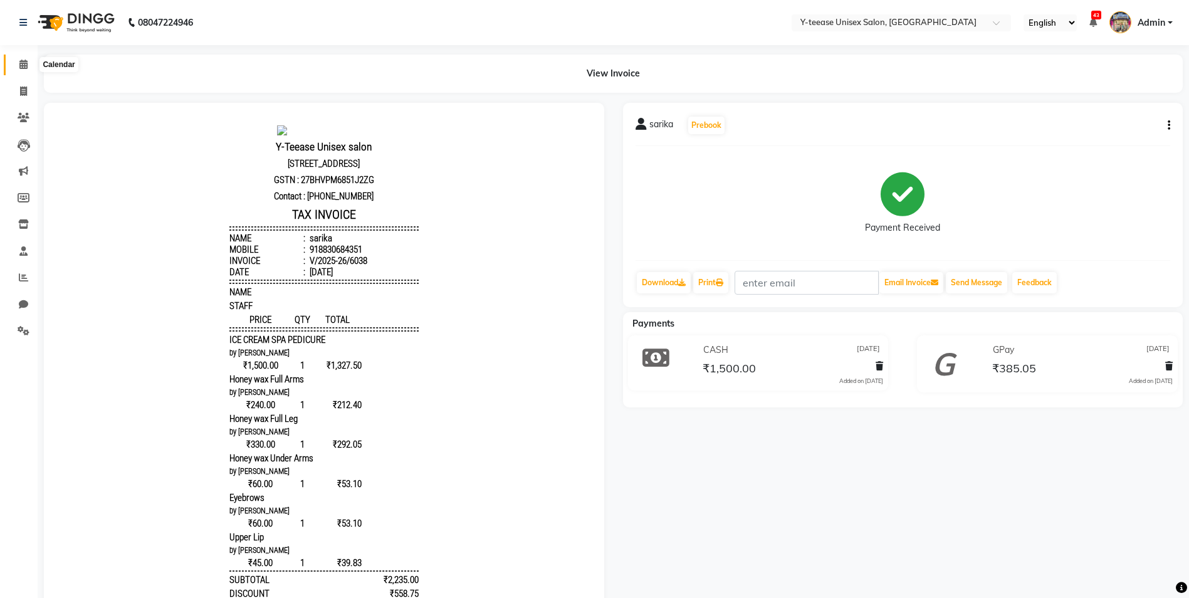
click at [24, 64] on icon at bounding box center [23, 64] width 8 height 9
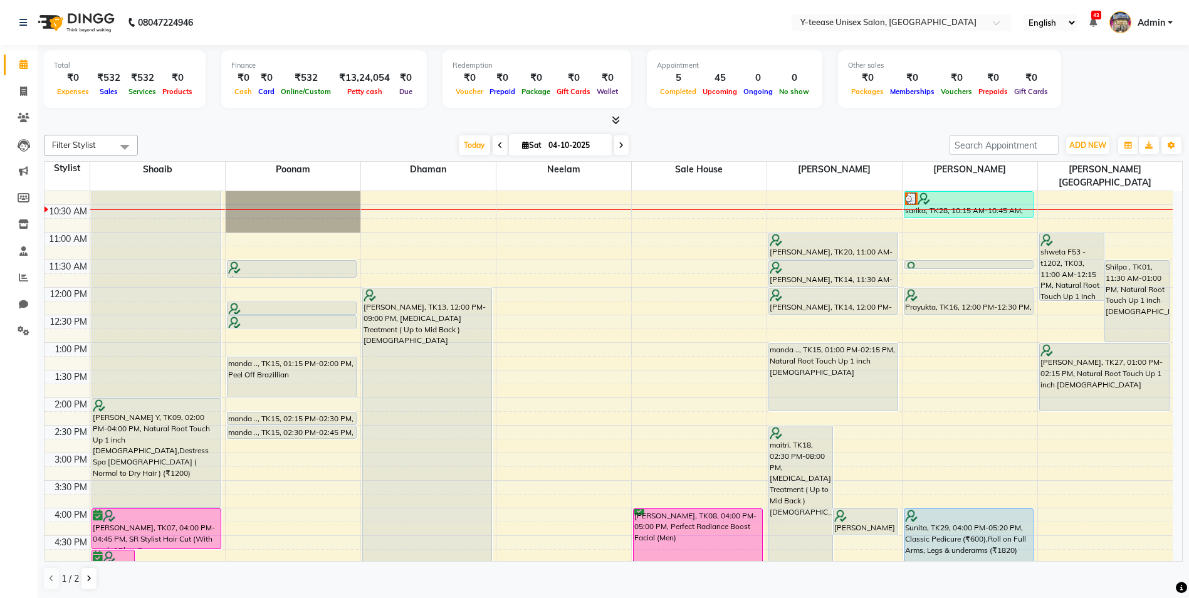
scroll to position [125, 0]
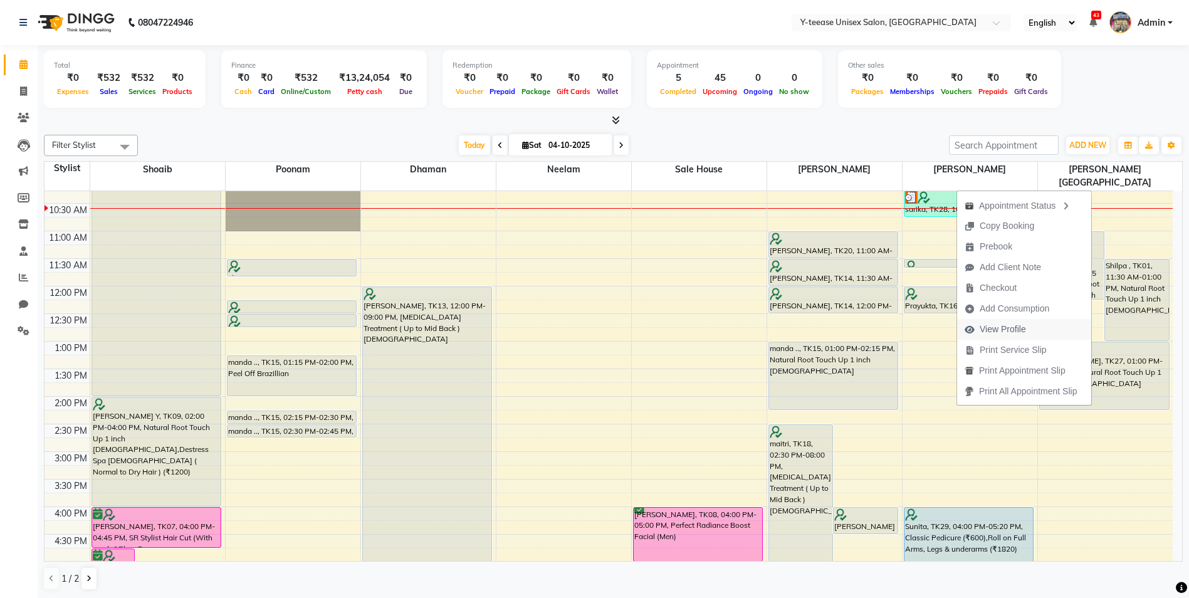
click at [997, 331] on span "View Profile" at bounding box center [1002, 329] width 46 height 13
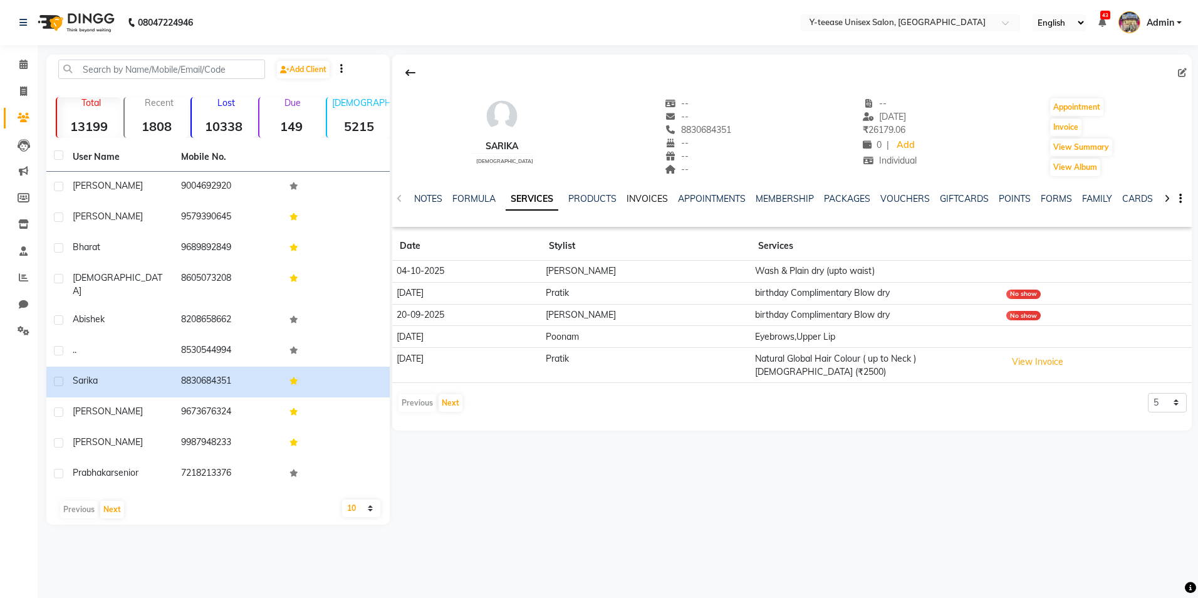
click at [633, 201] on link "INVOICES" at bounding box center [647, 198] width 41 height 11
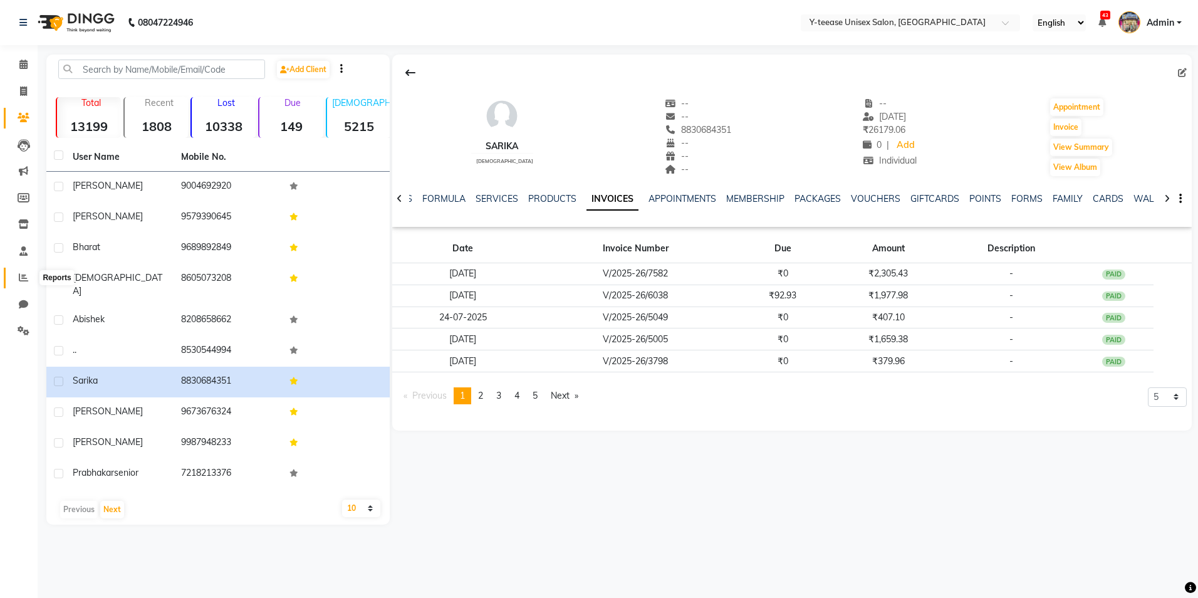
click at [28, 273] on span at bounding box center [24, 278] width 22 height 14
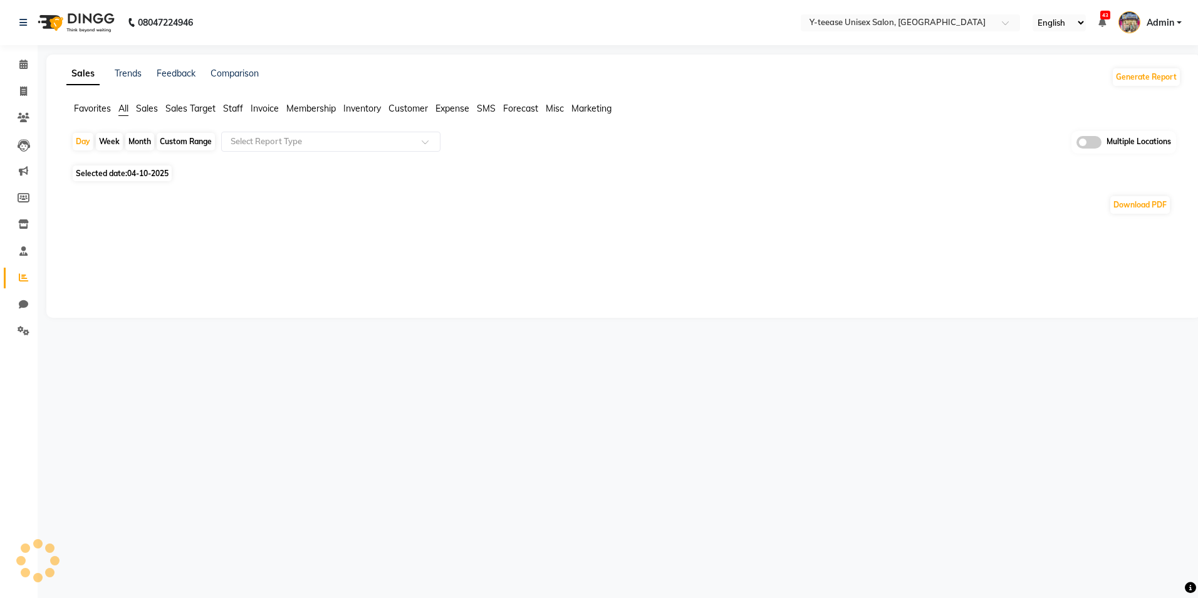
click at [137, 142] on div "Month" at bounding box center [139, 142] width 29 height 18
select select "10"
select select "2025"
click at [141, 138] on div "Month" at bounding box center [139, 142] width 29 height 18
select select "10"
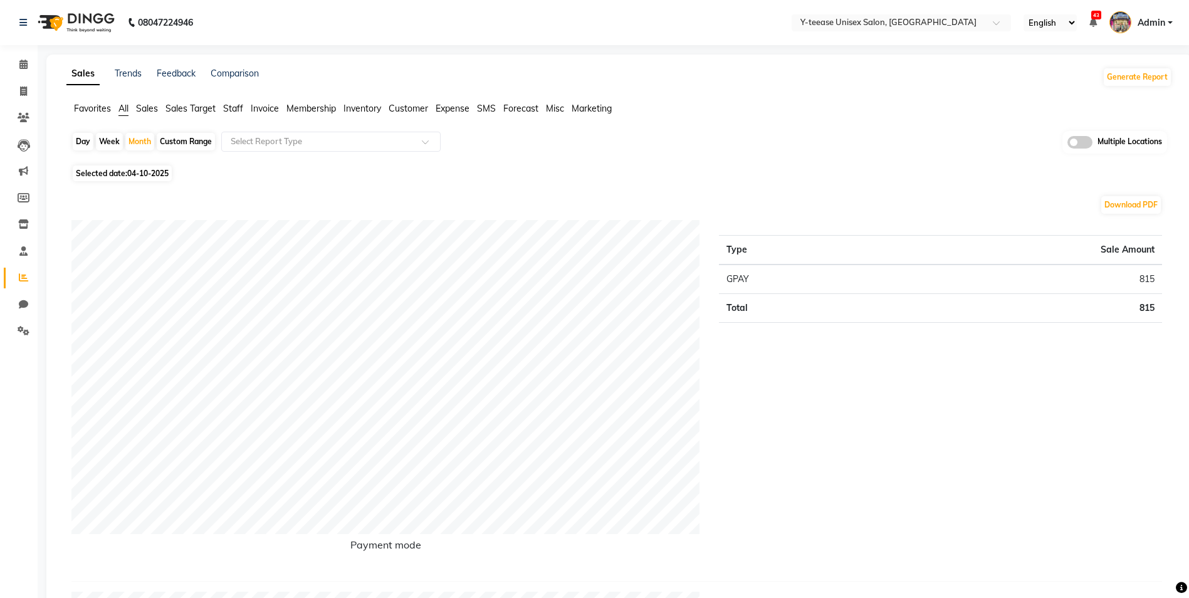
select select "2025"
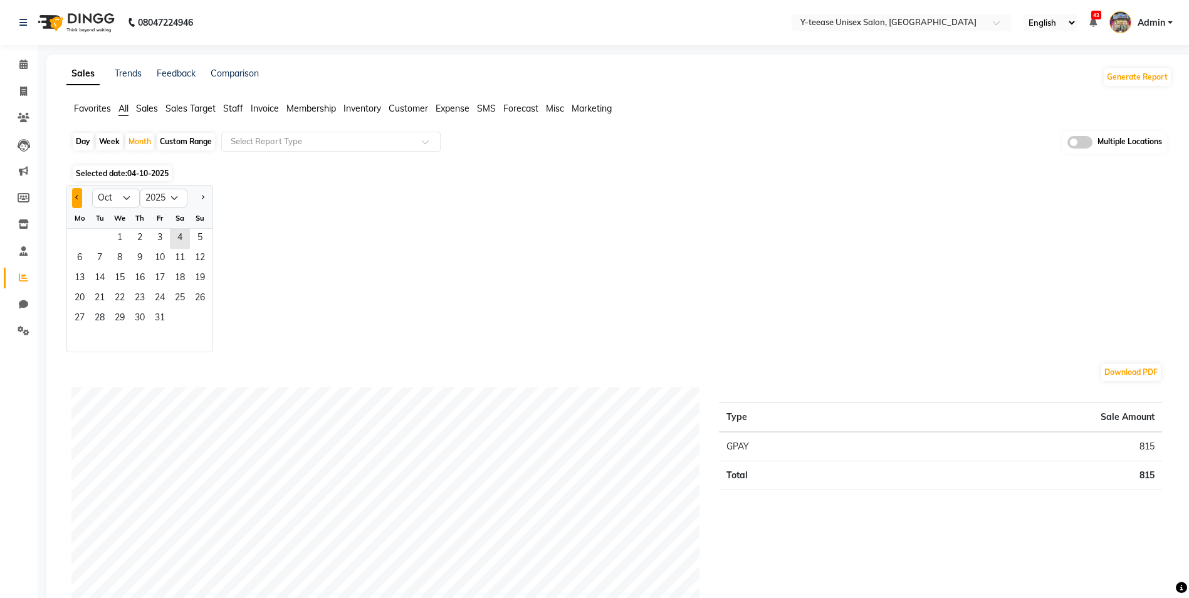
click at [73, 193] on button "Previous month" at bounding box center [77, 198] width 10 height 20
select select "9"
click at [88, 237] on span "1" at bounding box center [80, 239] width 20 height 20
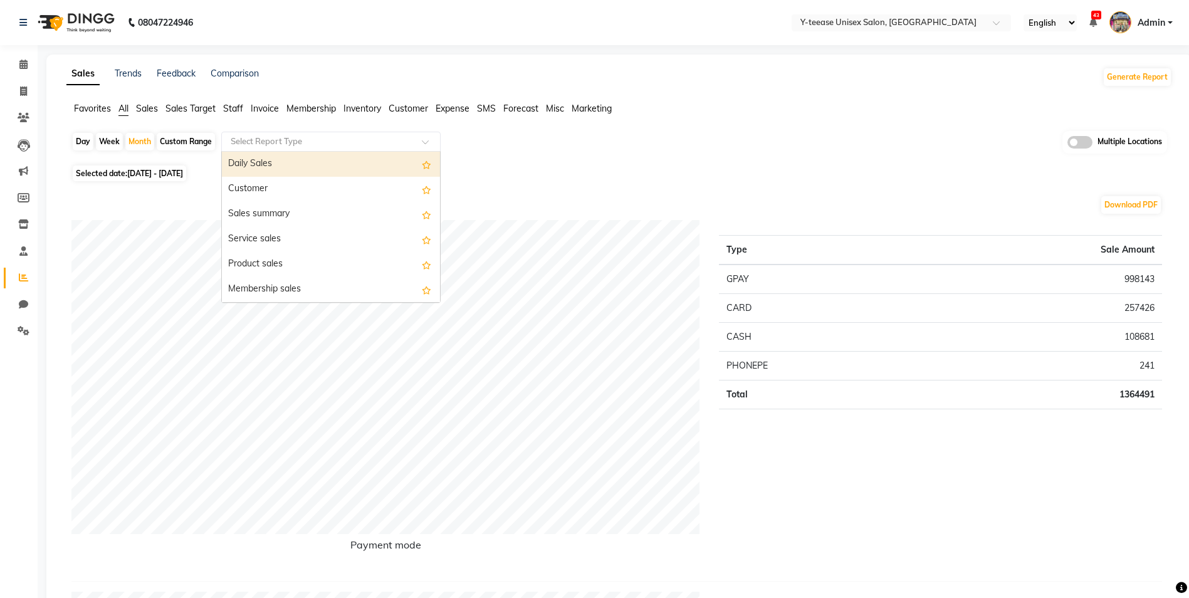
click at [271, 145] on input "text" at bounding box center [318, 141] width 180 height 13
click at [143, 108] on span "Sales" at bounding box center [147, 108] width 22 height 11
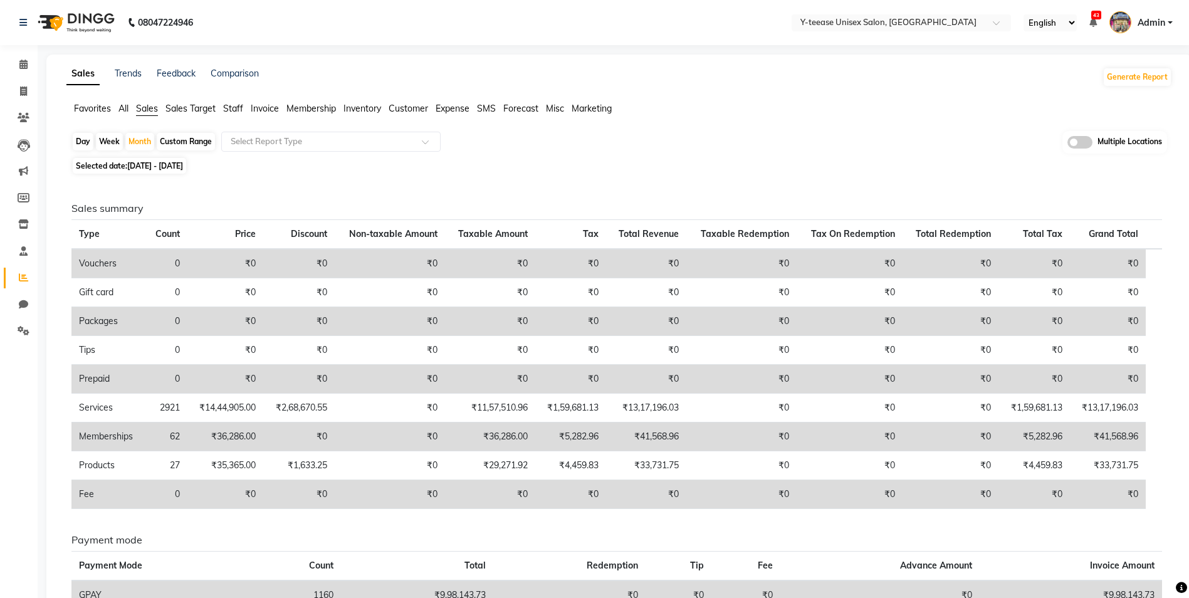
scroll to position [63, 0]
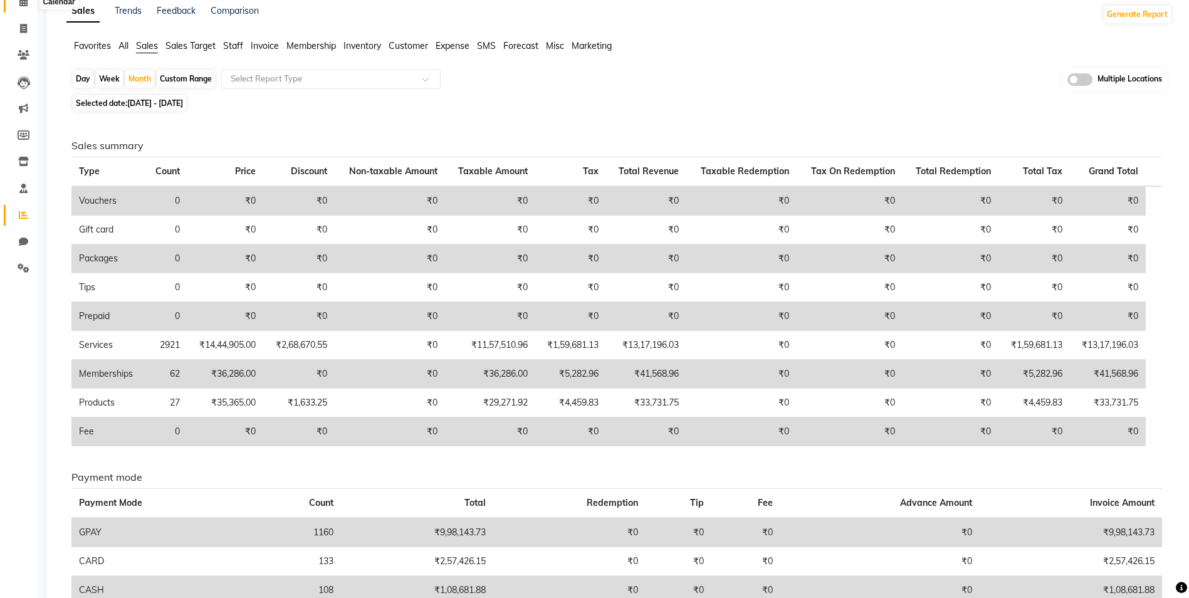
click at [17, 7] on span at bounding box center [24, 2] width 22 height 14
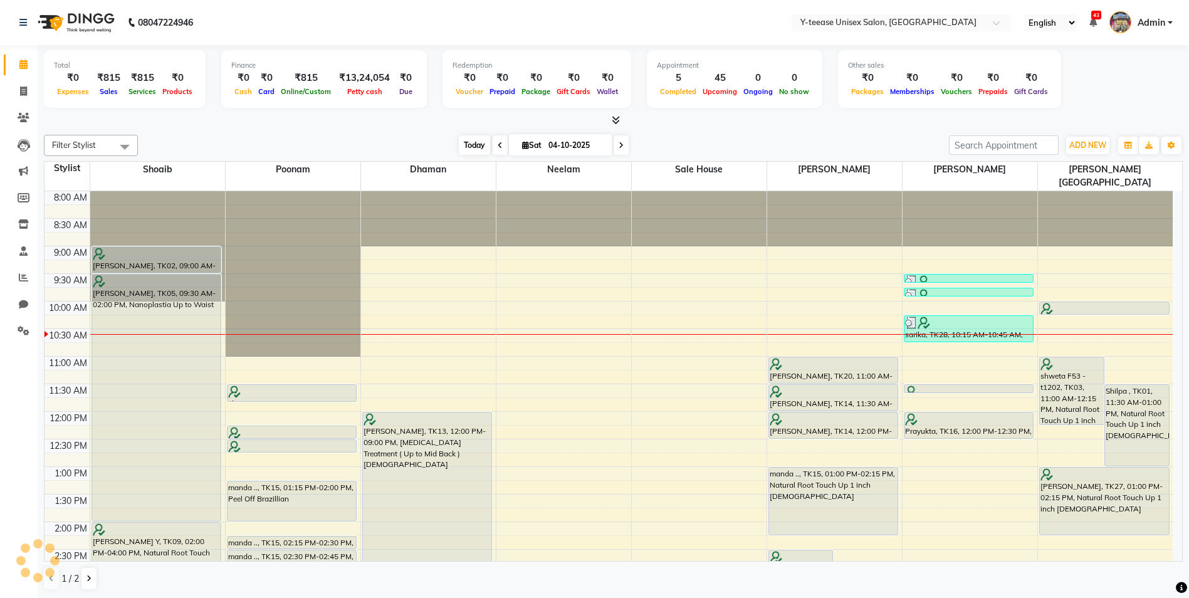
click at [464, 148] on span "Today" at bounding box center [474, 144] width 31 height 19
click at [1165, 25] on link "Admin" at bounding box center [1140, 23] width 63 height 21
click at [1125, 81] on link "Sign out" at bounding box center [1108, 89] width 115 height 19
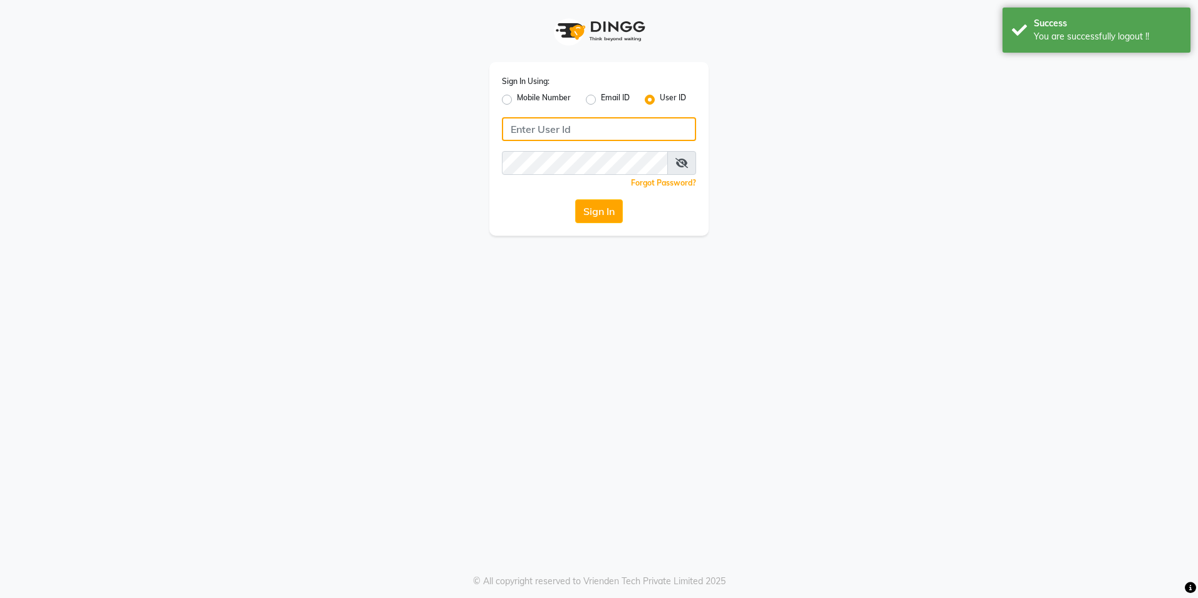
type input "8999679795"
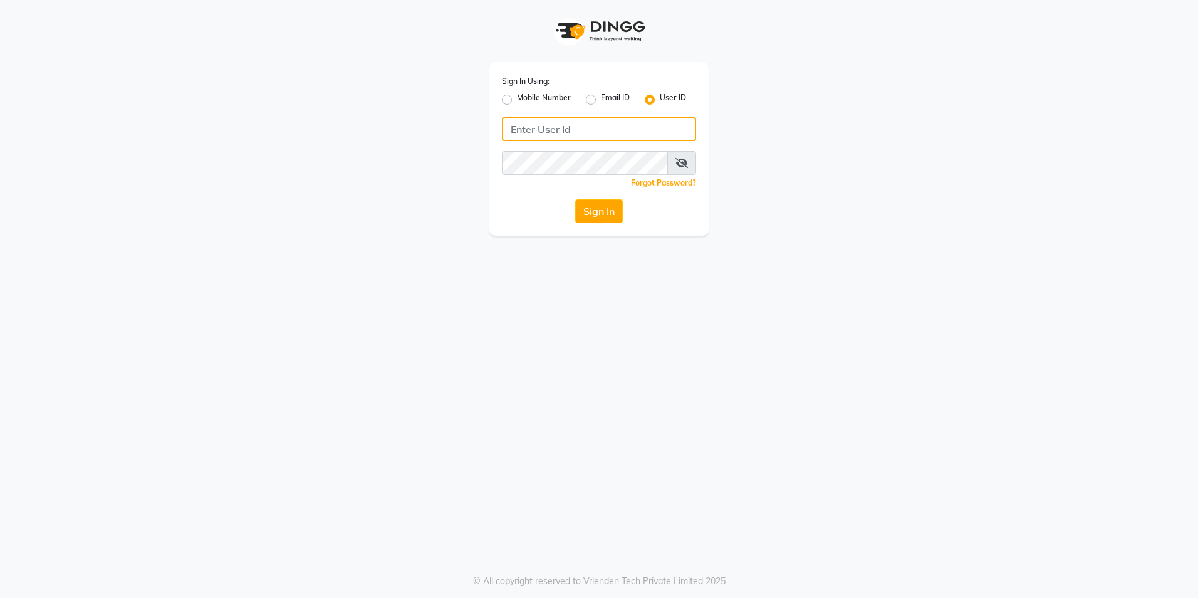
type input "8999679795"
click at [517, 95] on label "Mobile Number" at bounding box center [544, 99] width 54 height 15
click at [517, 95] on input "Mobile Number" at bounding box center [521, 96] width 8 height 8
radio input "true"
radio input "false"
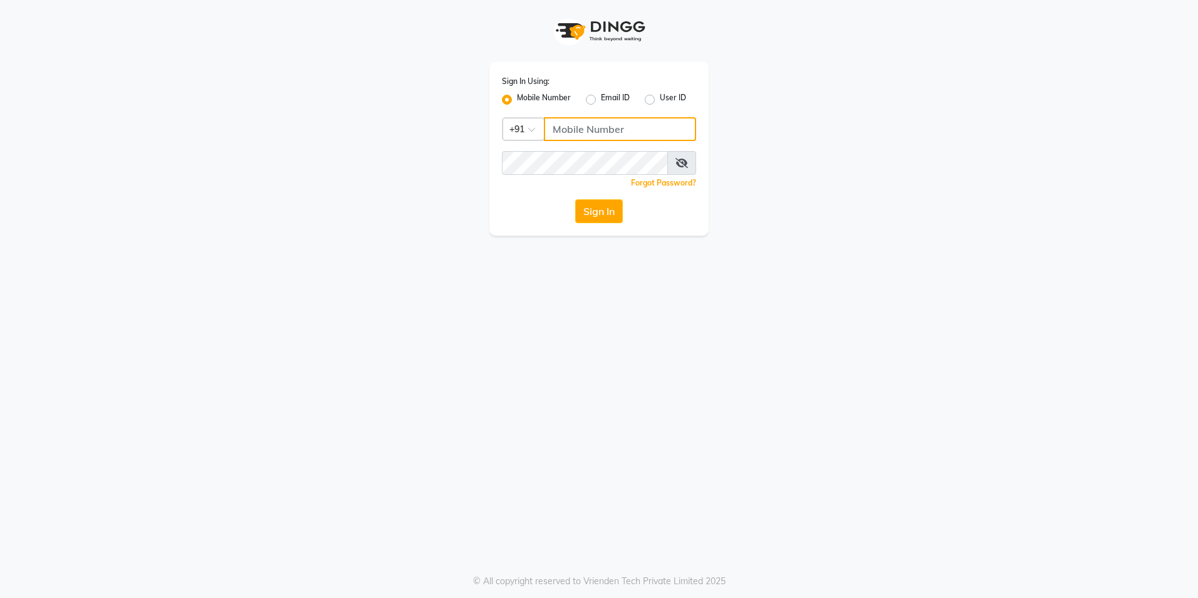
click at [563, 132] on input "Username" at bounding box center [620, 129] width 152 height 24
type input "8999679795"
click at [585, 212] on button "Sign In" at bounding box center [599, 211] width 48 height 24
